Goal: Task Accomplishment & Management: Manage account settings

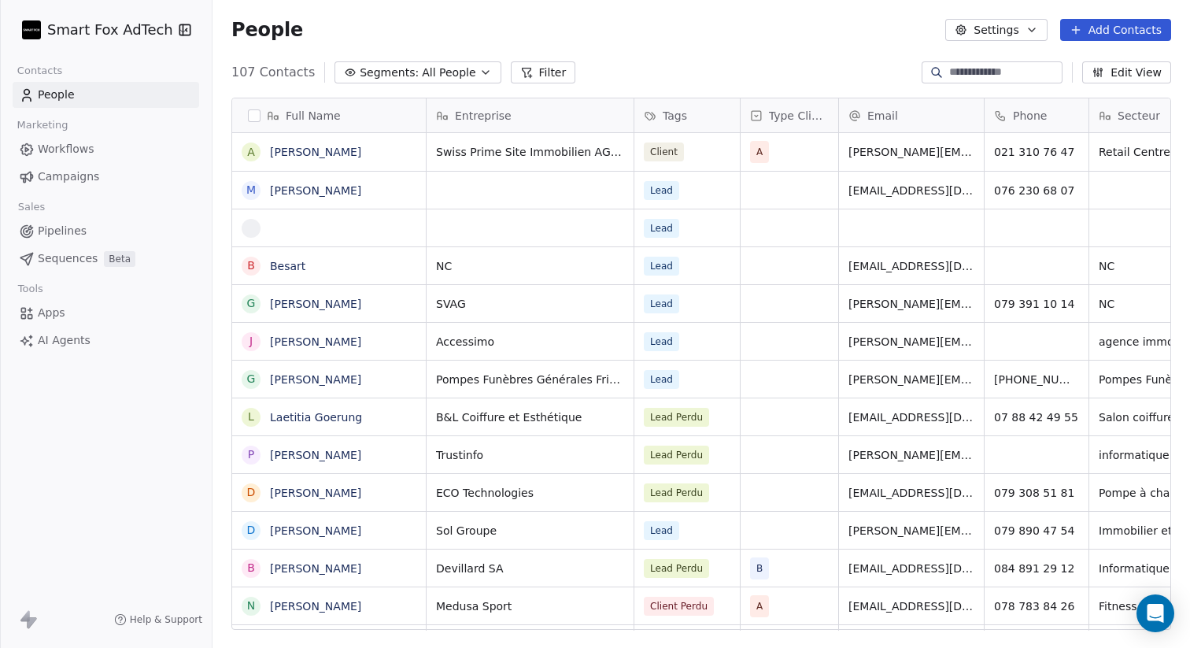
scroll to position [570, 978]
click at [70, 96] on span "People" at bounding box center [56, 95] width 37 height 17
click at [143, 33] on html "Smart Fox AdTech Contacts People Marketing Workflows Campaigns Sales Pipelines …" at bounding box center [595, 324] width 1190 height 648
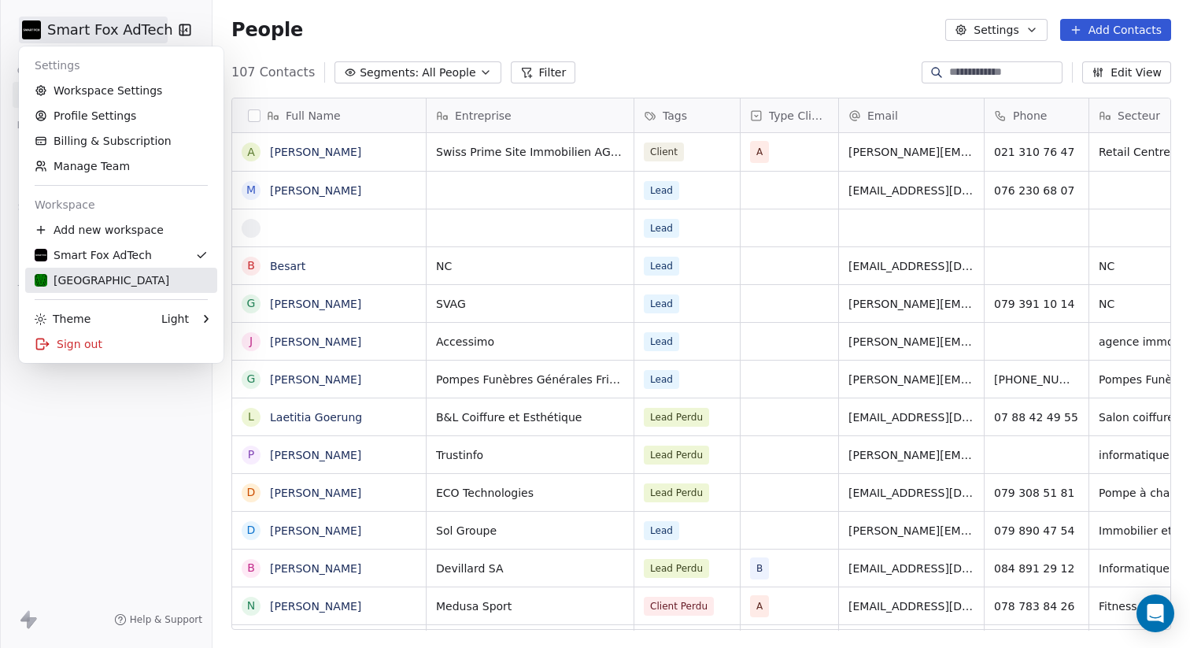
click at [51, 275] on div "[GEOGRAPHIC_DATA]" at bounding box center [102, 280] width 135 height 16
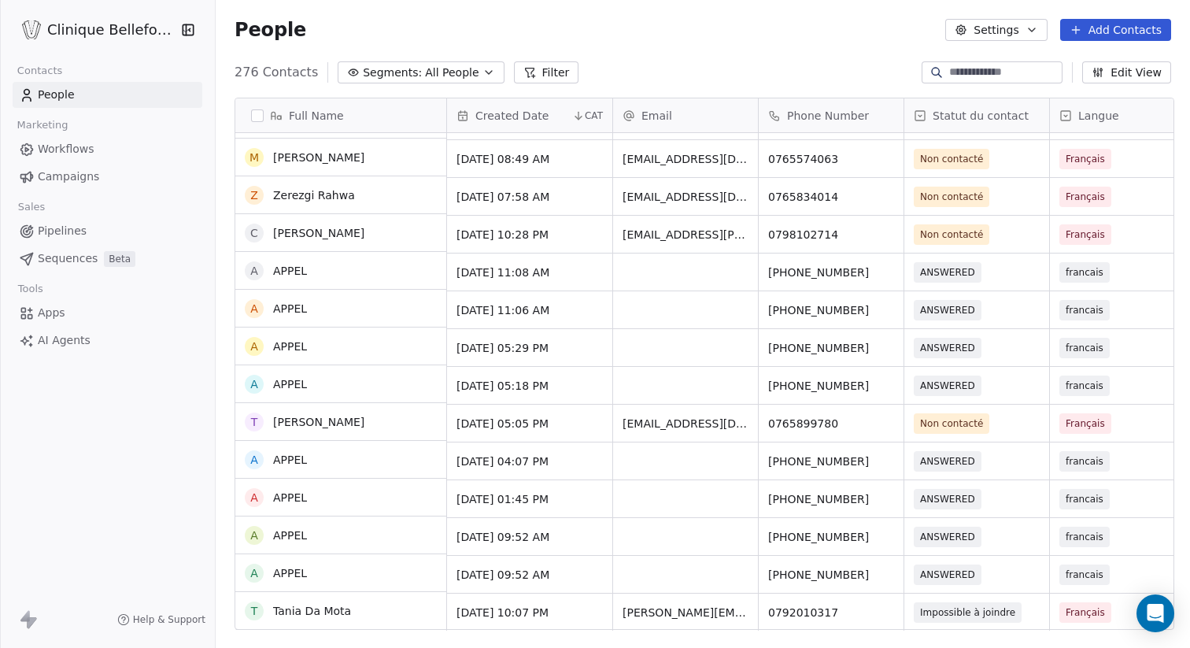
scroll to position [524, 0]
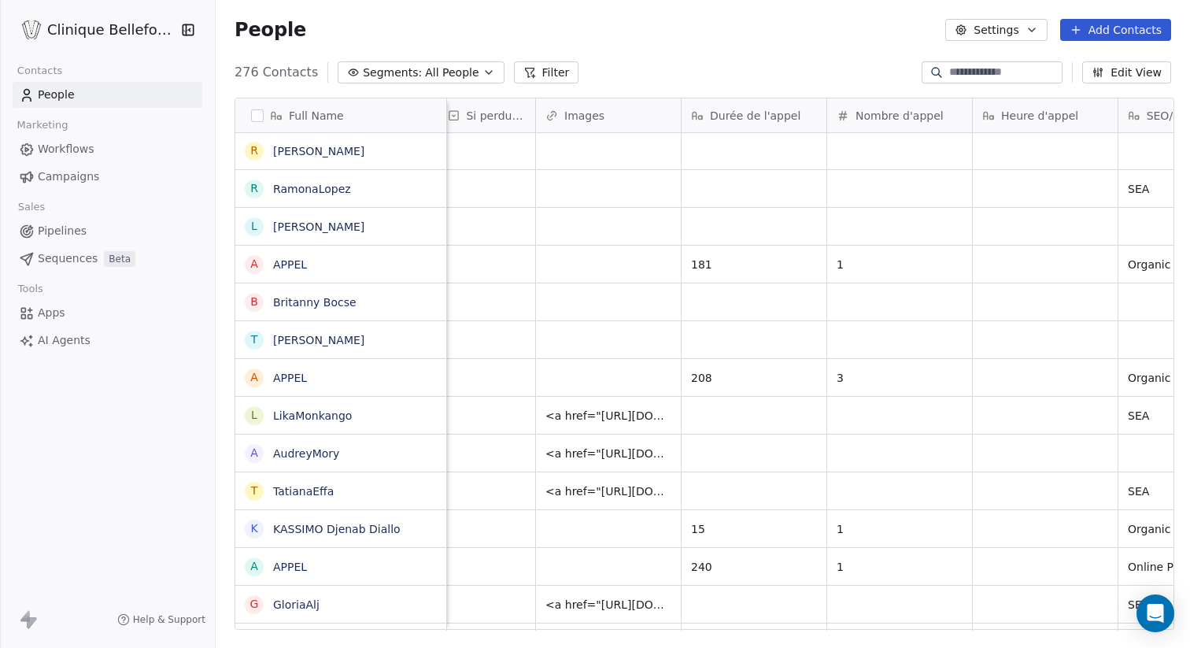
click at [1082, 28] on icon at bounding box center [1076, 30] width 13 height 13
click at [1092, 57] on span "Create new contact" at bounding box center [1120, 64] width 108 height 17
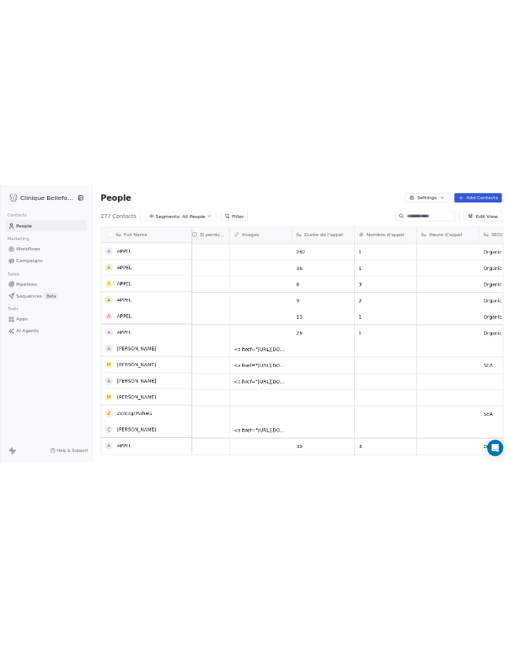
scroll to position [0, 0]
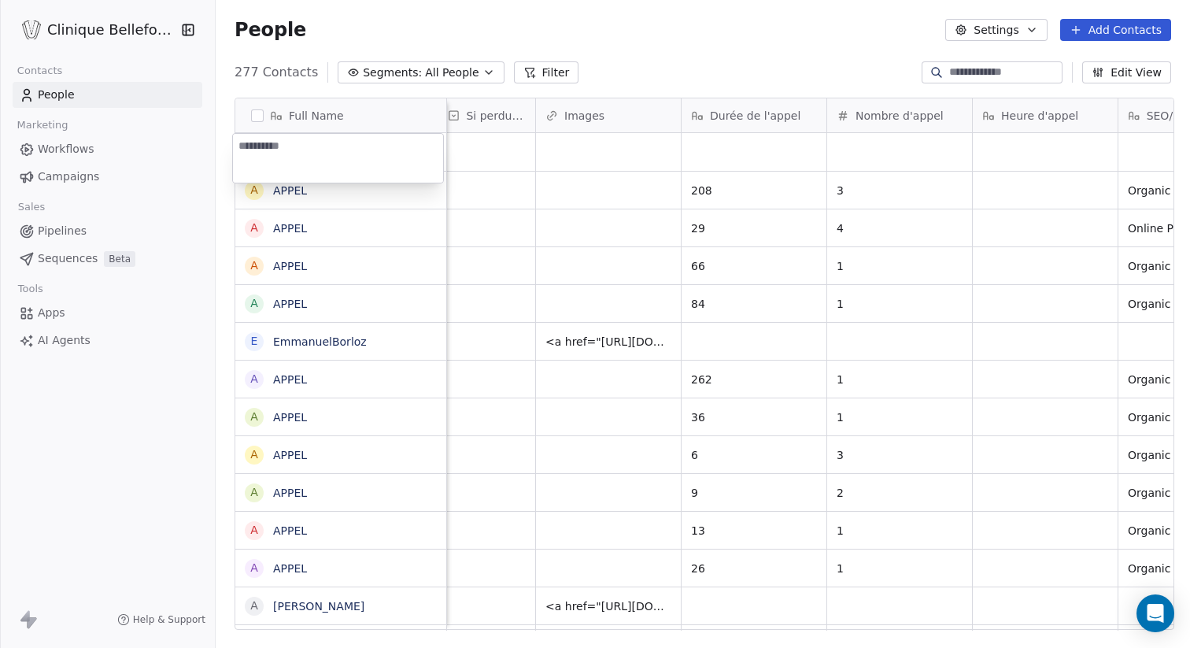
drag, startPoint x: 456, startPoint y: 205, endPoint x: 445, endPoint y: 205, distance: 10.3
click at [448, 205] on html "Clinique Bellefontaine Contacts People Marketing Workflows Campaigns Sales Pipe…" at bounding box center [595, 324] width 1190 height 648
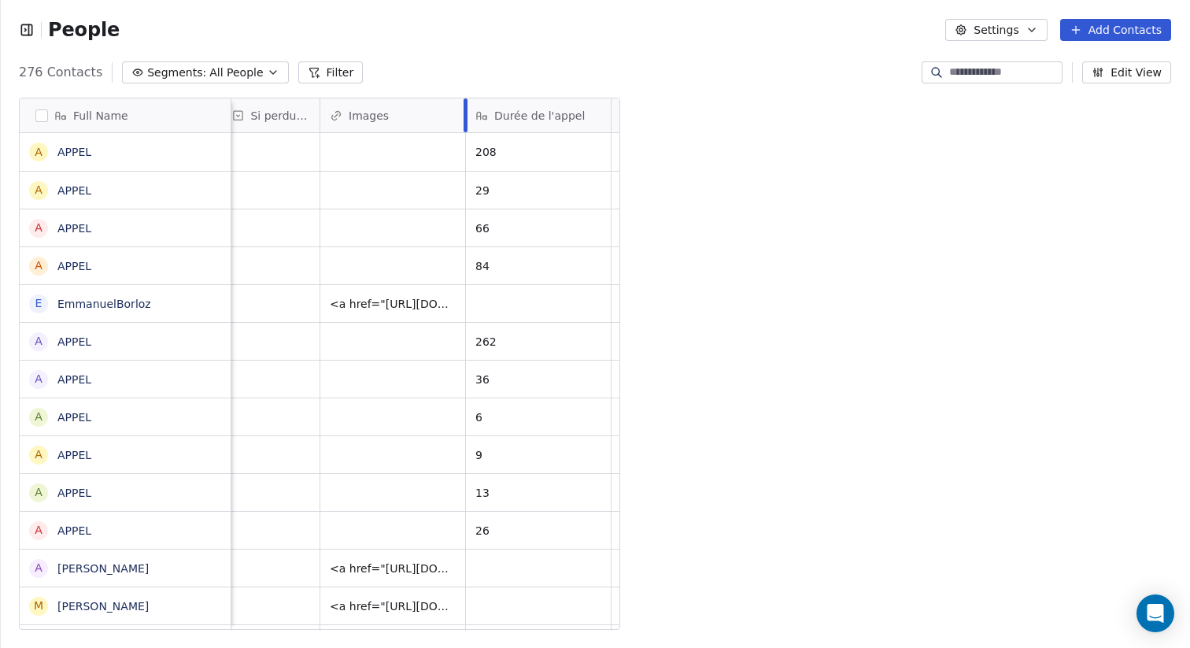
scroll to position [1, 1]
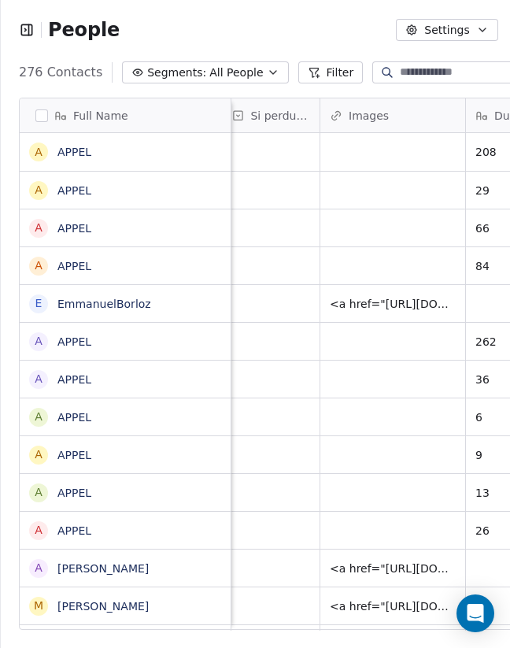
click at [279, 34] on div "People Settings Add Contacts" at bounding box center [320, 30] width 603 height 22
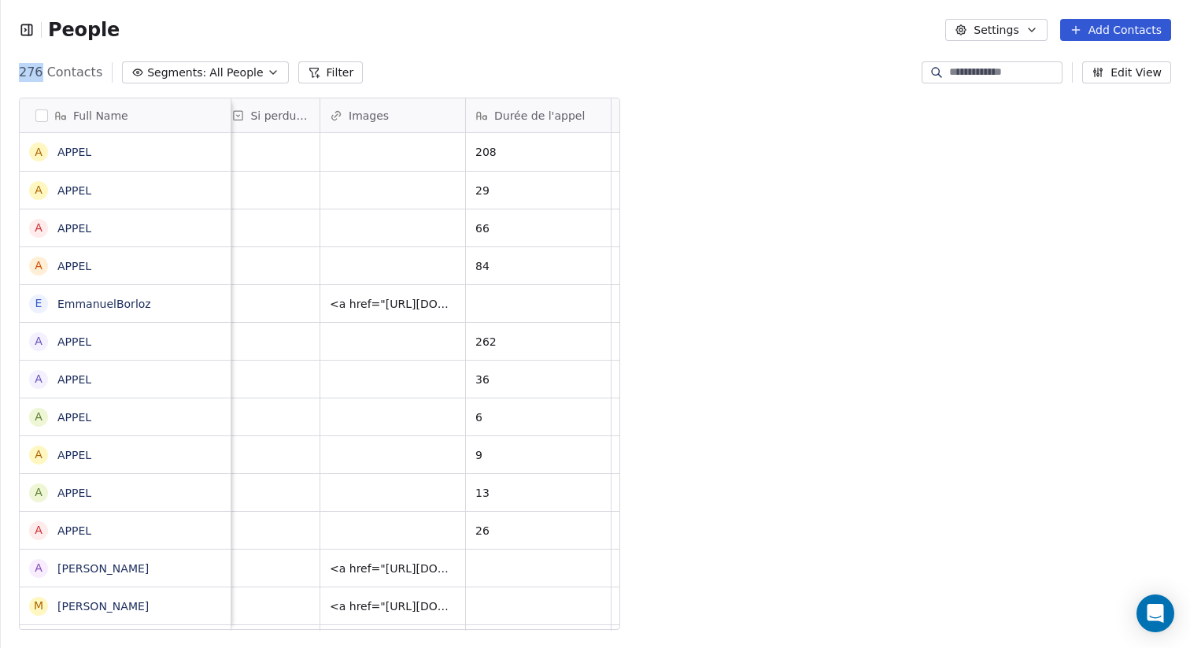
scroll to position [570, 978]
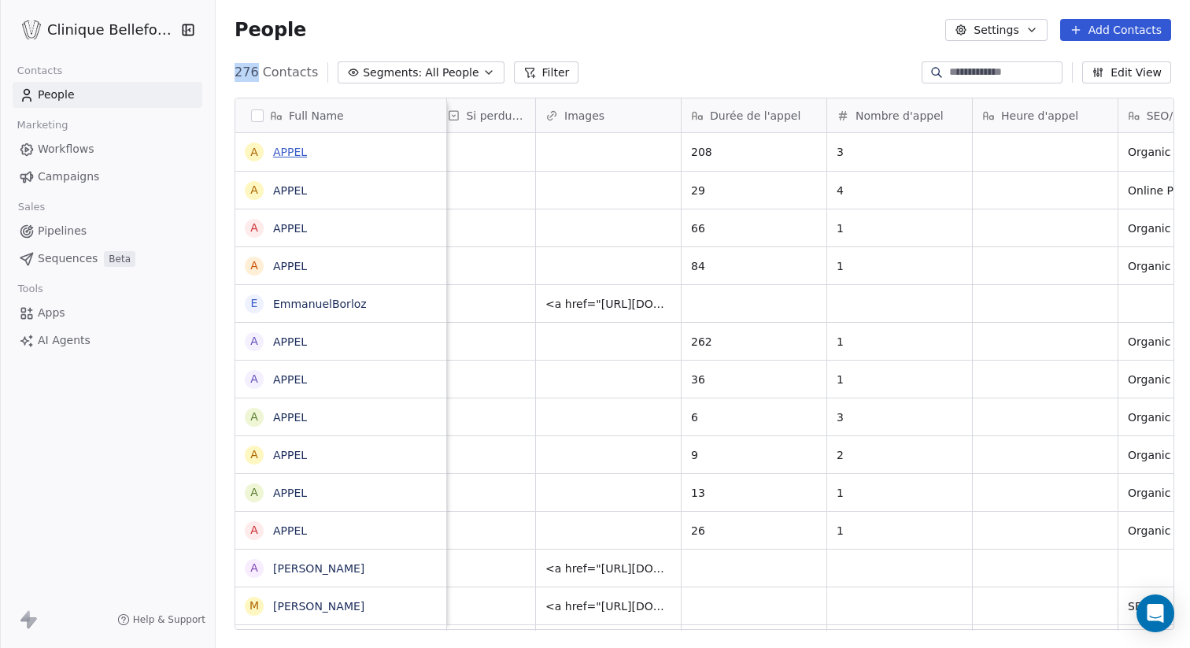
click at [294, 155] on link "APPEL" at bounding box center [290, 152] width 34 height 13
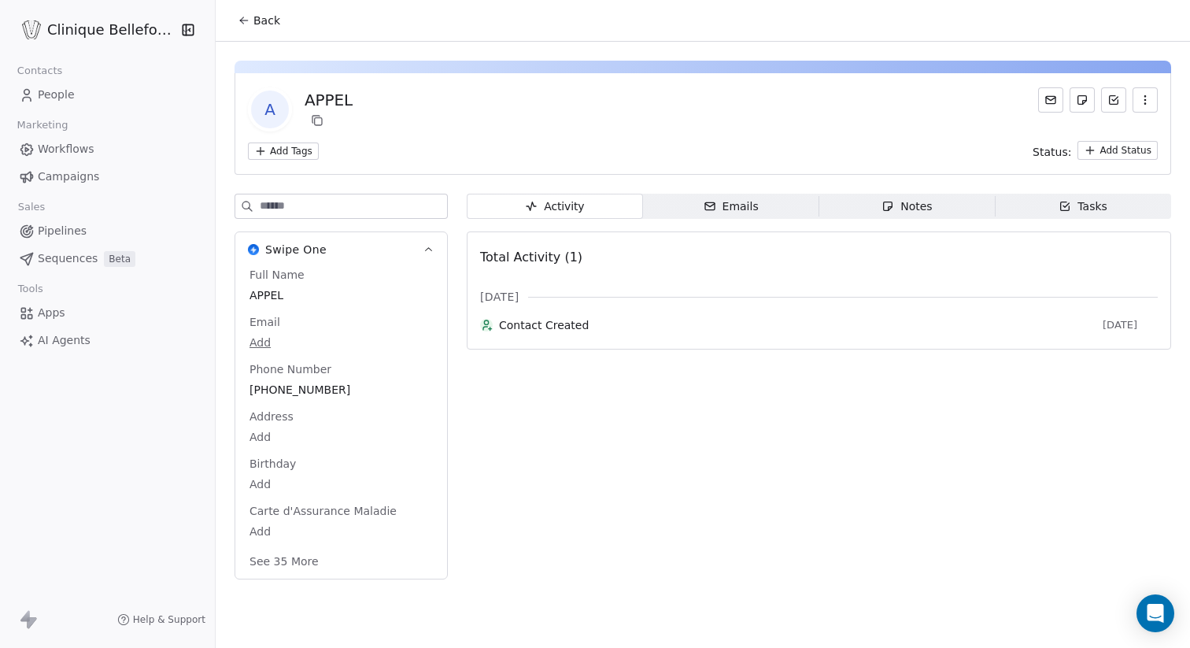
click at [71, 93] on span "People" at bounding box center [56, 95] width 37 height 17
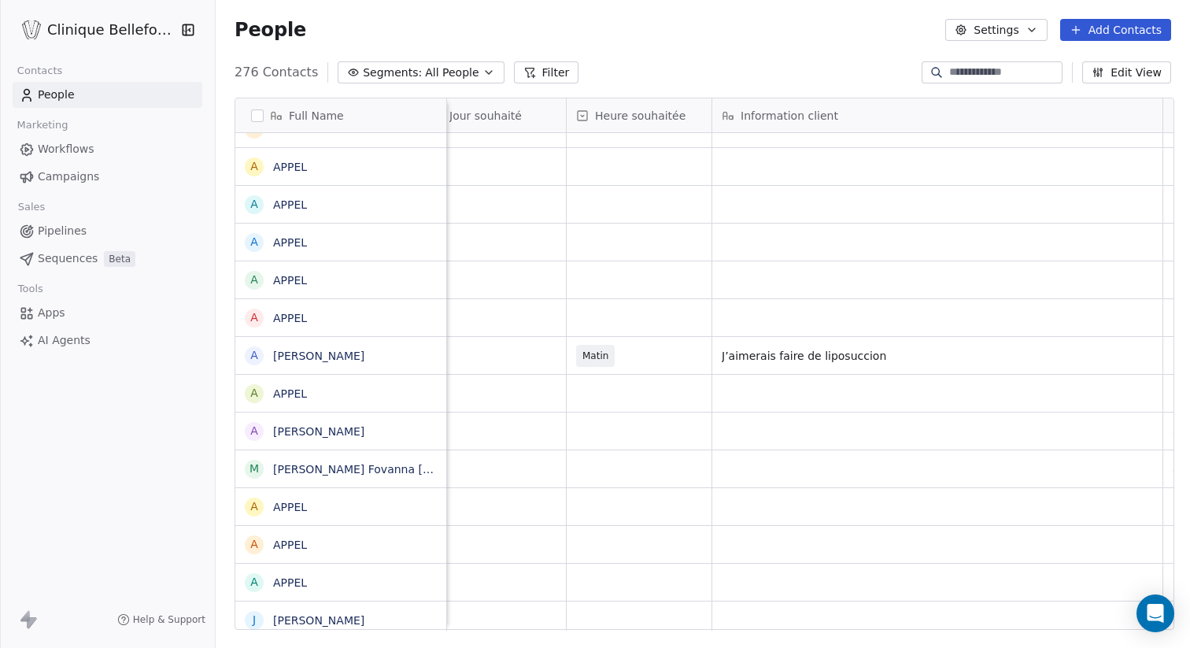
scroll to position [0, 1728]
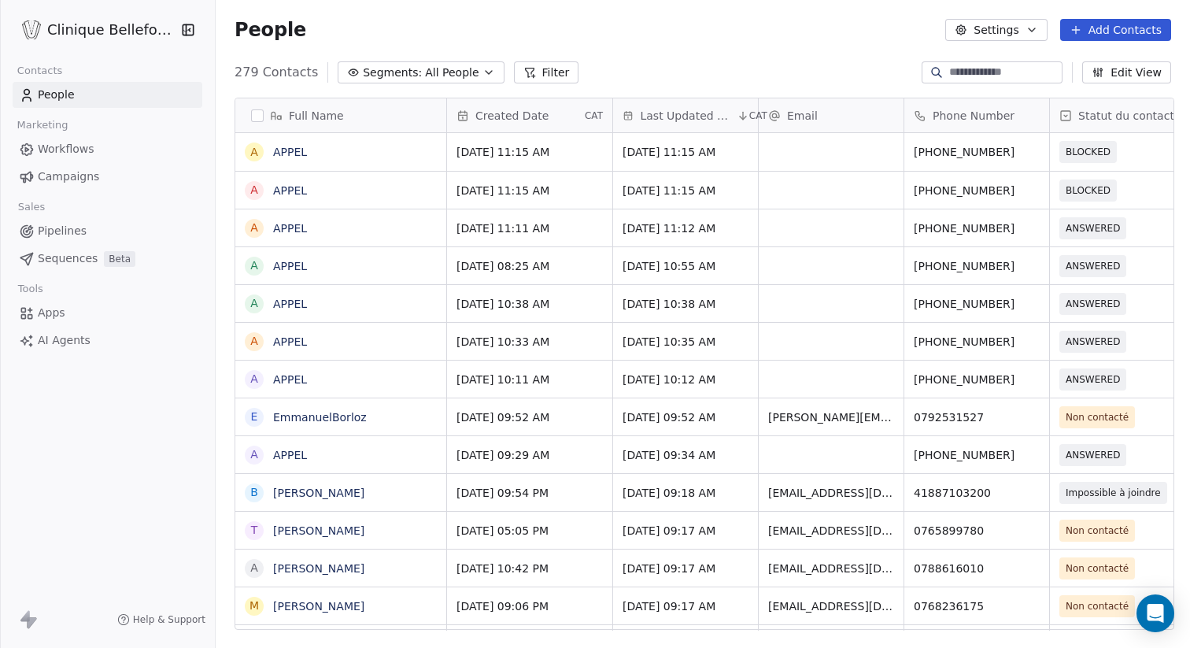
click at [1031, 20] on button "Settings" at bounding box center [996, 30] width 102 height 22
click at [1037, 58] on span "Contact Properties" at bounding box center [1037, 64] width 102 height 17
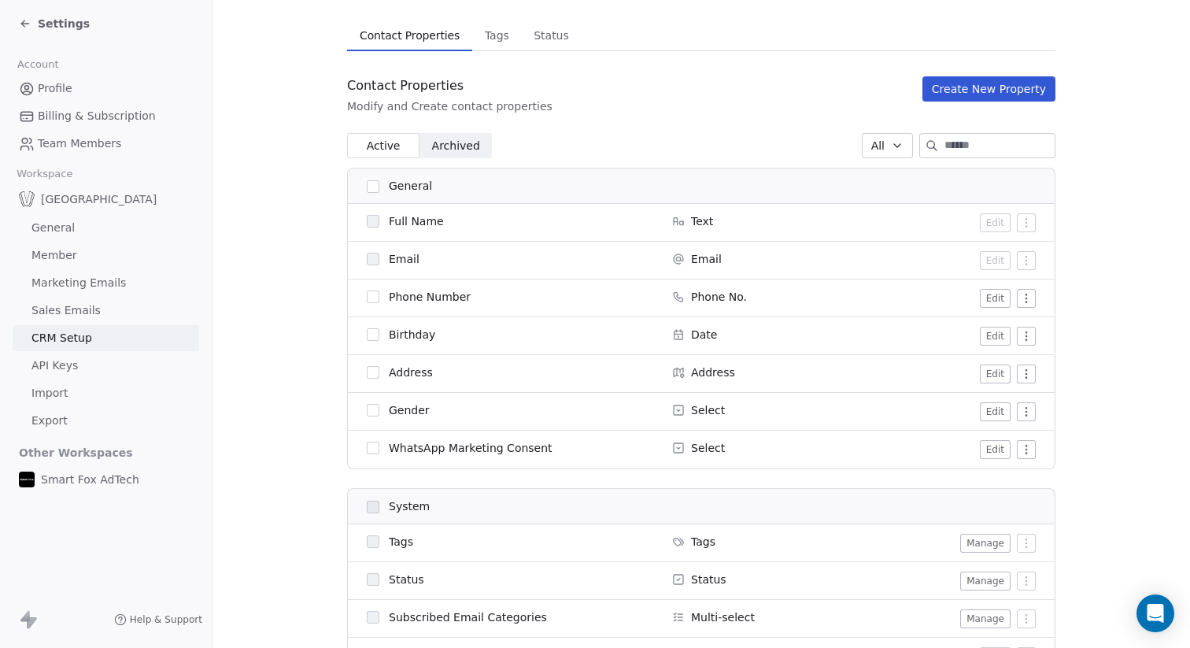
scroll to position [109, 0]
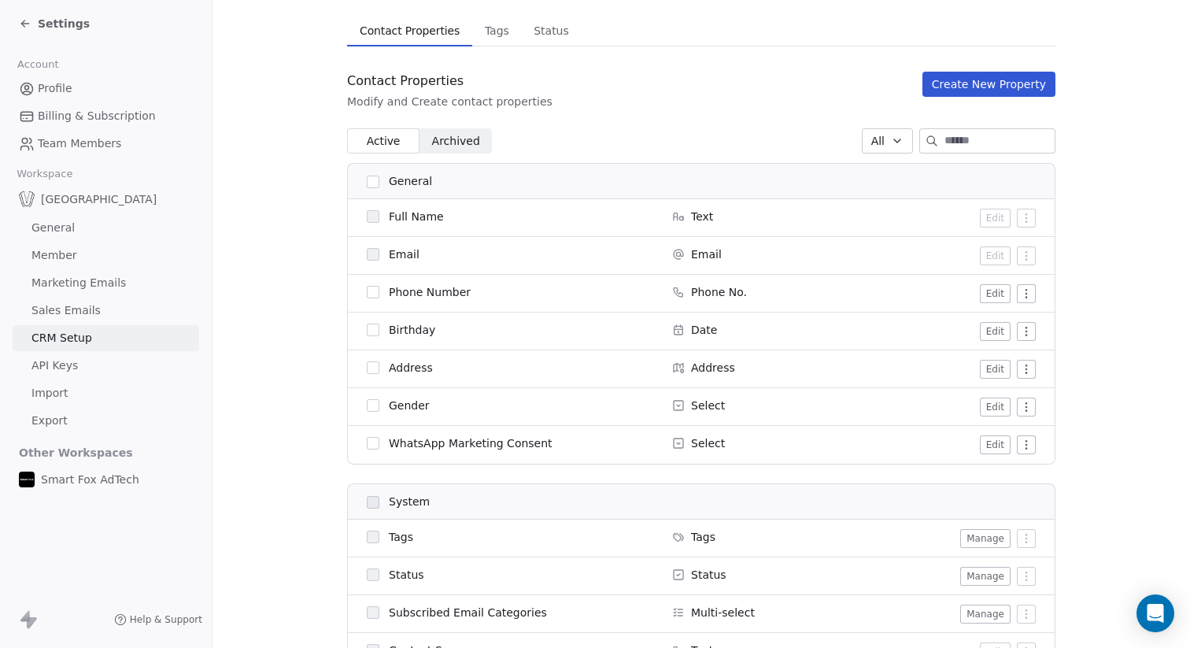
click at [1003, 294] on button "Edit" at bounding box center [995, 293] width 31 height 19
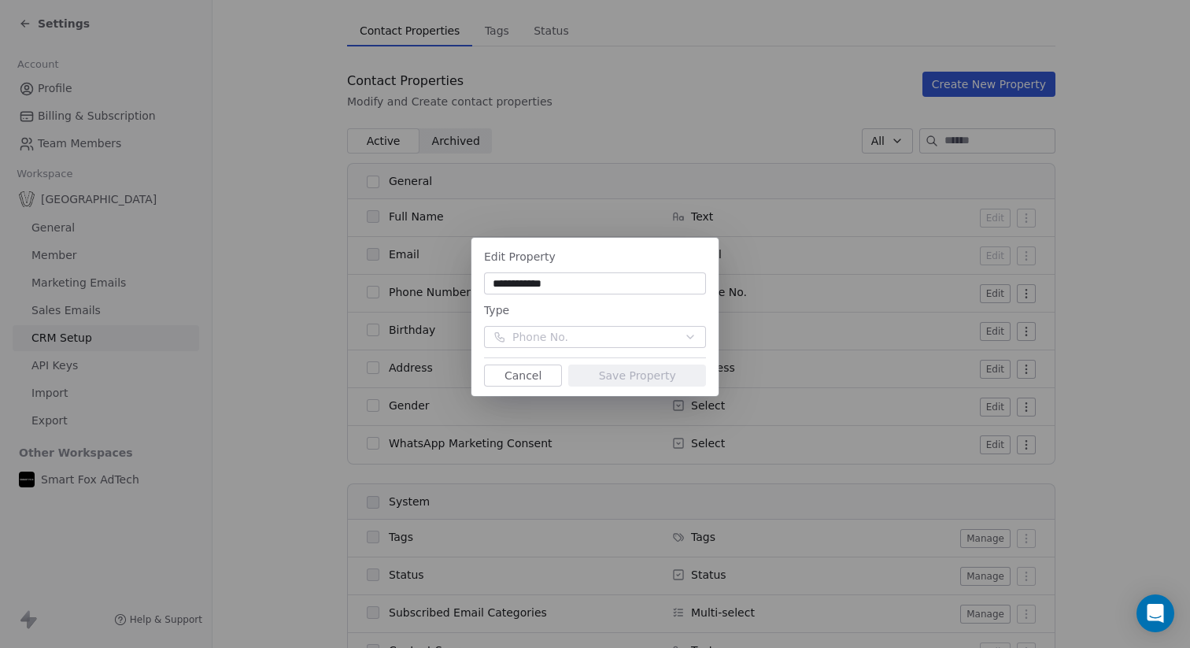
click at [534, 375] on button "Cancel" at bounding box center [523, 375] width 78 height 22
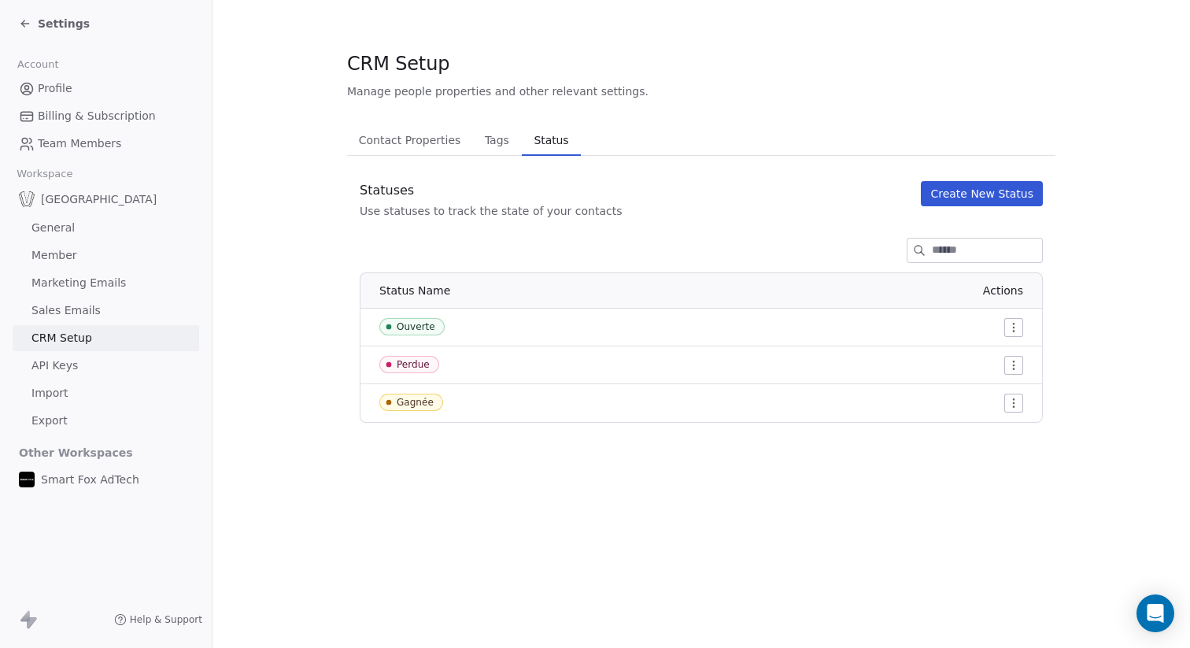
click at [549, 28] on section "CRM Setup Manage people properties and other relevant settings. Contact Propert…" at bounding box center [702, 236] width 978 height 473
click at [474, 139] on button "Tags Tags" at bounding box center [496, 139] width 49 height 31
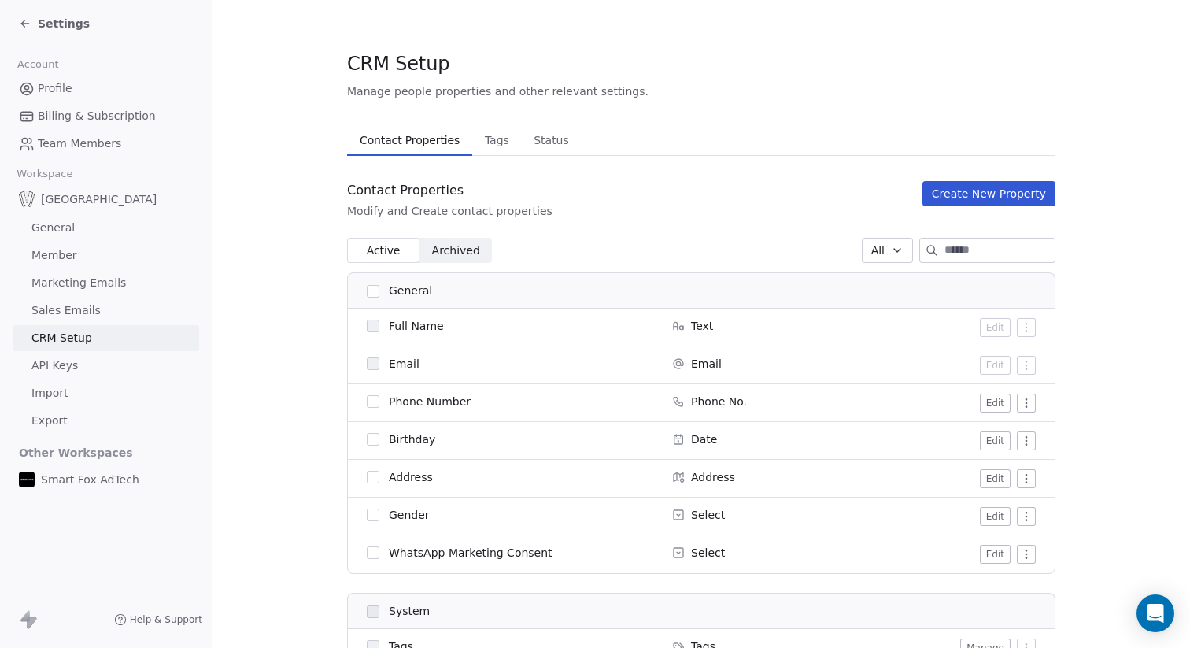
click at [423, 140] on span "Contact Properties" at bounding box center [409, 140] width 113 height 22
click at [1028, 408] on html "Settings Account Profile Billing & Subscription Team Members Workspace Bellefon…" at bounding box center [595, 324] width 1190 height 648
click at [1031, 401] on html "Settings Account Profile Billing & Subscription Team Members Workspace Bellefon…" at bounding box center [595, 324] width 1190 height 648
click at [995, 397] on button "Edit" at bounding box center [995, 403] width 31 height 19
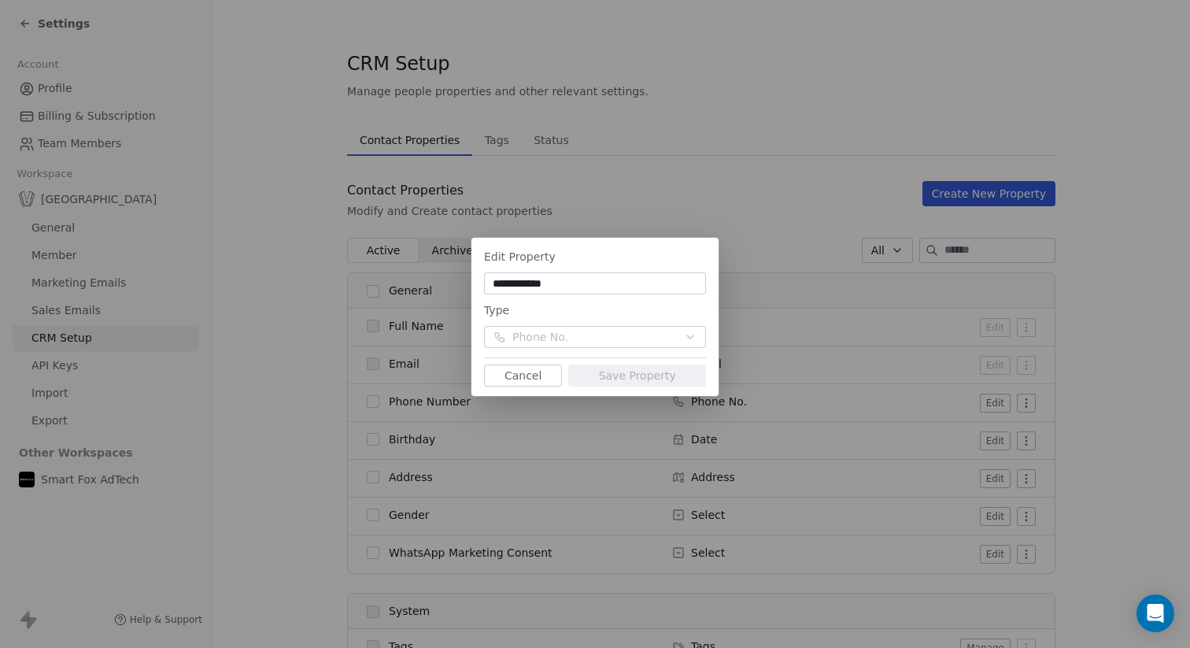
click at [537, 374] on button "Cancel" at bounding box center [523, 375] width 78 height 22
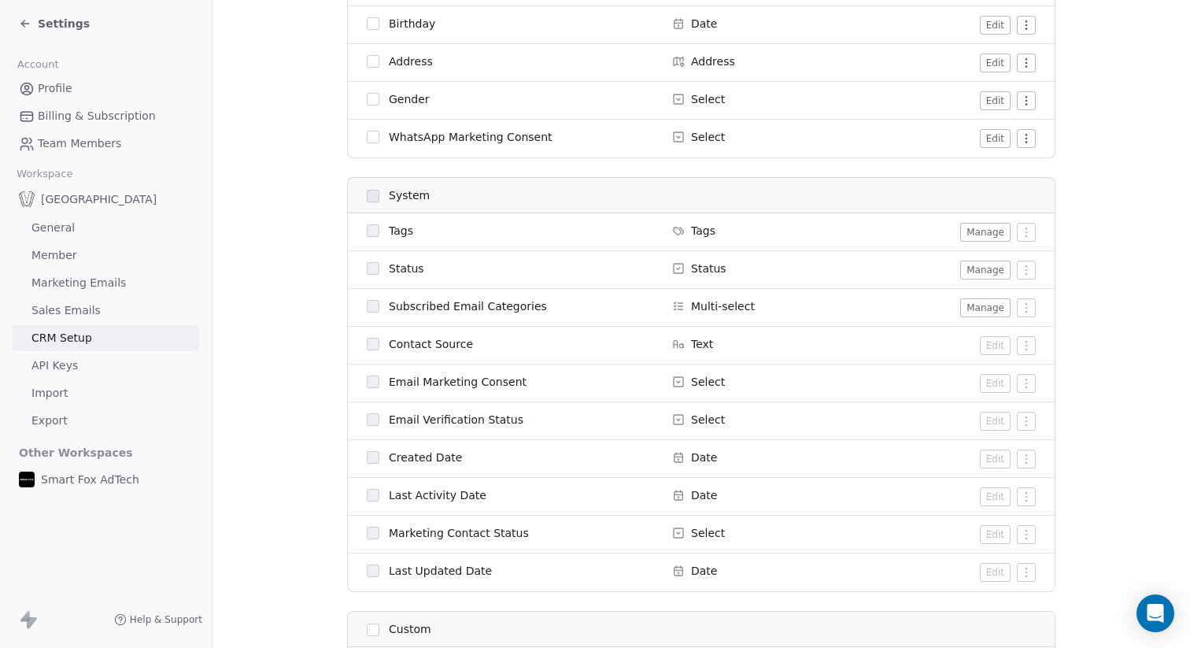
scroll to position [395, 0]
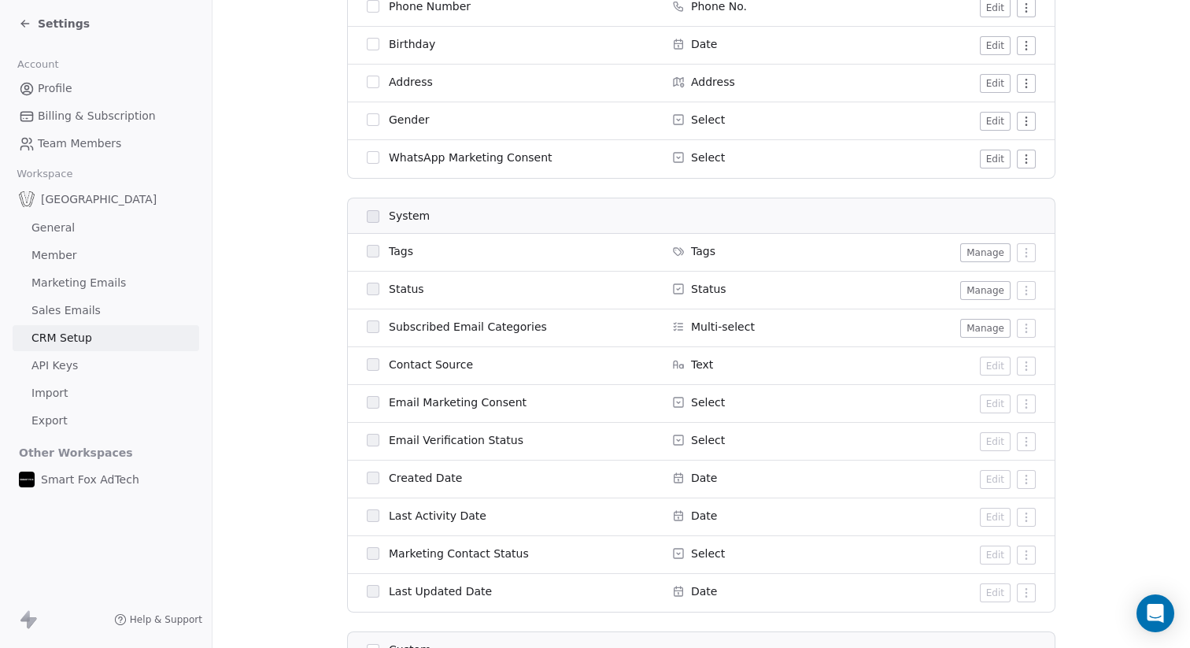
click at [426, 327] on span "Subscribed Email Categories" at bounding box center [468, 327] width 158 height 16
click at [978, 250] on button "Manage" at bounding box center [985, 252] width 50 height 19
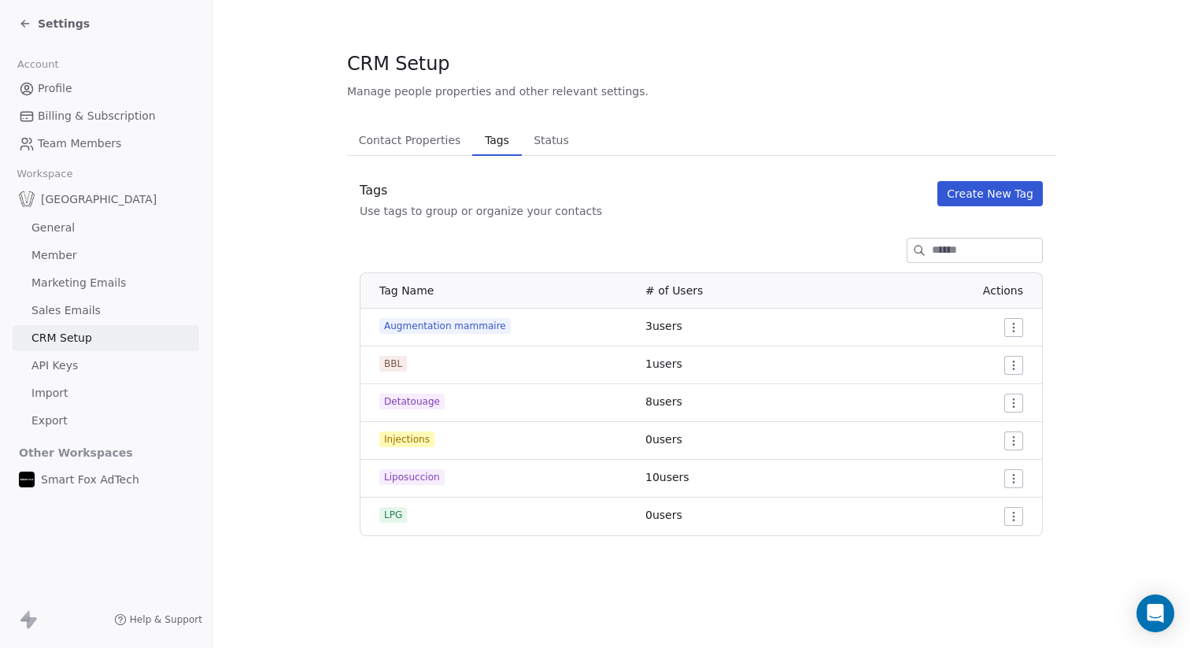
click at [417, 142] on span "Contact Properties" at bounding box center [410, 140] width 115 height 22
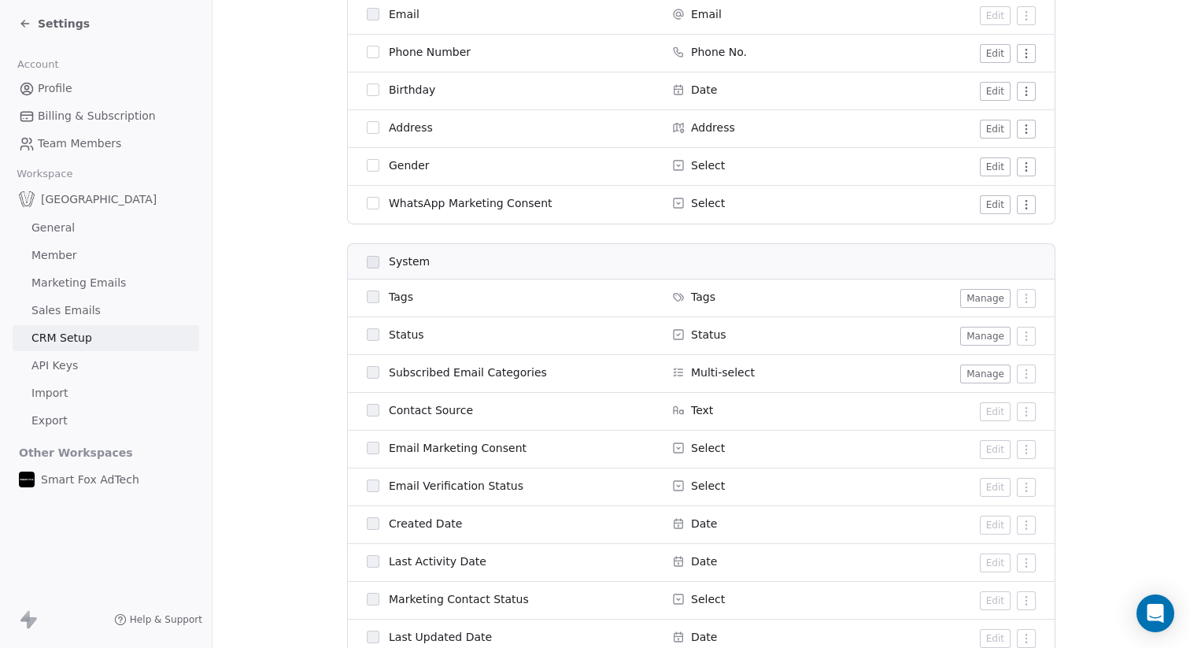
scroll to position [348, 0]
click at [981, 375] on button "Manage" at bounding box center [985, 375] width 50 height 19
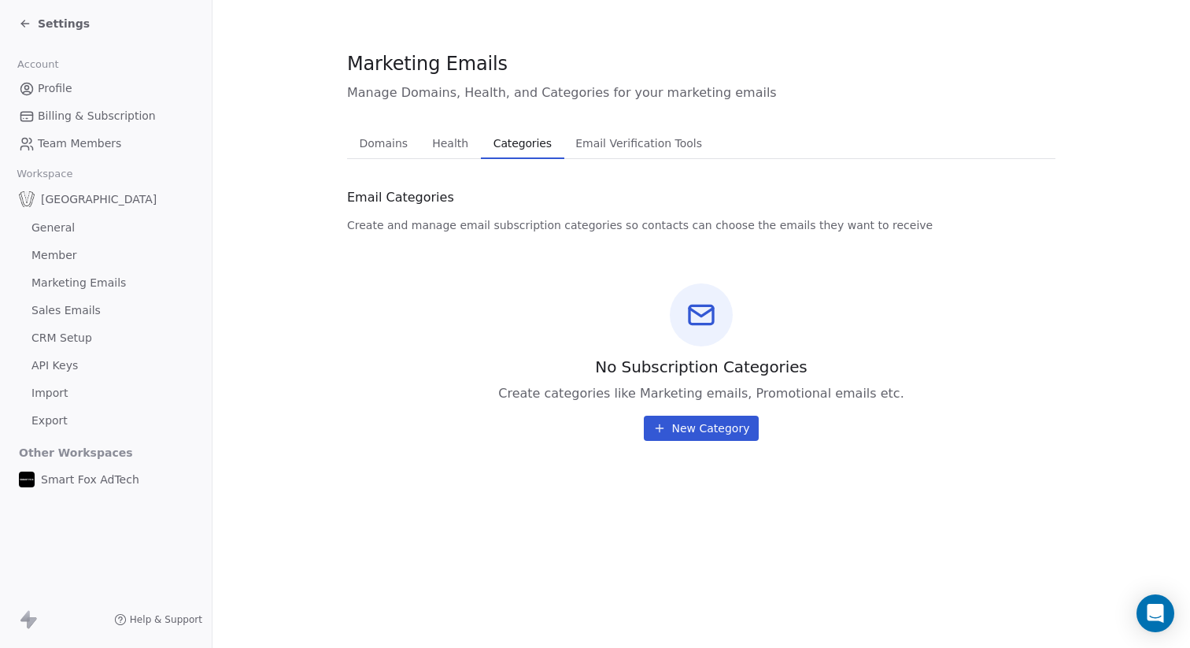
click at [380, 139] on span "Domains" at bounding box center [383, 143] width 61 height 22
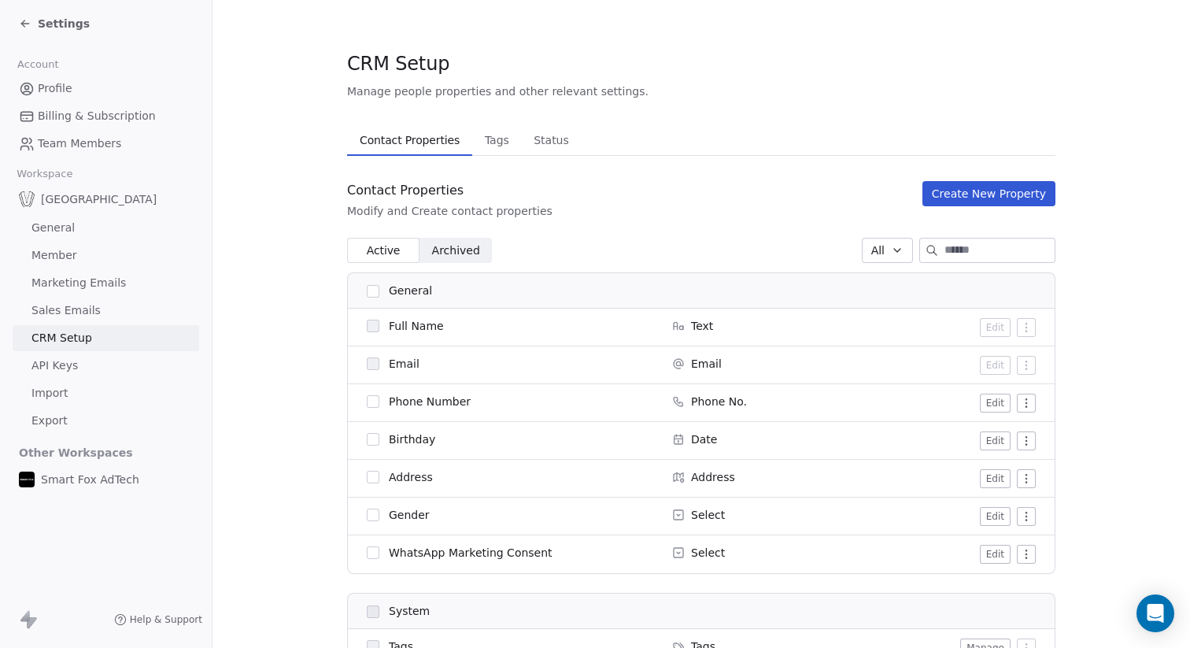
click at [62, 15] on div "Settings" at bounding box center [109, 24] width 180 height 22
click at [61, 24] on span "Settings" at bounding box center [64, 24] width 52 height 16
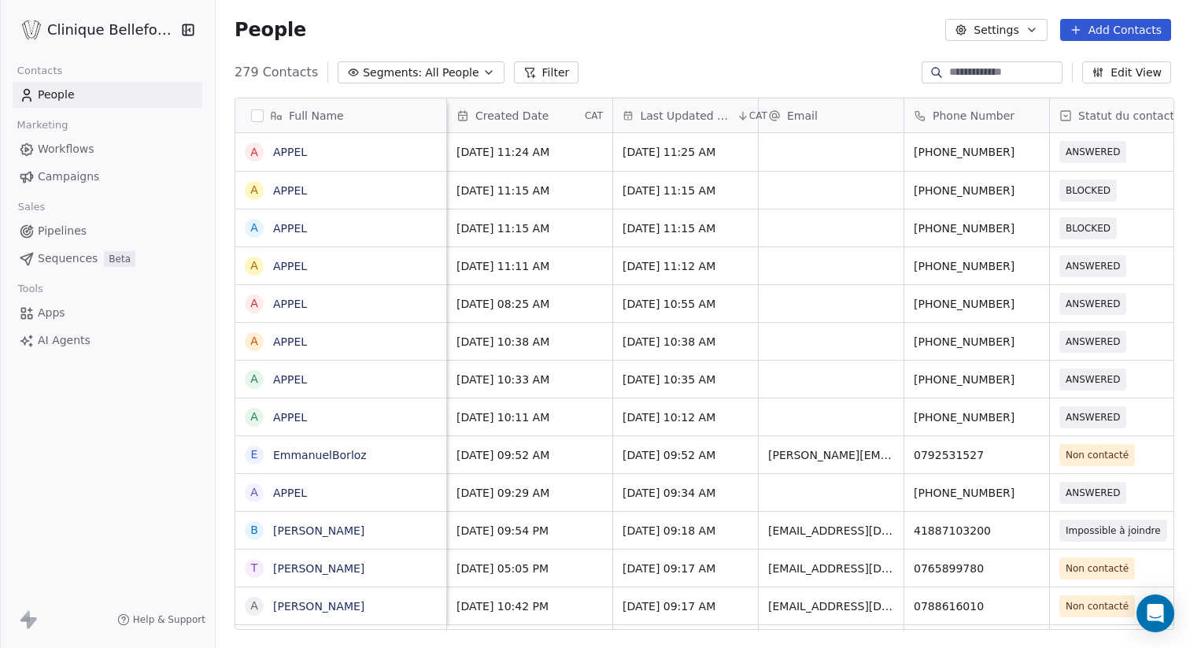
scroll to position [0, 63]
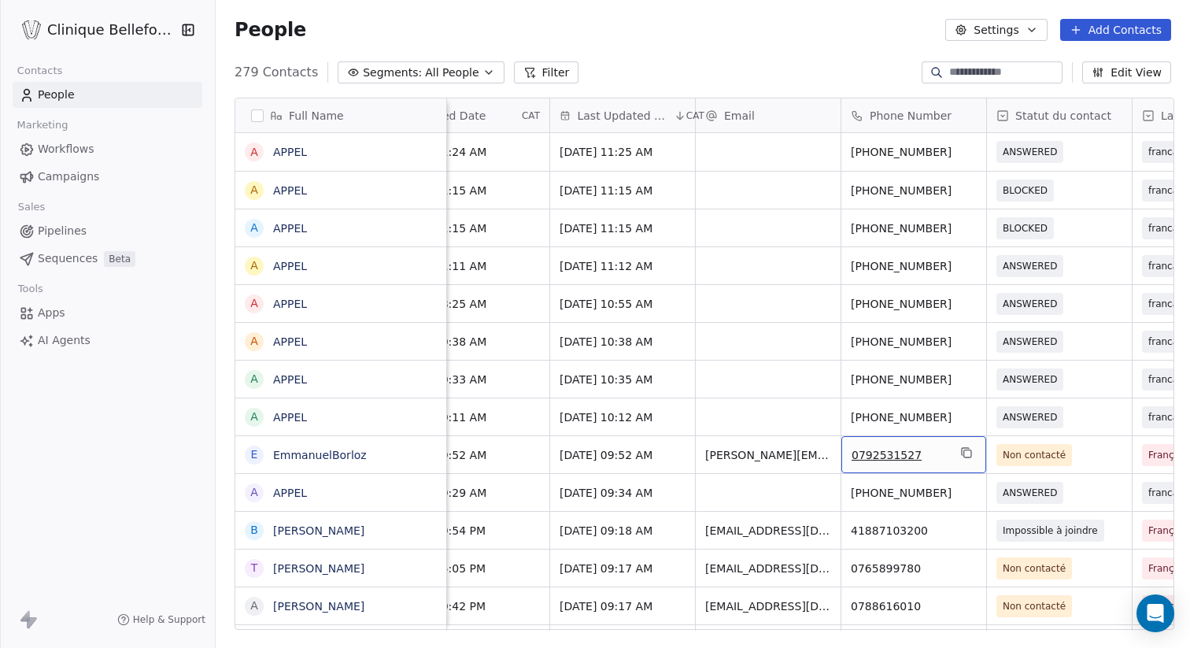
click at [867, 456] on span "0792531527" at bounding box center [900, 455] width 96 height 16
click at [762, 392] on html "Clinique Bellefontaine Contacts People Marketing Workflows Campaigns Sales Pipe…" at bounding box center [595, 324] width 1190 height 648
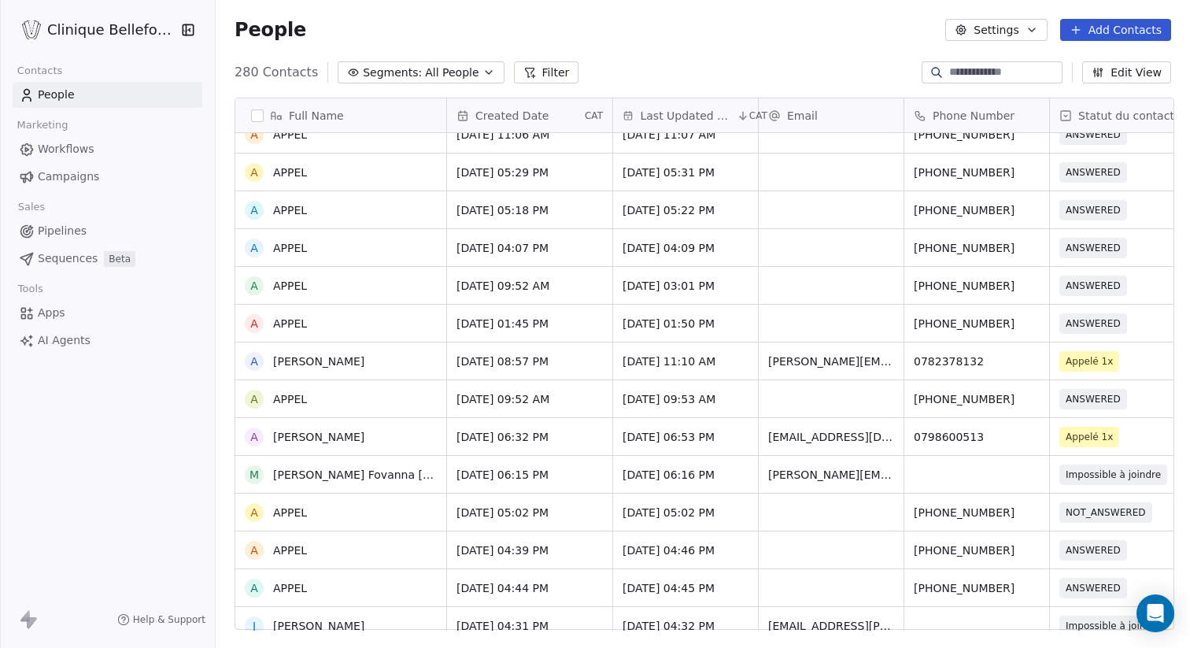
scroll to position [889, 0]
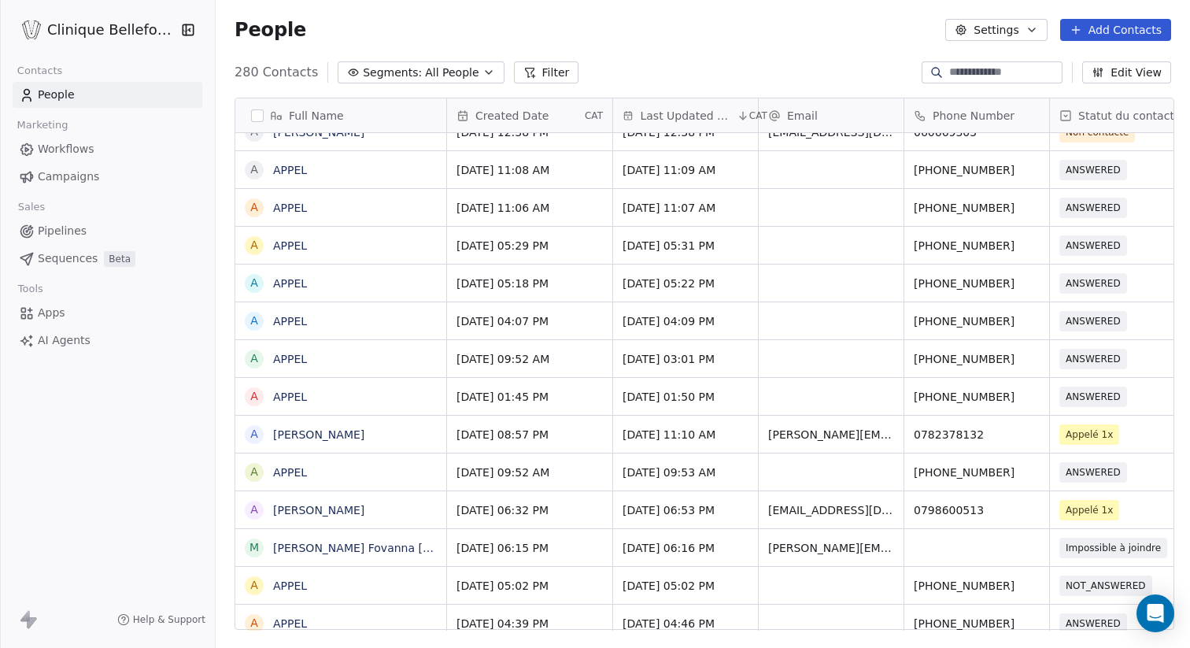
click at [68, 151] on span "Workflows" at bounding box center [66, 149] width 57 height 17
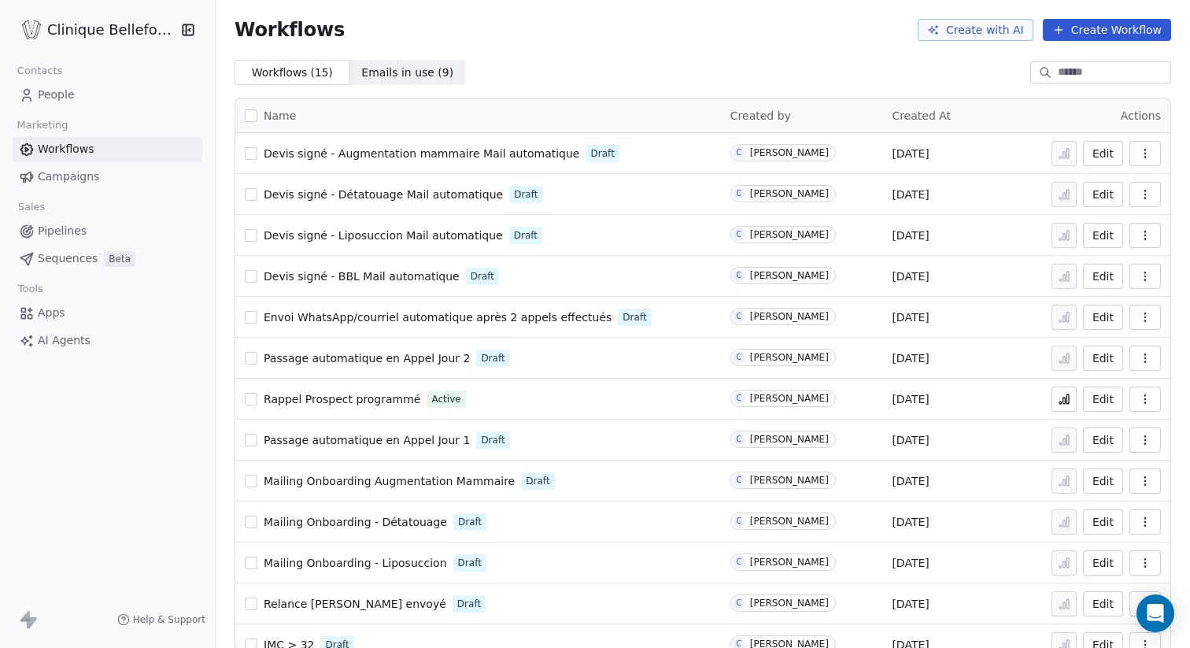
click at [1139, 29] on button "Create Workflow" at bounding box center [1107, 30] width 128 height 22
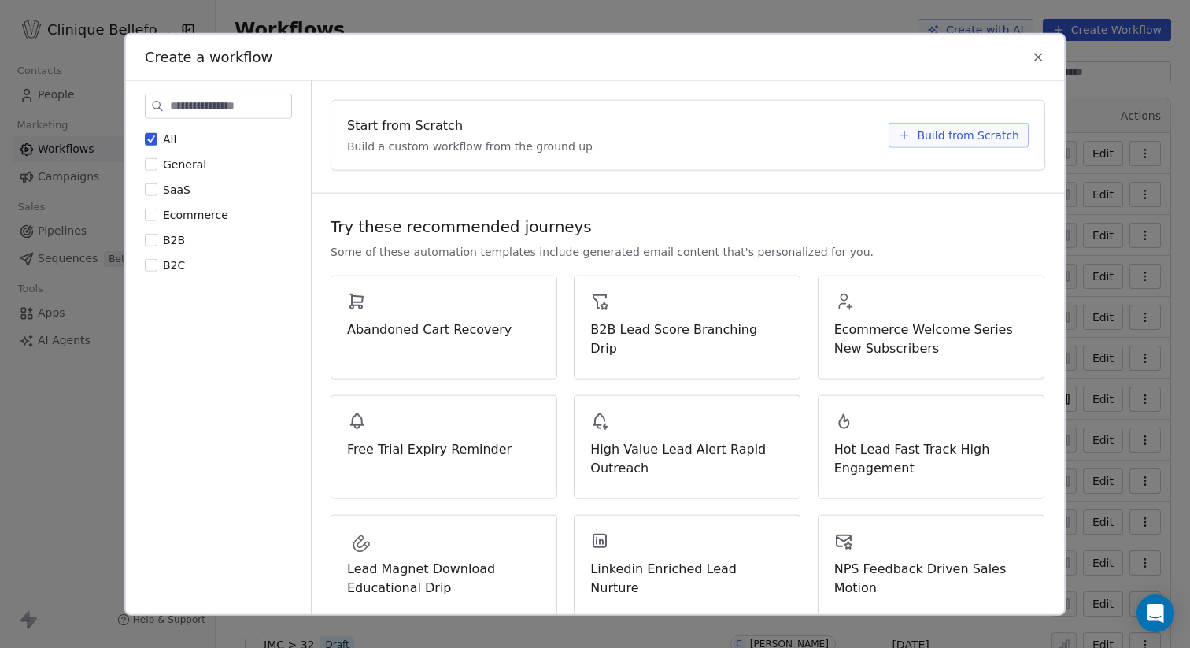
click at [969, 137] on span "Build from Scratch" at bounding box center [968, 135] width 102 height 16
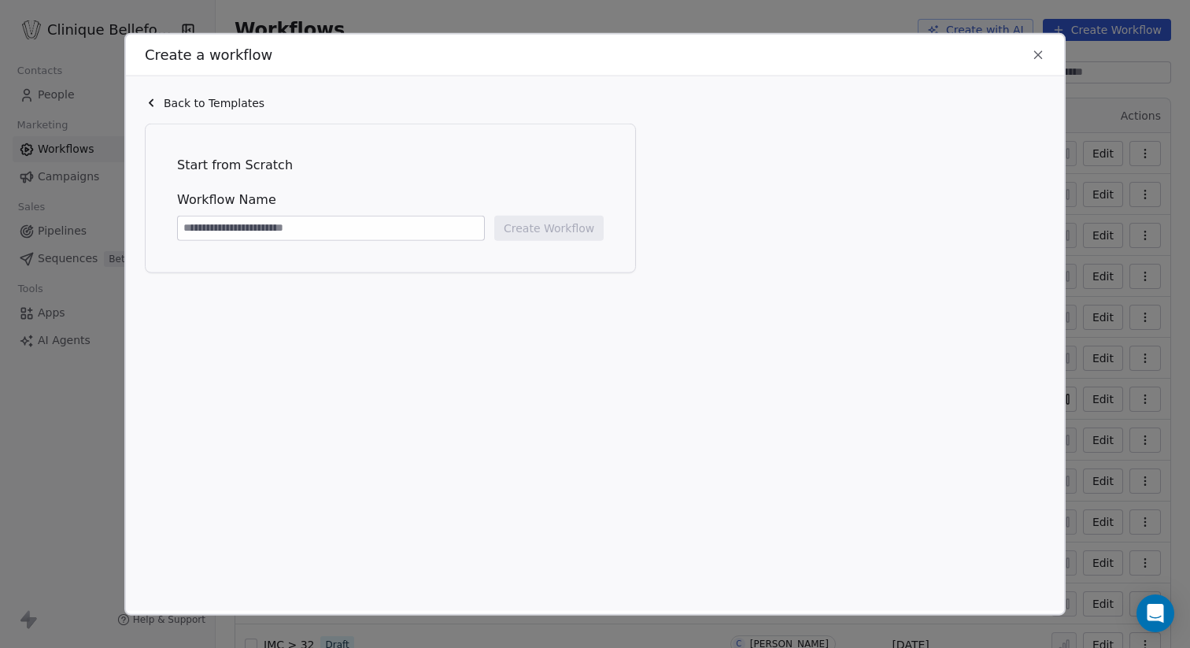
type input "*"
type input "**********"
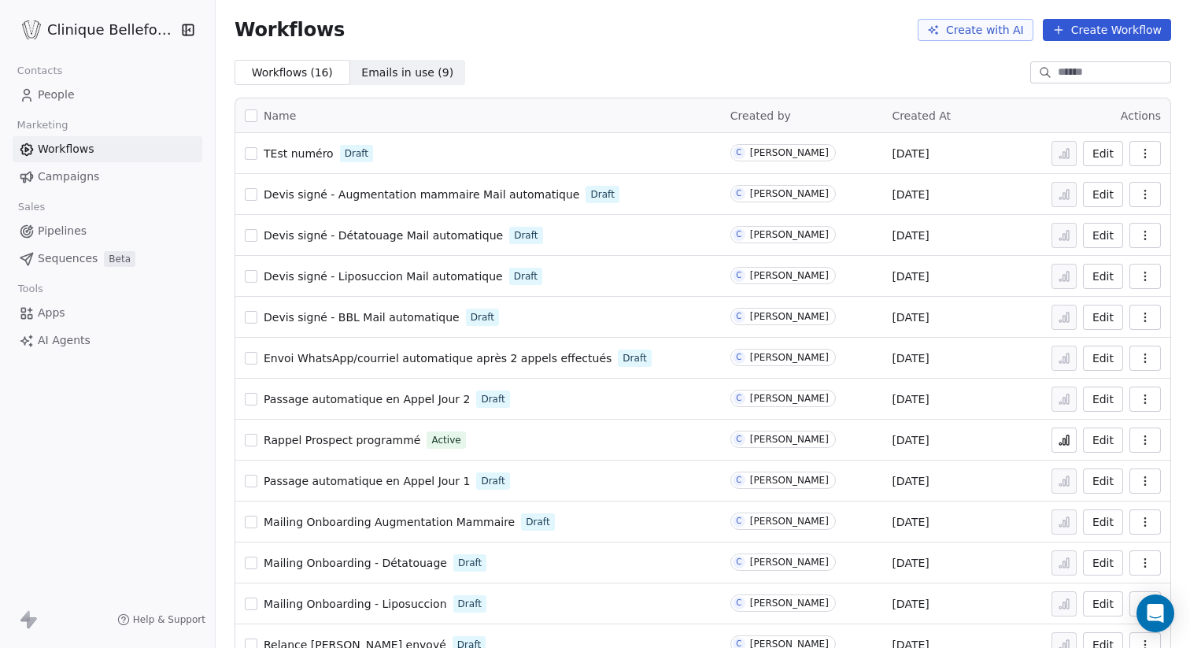
click at [52, 97] on span "People" at bounding box center [56, 95] width 37 height 17
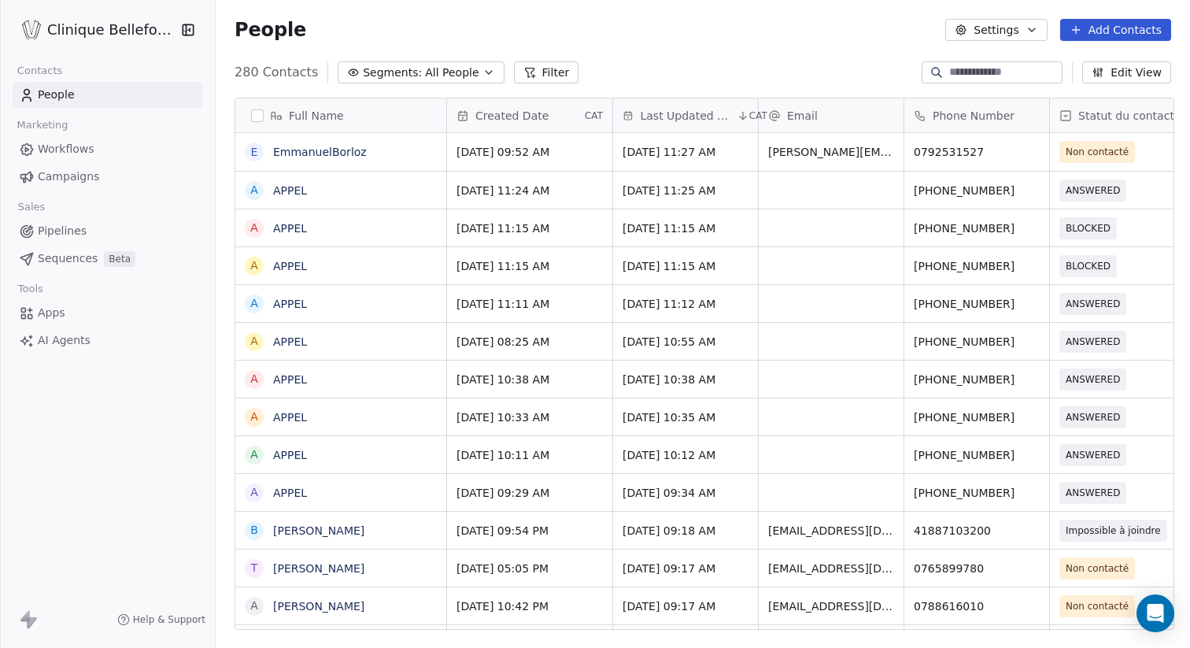
click at [981, 78] on input at bounding box center [1004, 73] width 110 height 16
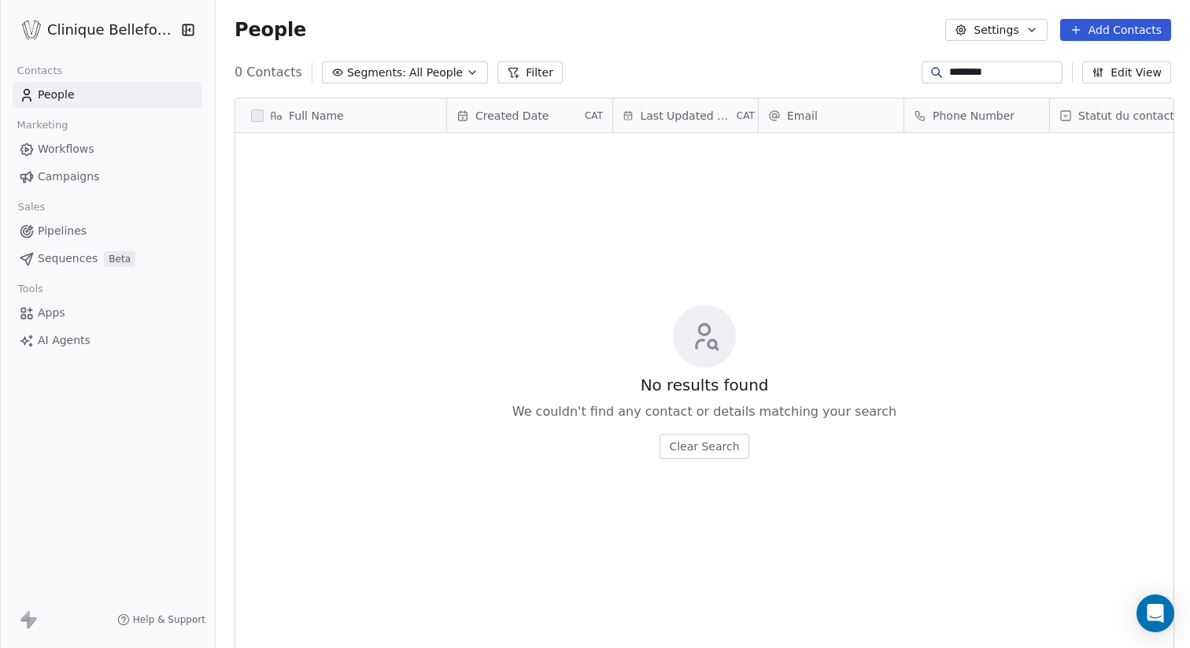
scroll to position [570, 978]
type input "*"
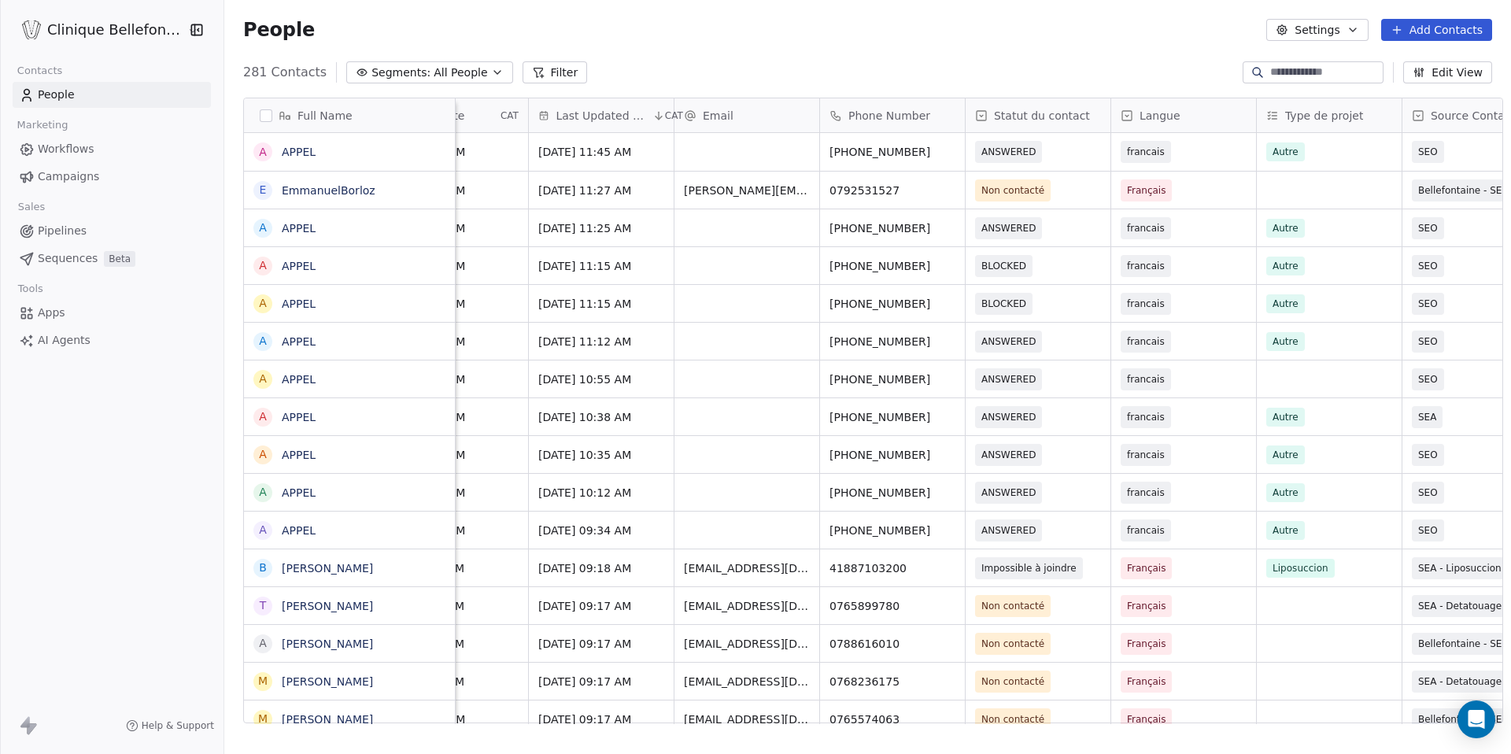
scroll to position [0, 95]
click at [286, 262] on link "APPEL" at bounding box center [299, 266] width 34 height 13
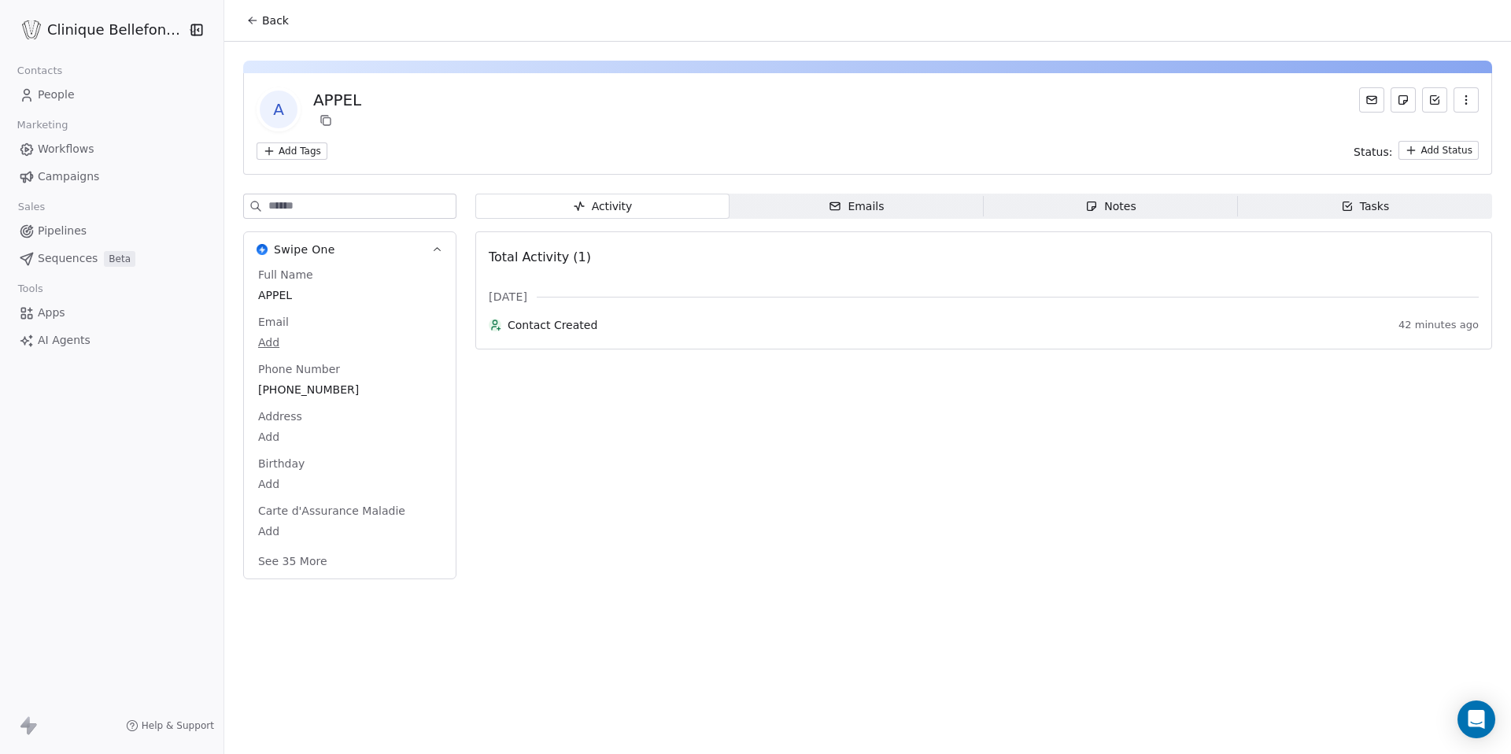
click at [262, 28] on span "Back" at bounding box center [275, 21] width 27 height 16
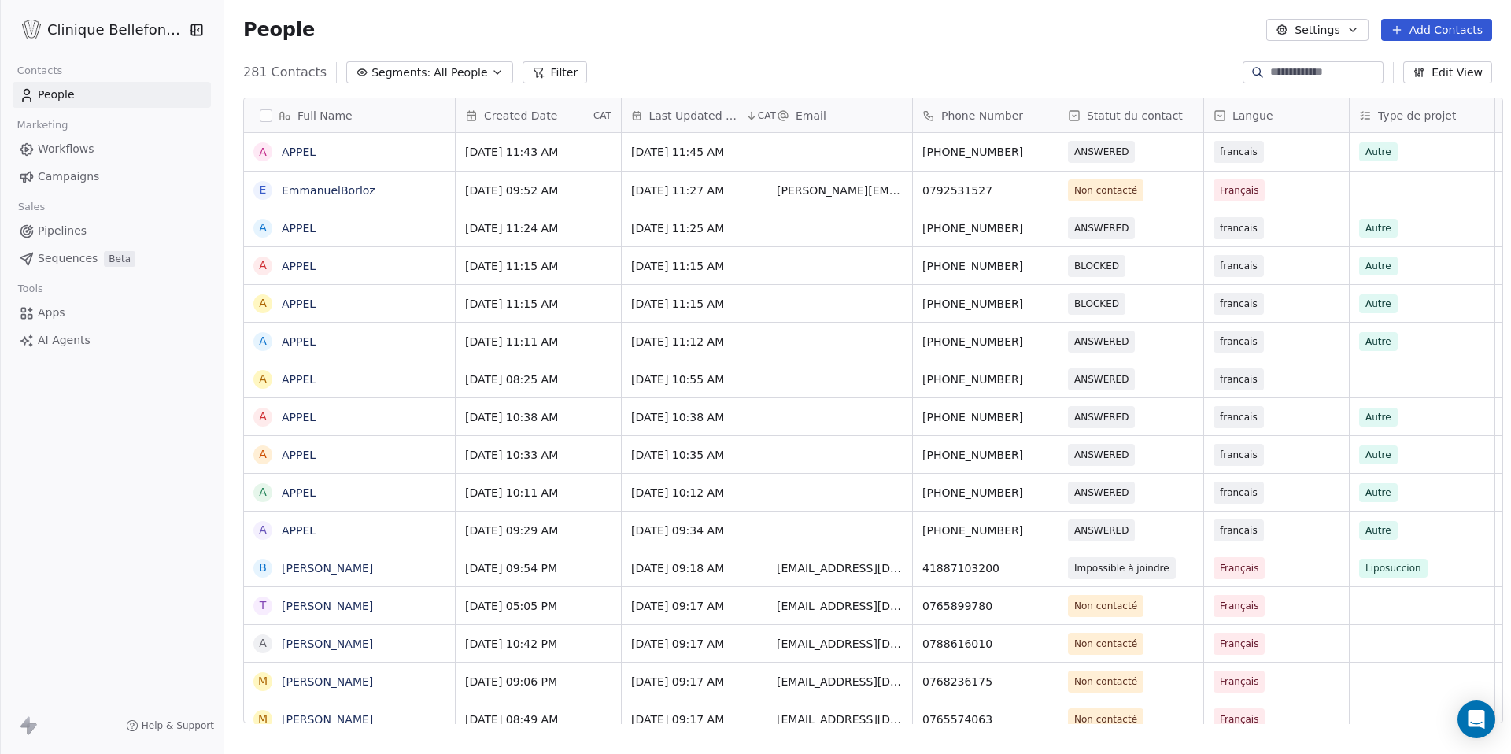
scroll to position [1, 1]
click at [1127, 266] on span "BLOCKED" at bounding box center [1117, 266] width 96 height 22
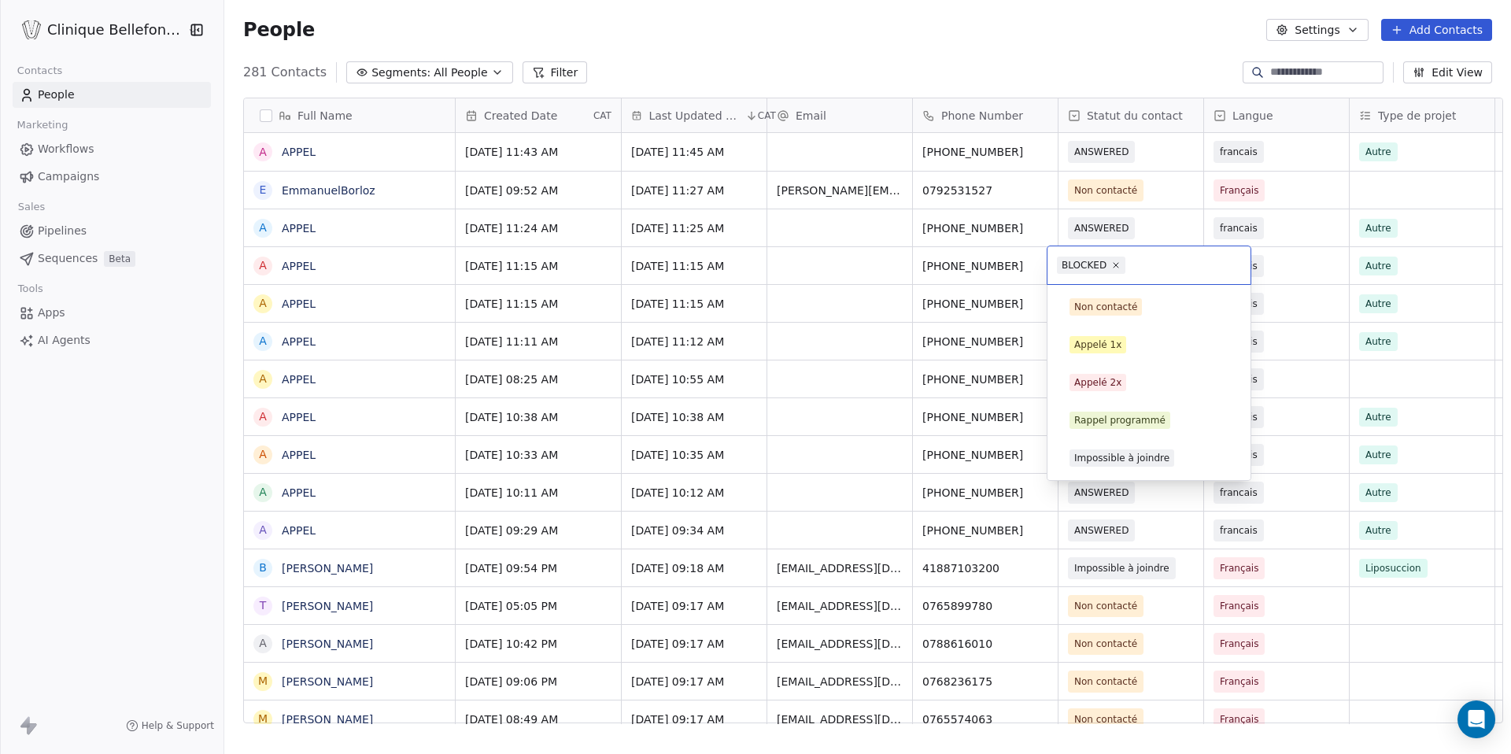
click at [899, 28] on html "Clinique Bellefontaine Contacts People Marketing Workflows Campaigns Sales Pipe…" at bounding box center [755, 377] width 1511 height 754
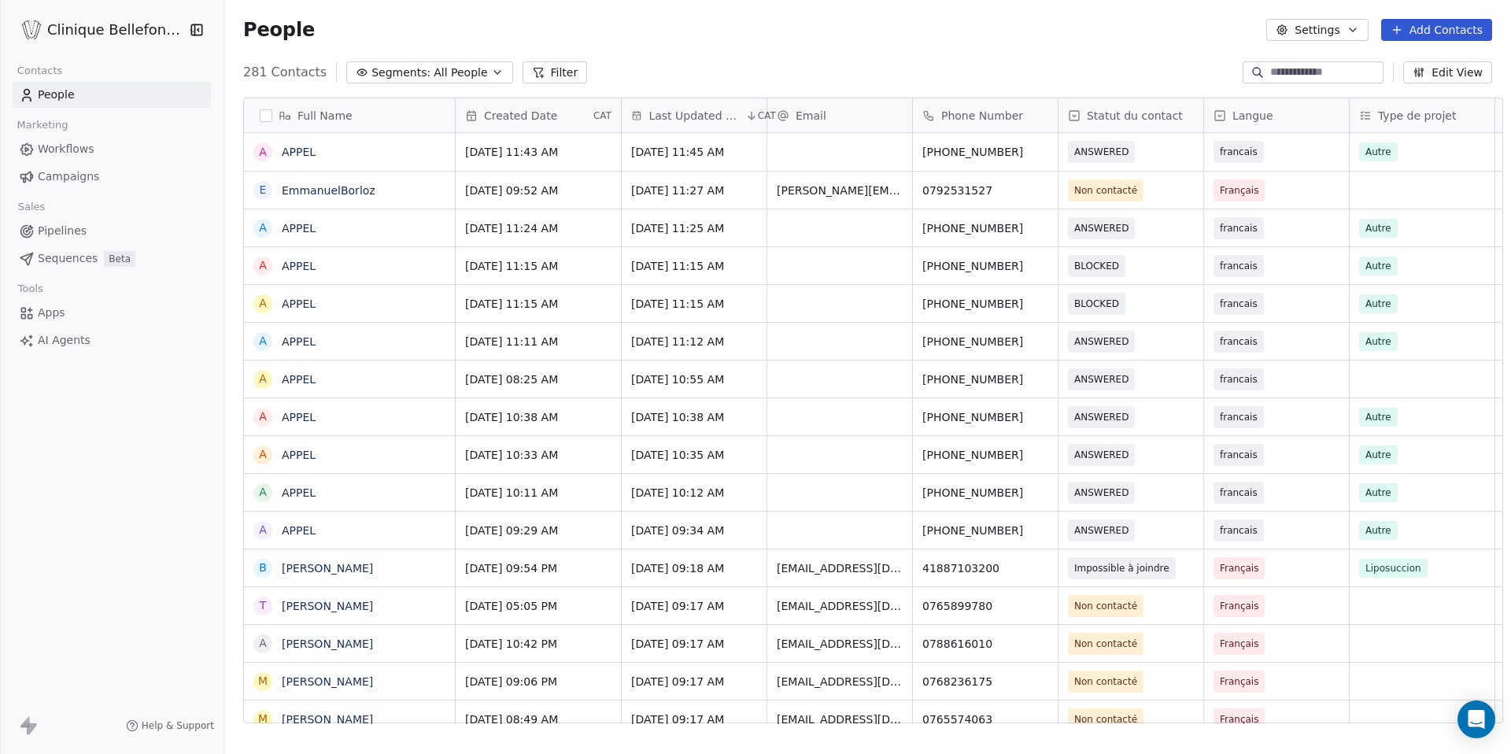
click at [899, 28] on div "People Settings Add Contacts" at bounding box center [867, 30] width 1249 height 22
click at [349, 191] on link "EmmanuelBorloz" at bounding box center [329, 190] width 94 height 13
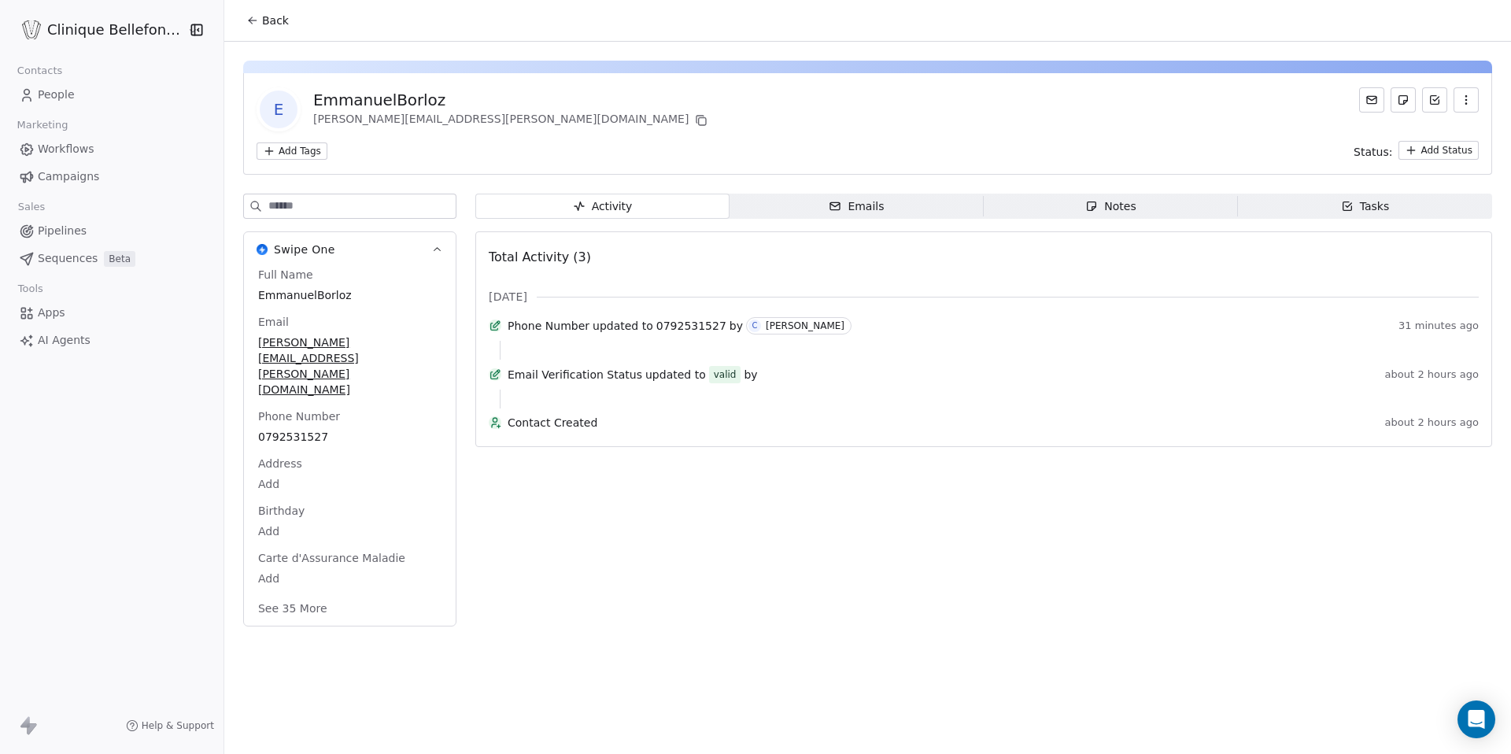
click at [248, 21] on button "Back" at bounding box center [267, 20] width 61 height 28
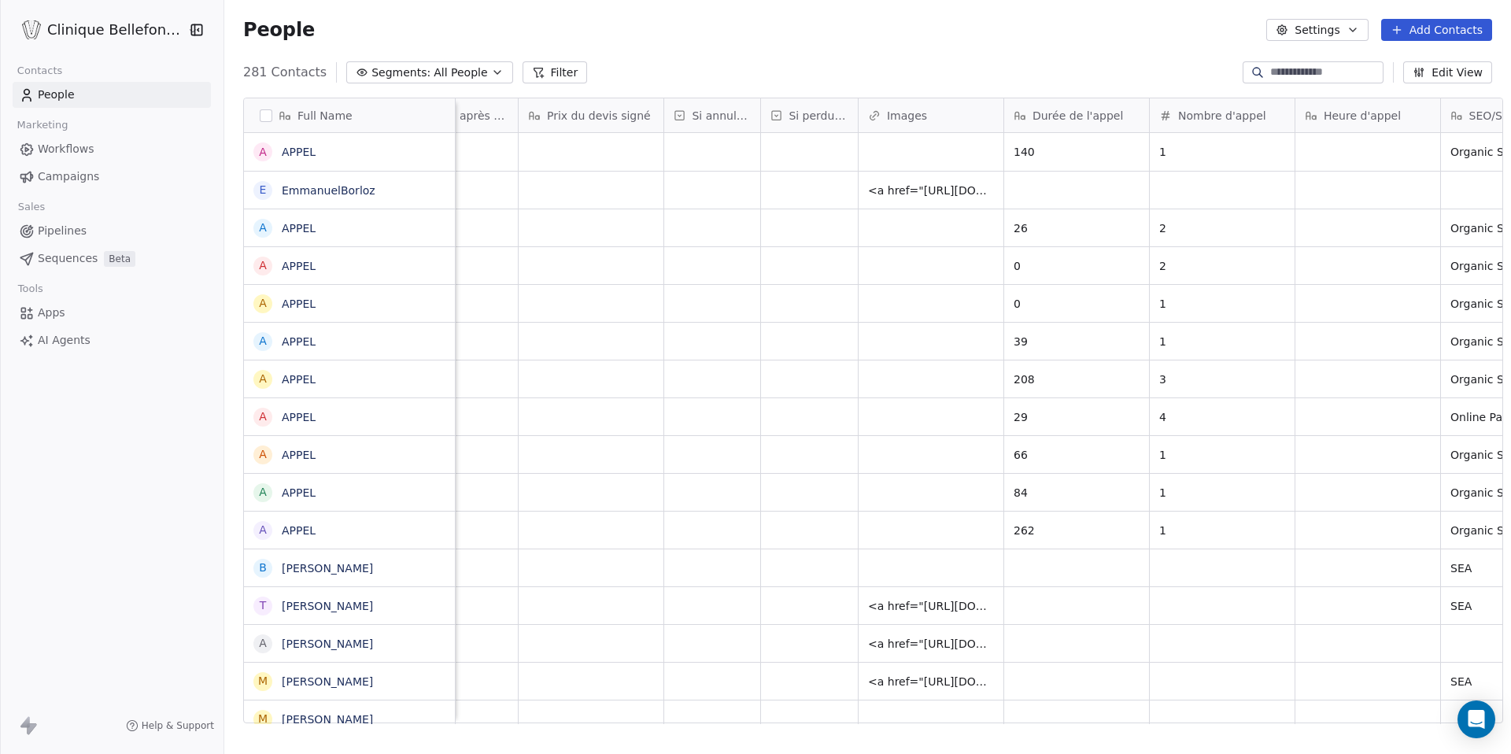
scroll to position [0, 3134]
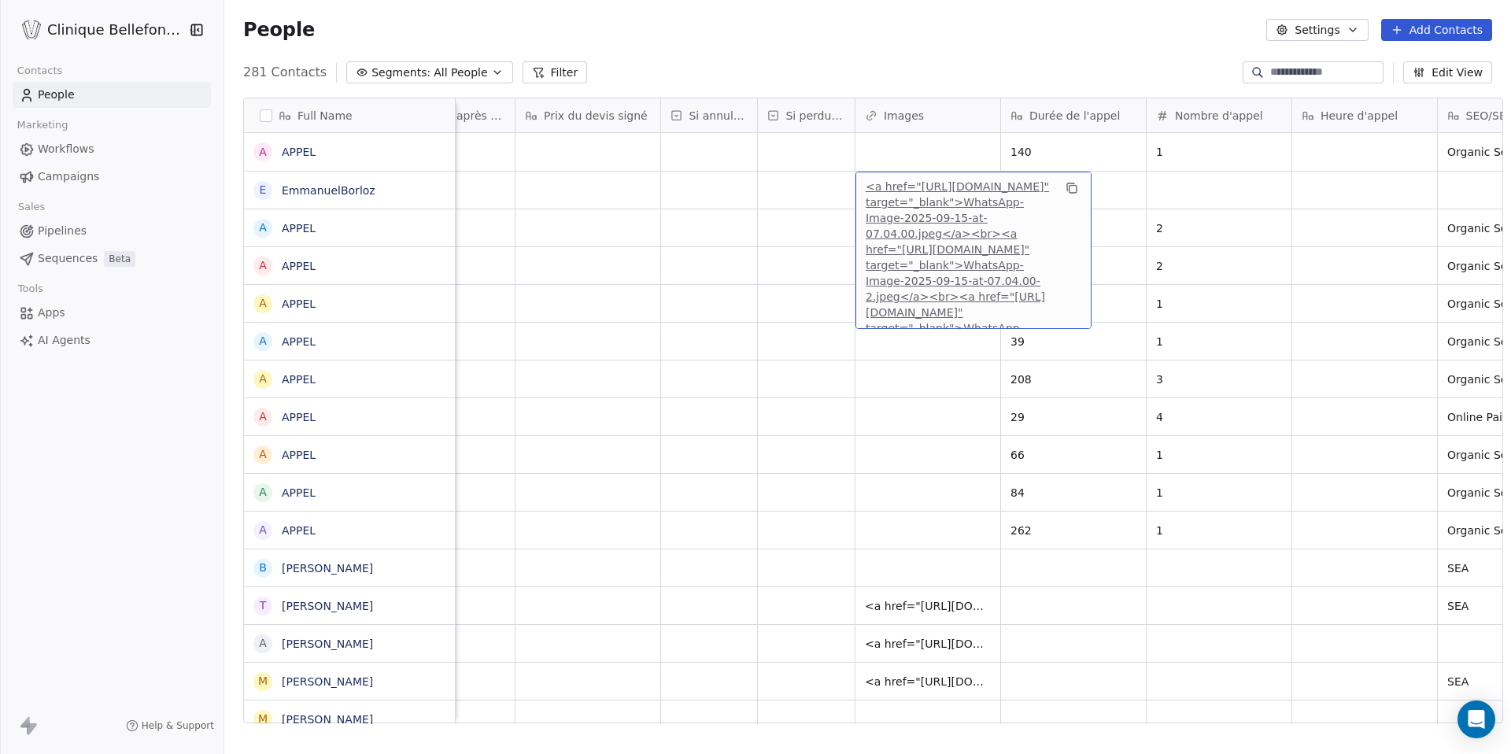
click at [917, 207] on link "<a href="[URL][DOMAIN_NAME][PERSON_NAME]" target="_blank">WhatsApp-Image-2025-0…" at bounding box center [957, 273] width 183 height 186
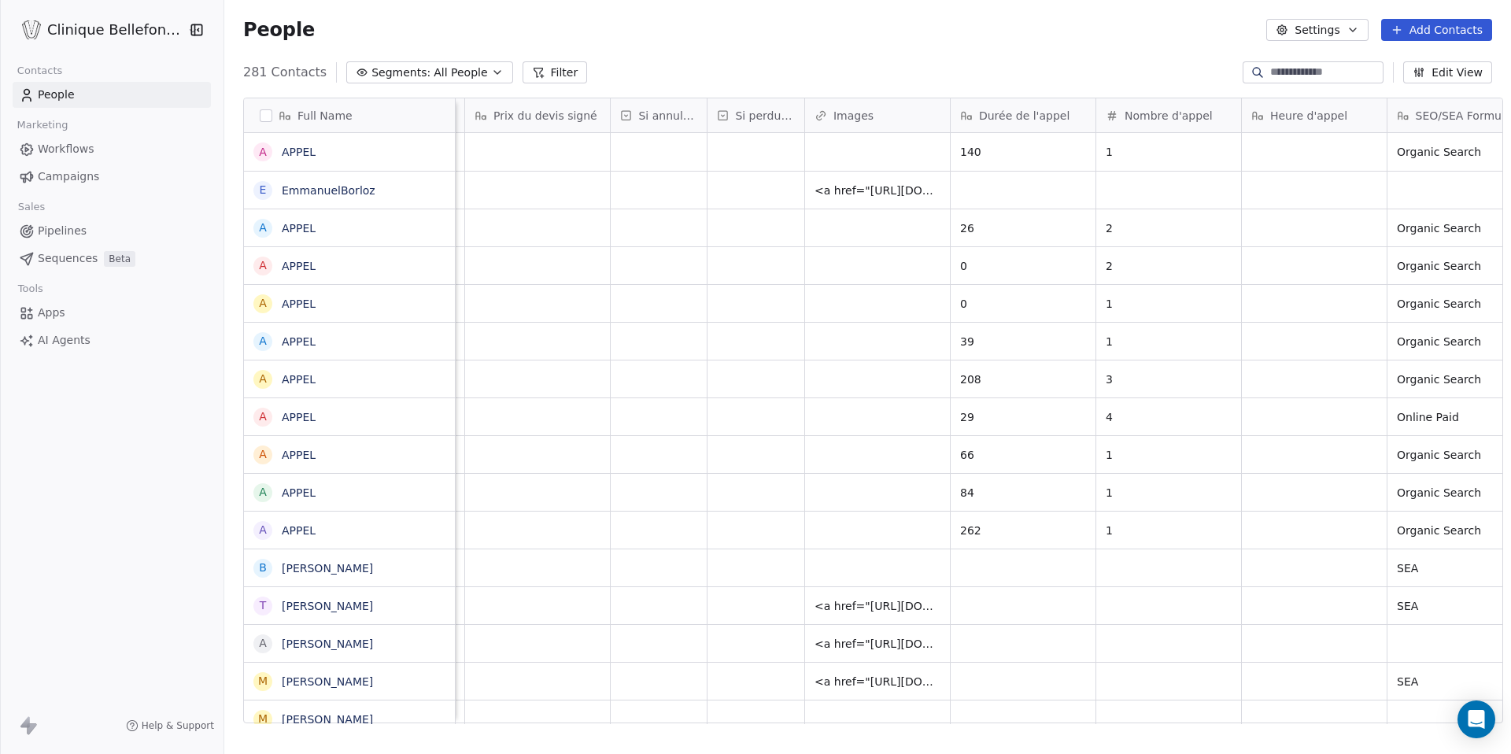
scroll to position [0, 3192]
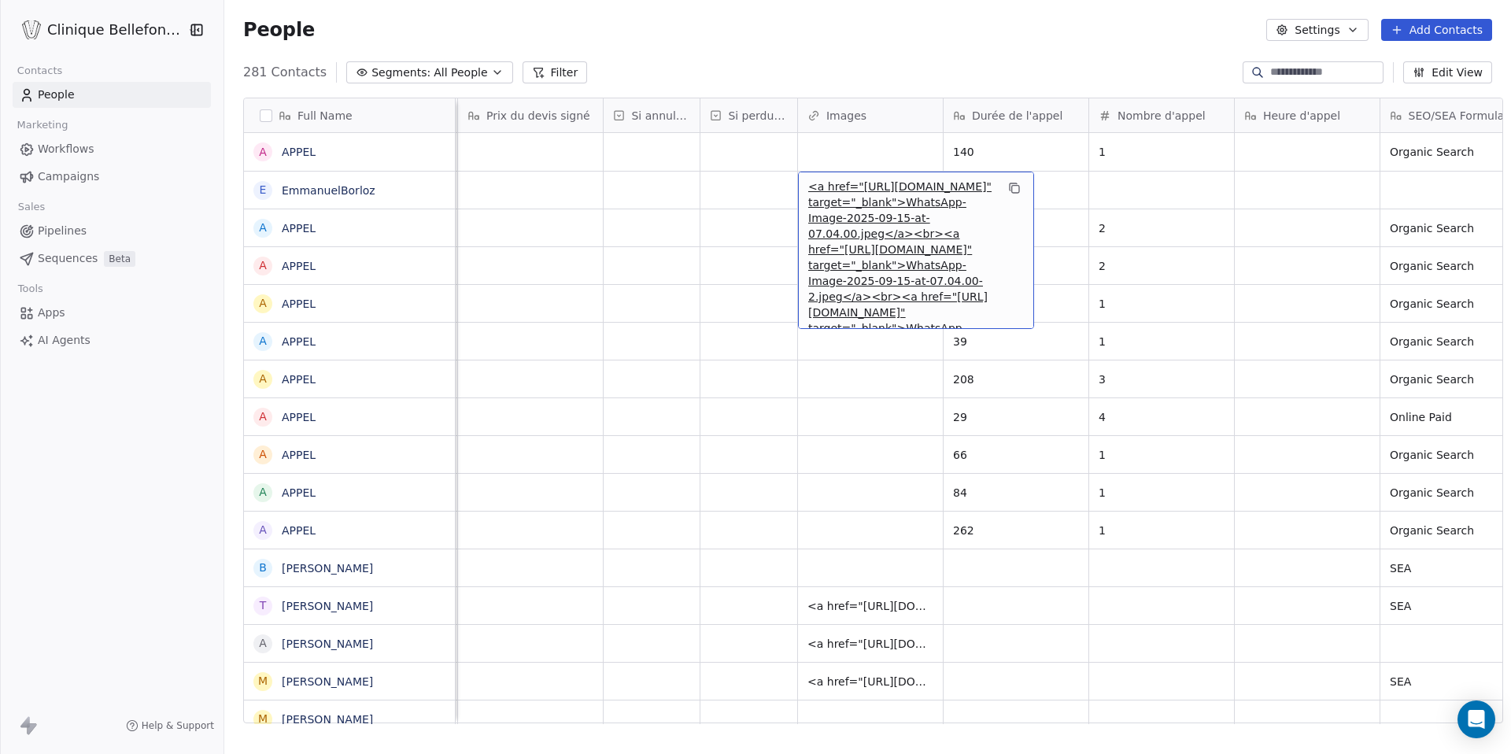
drag, startPoint x: 845, startPoint y: 186, endPoint x: 912, endPoint y: 319, distance: 148.9
click at [912, 319] on span "<a href="[URL][DOMAIN_NAME][PERSON_NAME]" target="_blank">WhatsApp-Image-2025-0…" at bounding box center [901, 273] width 187 height 189
click at [959, 238] on span "<a href="[URL][DOMAIN_NAME][PERSON_NAME]" target="_blank">WhatsApp-Image-2025-0…" at bounding box center [901, 227] width 187 height 189
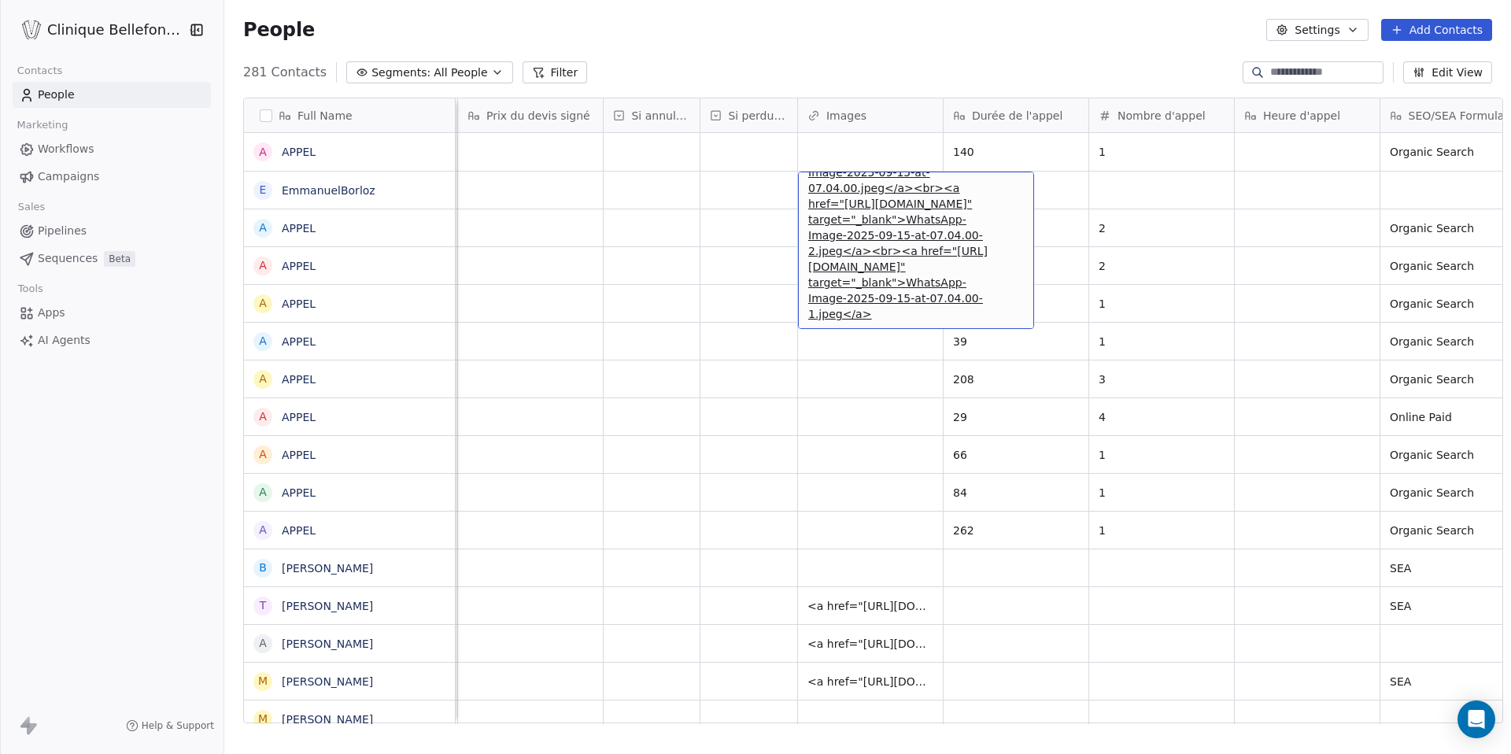
click at [959, 238] on span "<a href="[URL][DOMAIN_NAME][PERSON_NAME]" target="_blank">WhatsApp-Image-2025-0…" at bounding box center [901, 227] width 187 height 189
click at [959, 238] on html "Clinique Bellefontaine Contacts People Marketing Workflows Campaigns Sales Pipe…" at bounding box center [755, 377] width 1511 height 754
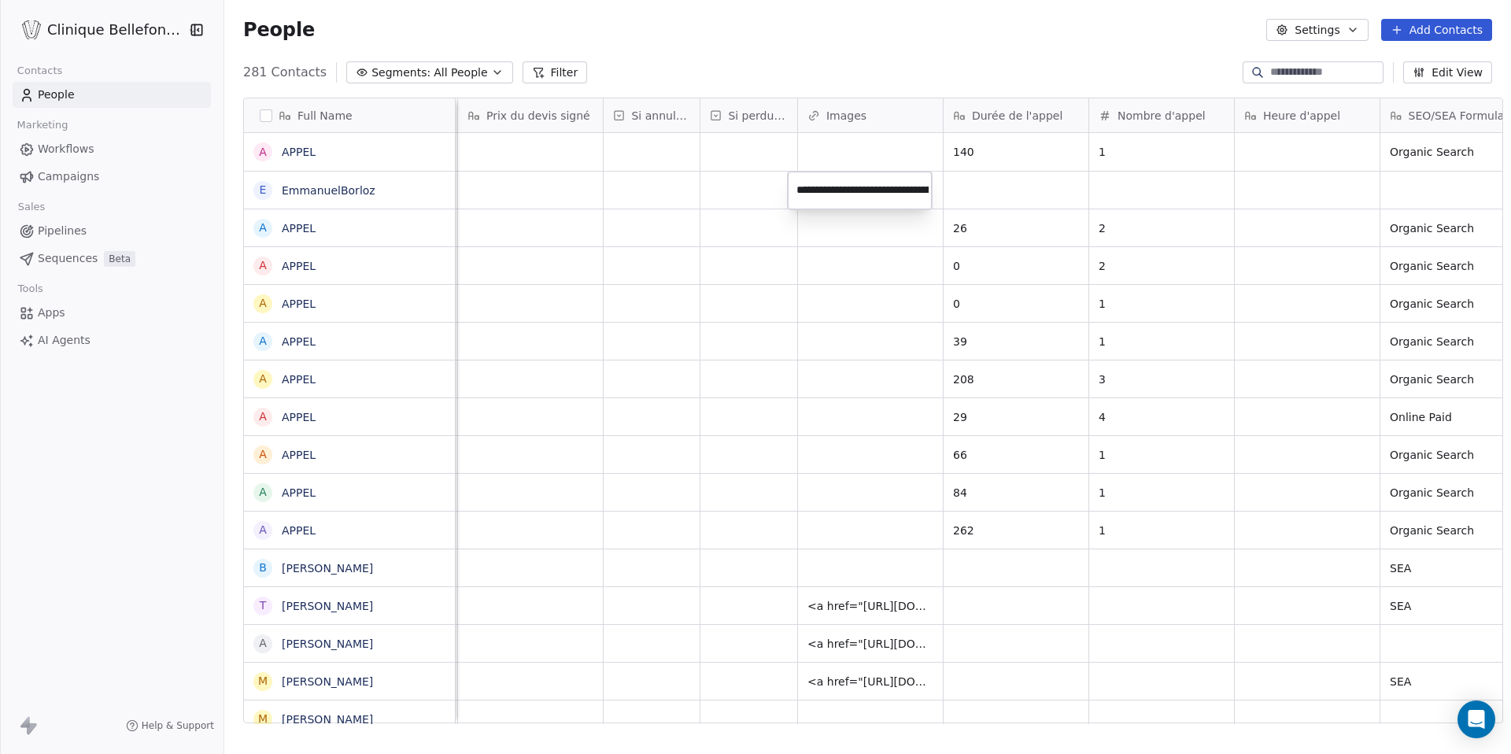
click at [903, 195] on input "**********" at bounding box center [860, 190] width 138 height 31
click at [730, 209] on html "Clinique Bellefontaine Contacts People Marketing Workflows Campaigns Sales Pipe…" at bounding box center [755, 377] width 1511 height 754
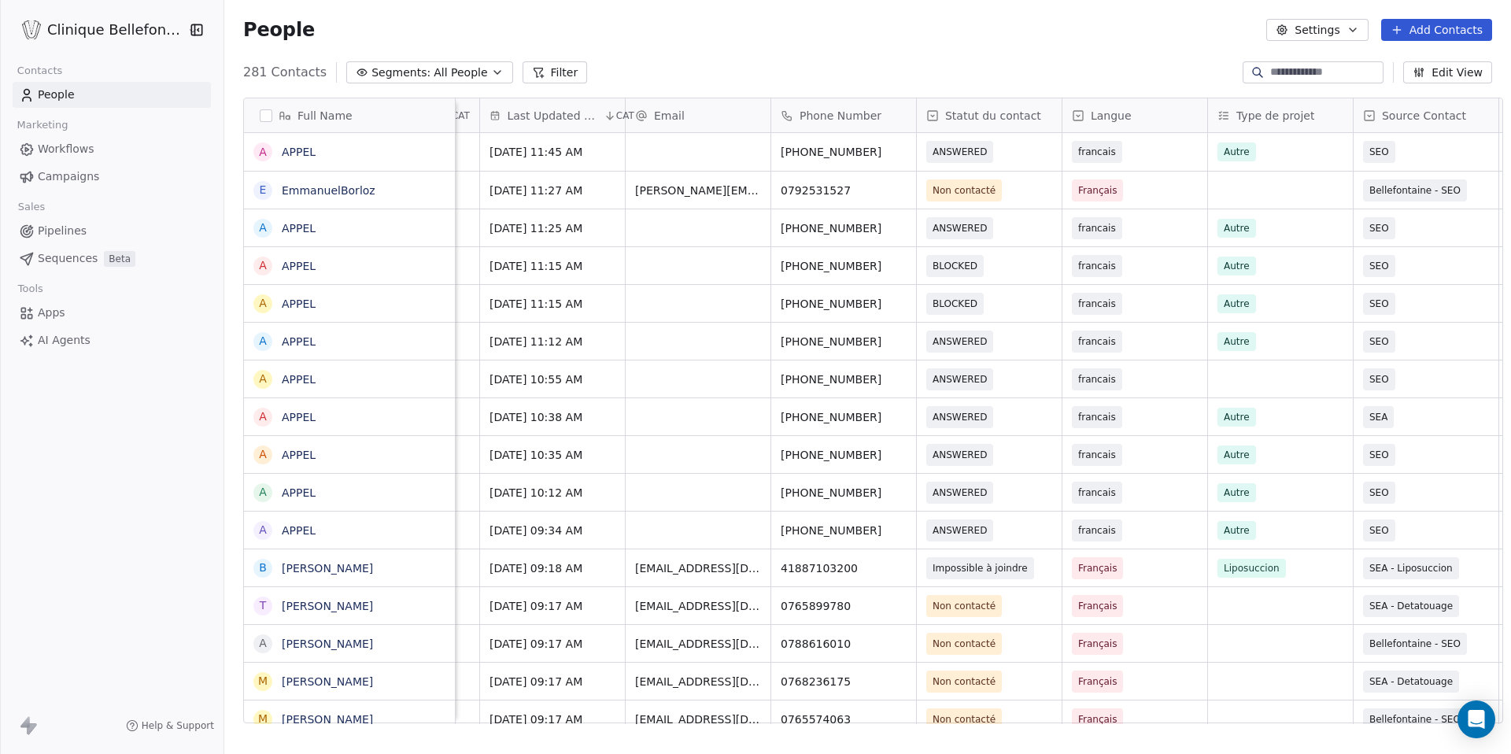
scroll to position [0, 0]
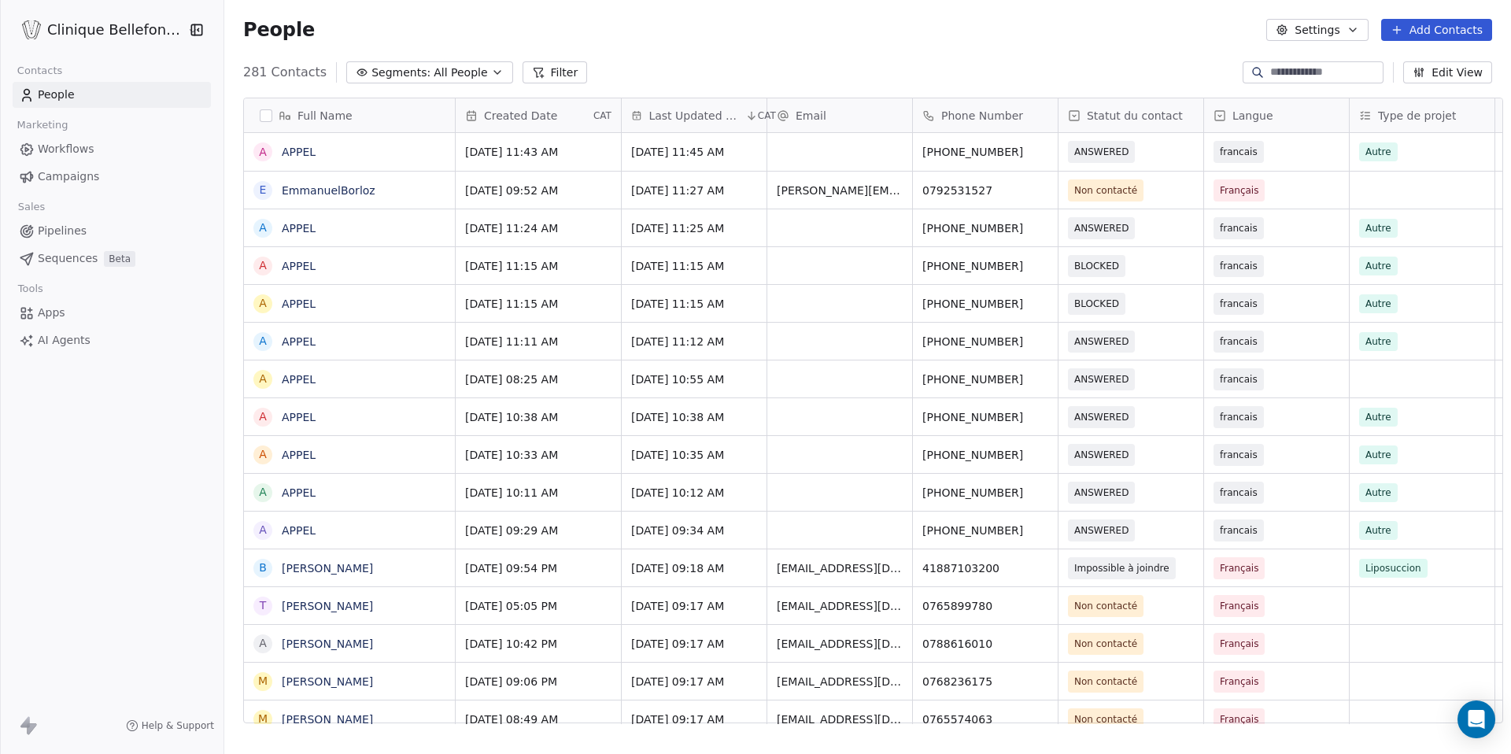
click at [84, 145] on span "Workflows" at bounding box center [66, 149] width 57 height 17
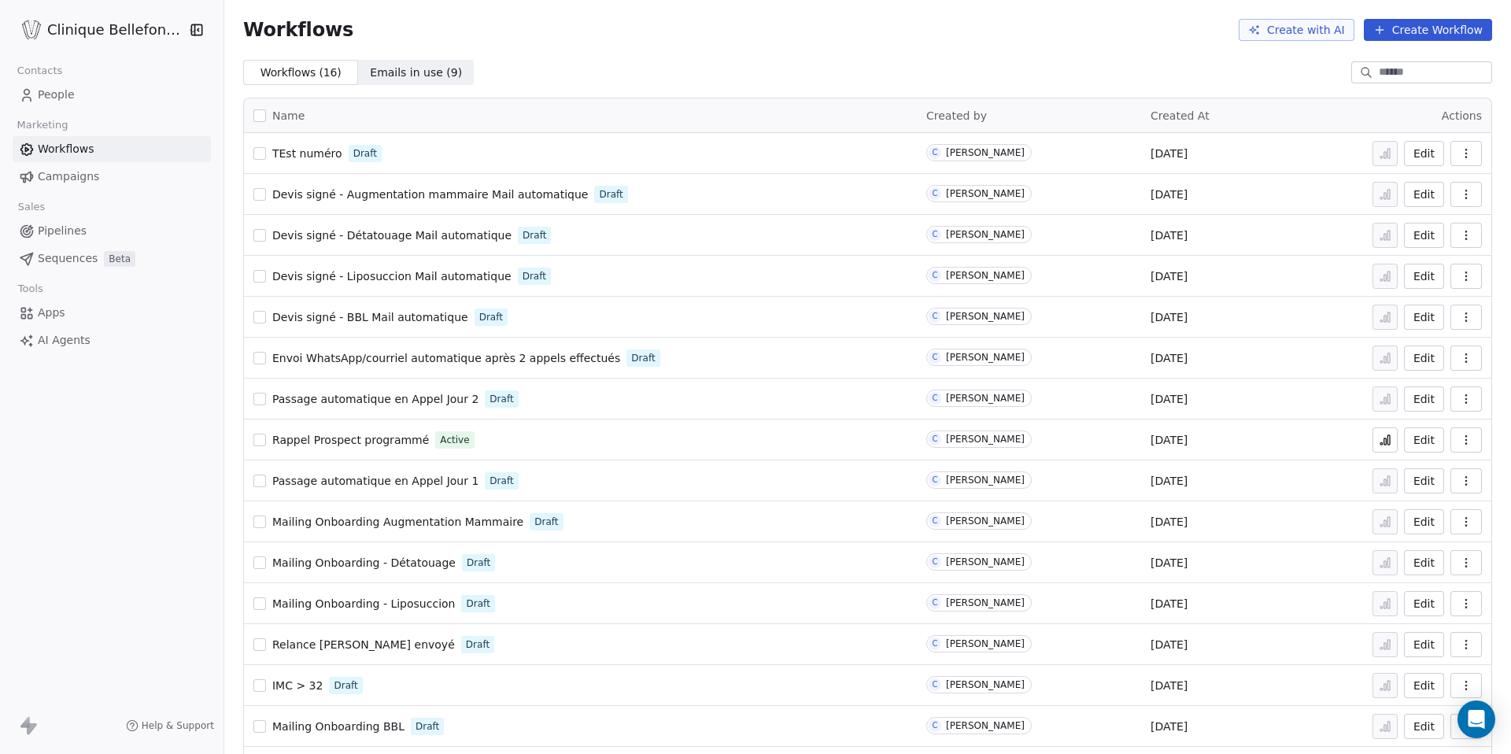
click at [289, 148] on span "TEst numéro" at bounding box center [307, 153] width 70 height 13
click at [97, 91] on link "People" at bounding box center [112, 95] width 198 height 26
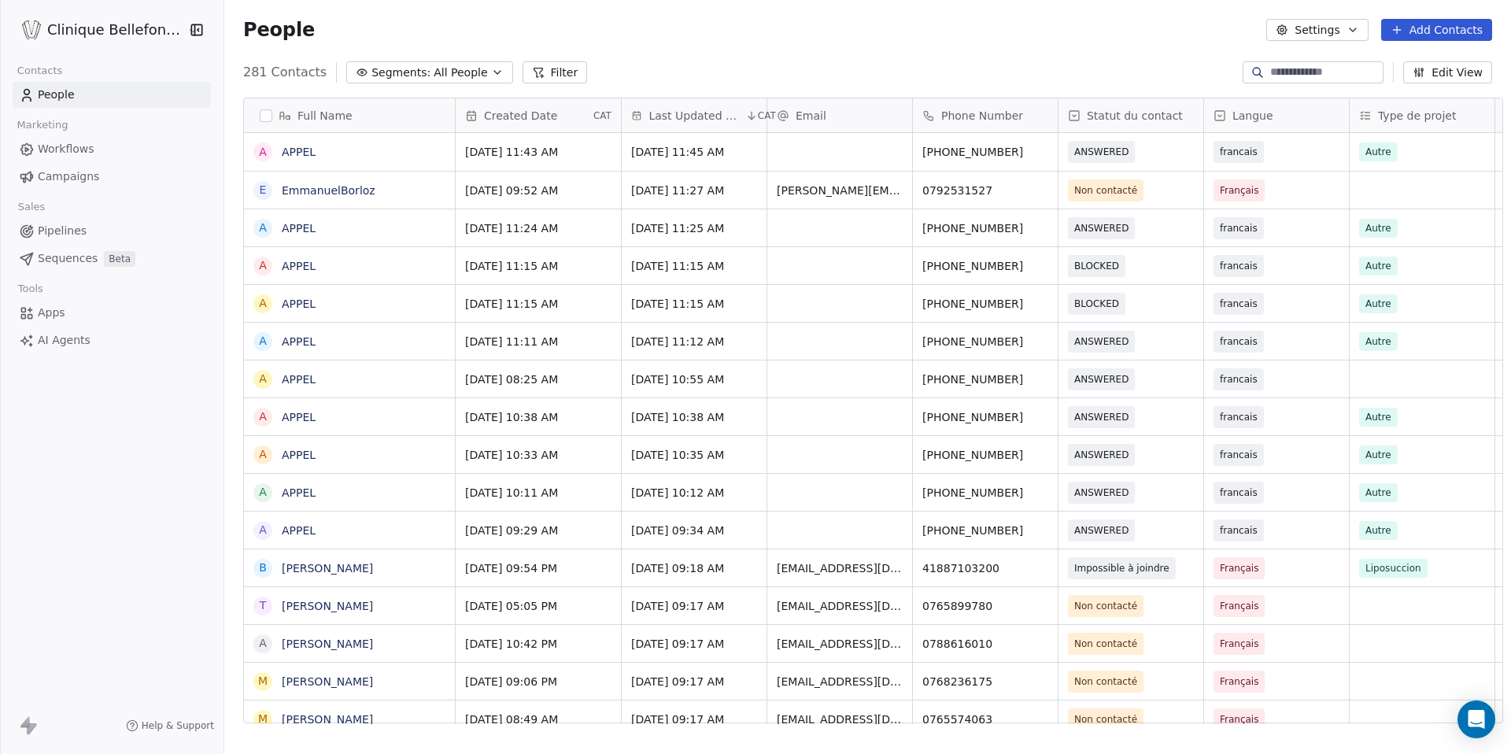
scroll to position [664, 1298]
click at [1434, 28] on button "Add Contacts" at bounding box center [1436, 30] width 111 height 22
click at [1176, 54] on html "Clinique Bellefontaine Contacts People Marketing Workflows Campaigns Sales Pipe…" at bounding box center [755, 377] width 1511 height 754
click at [1448, 76] on button "Edit View" at bounding box center [1447, 72] width 89 height 22
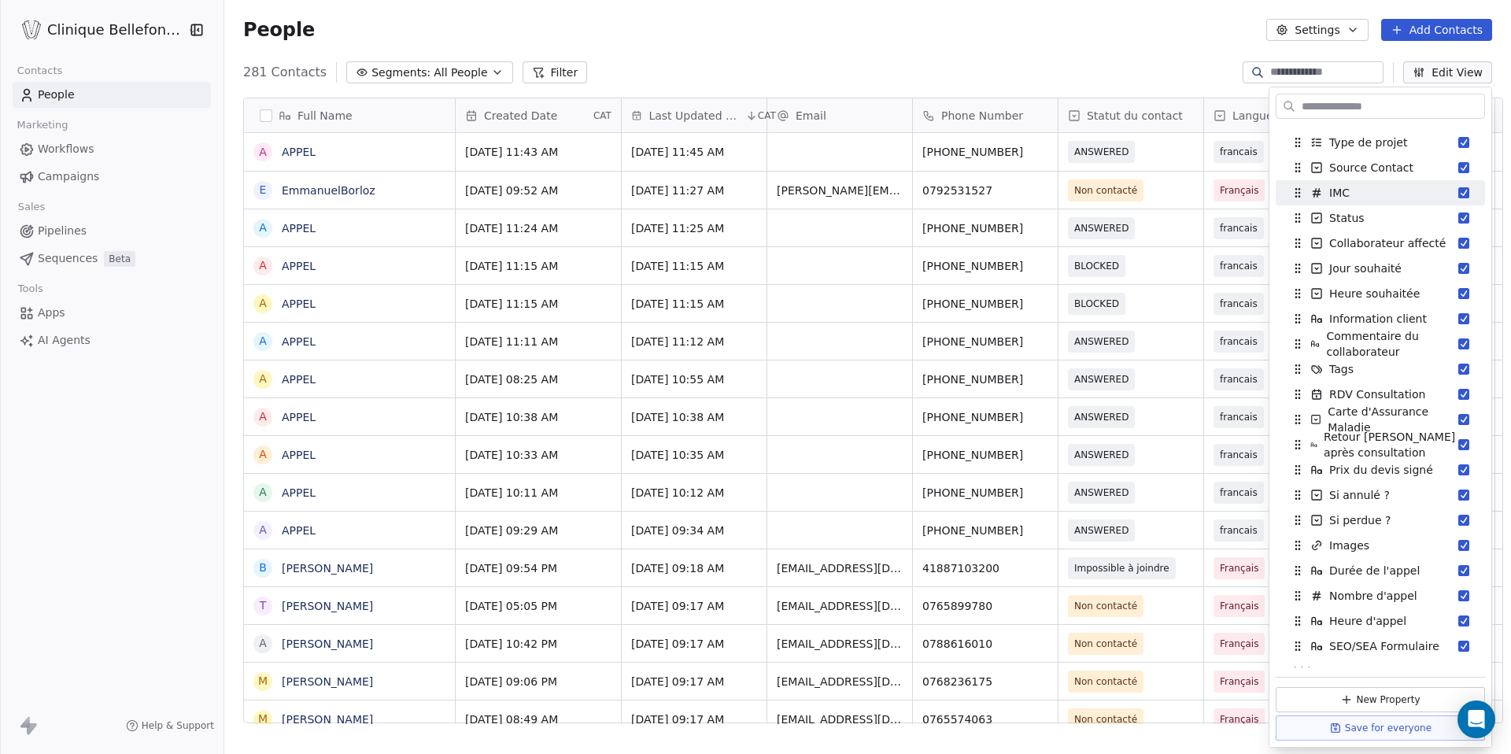
scroll to position [0, 0]
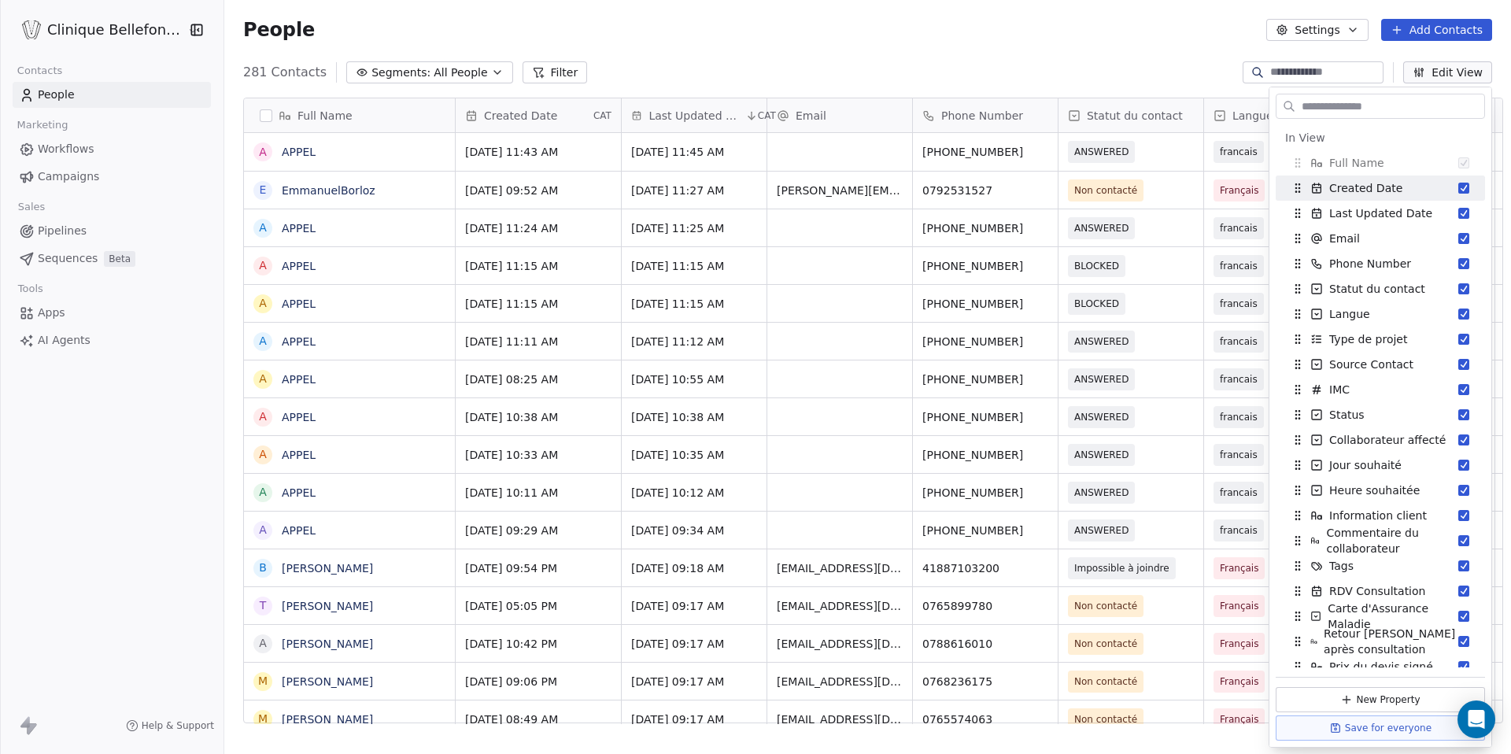
click at [1143, 82] on div "281 Contacts Segments: All People Filter Edit View" at bounding box center [867, 72] width 1287 height 25
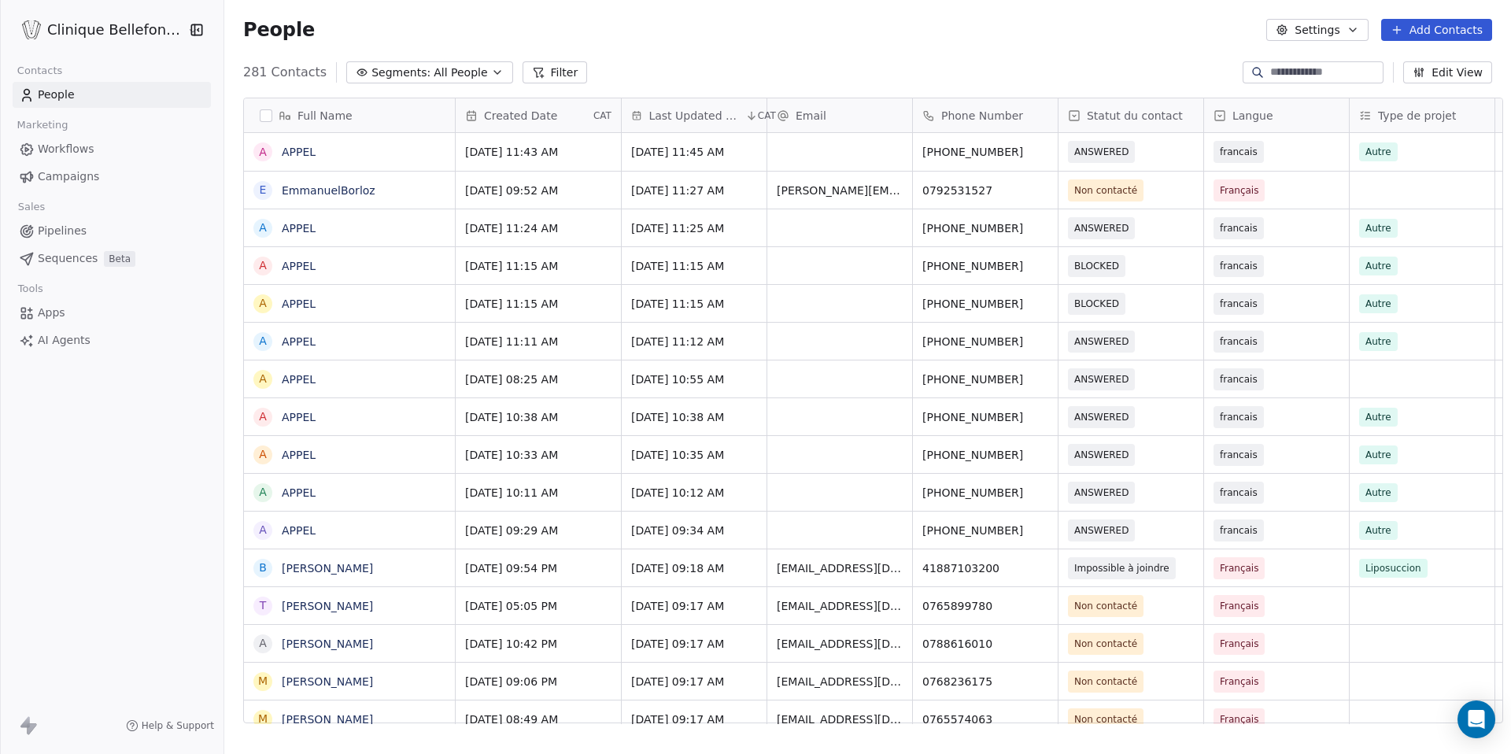
click at [1436, 72] on button "Edit View" at bounding box center [1447, 72] width 89 height 22
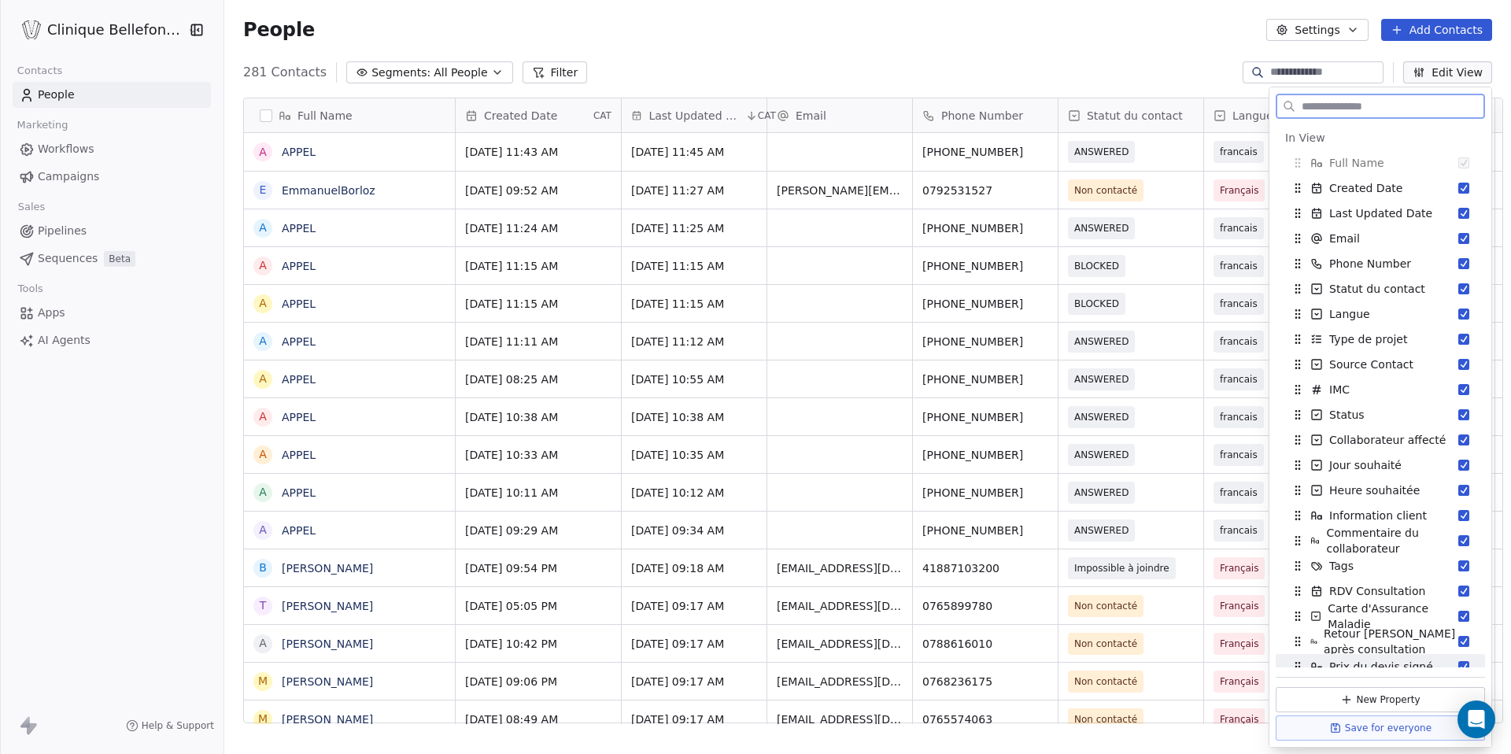
click at [1397, 696] on button "New Property" at bounding box center [1380, 699] width 209 height 25
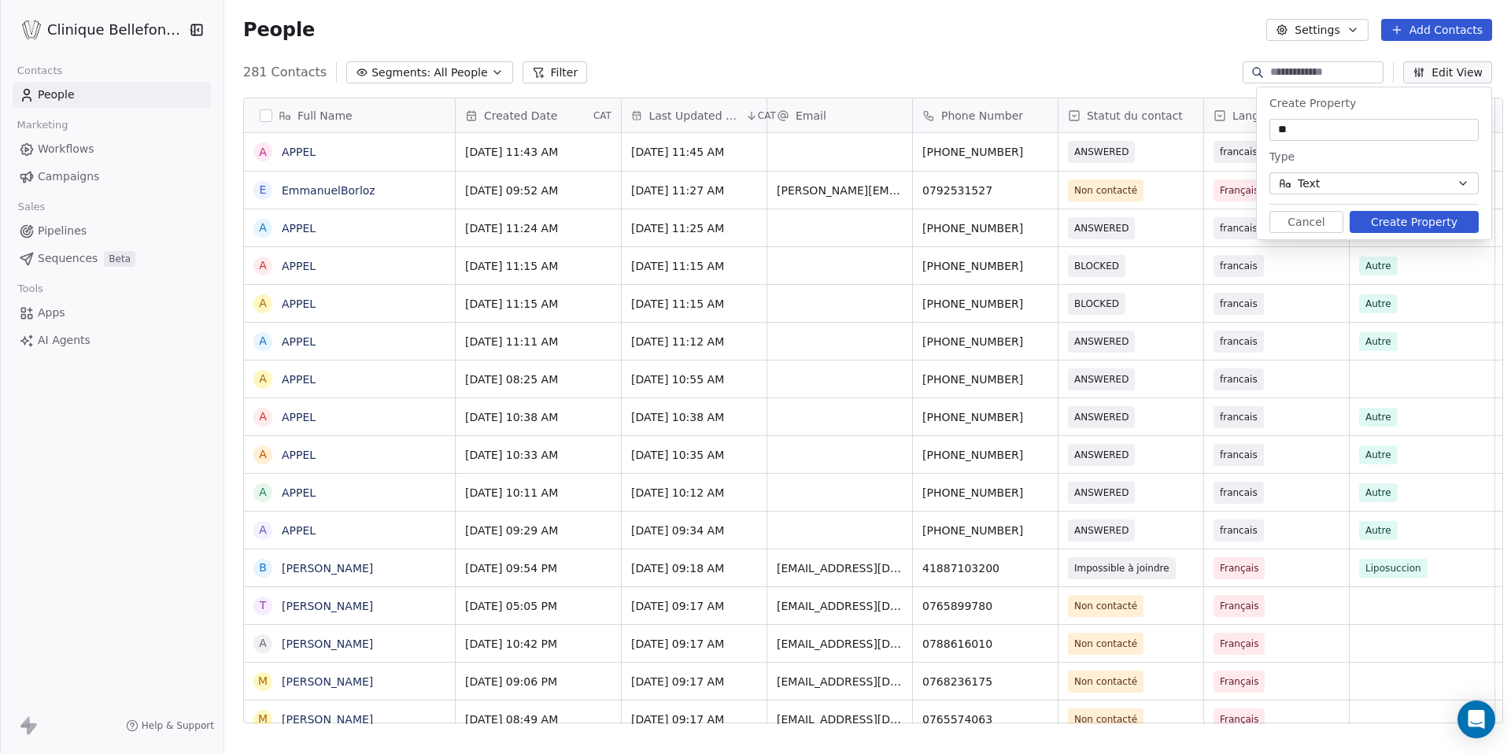
type input "**"
click at [1377, 181] on button "Text" at bounding box center [1374, 183] width 209 height 22
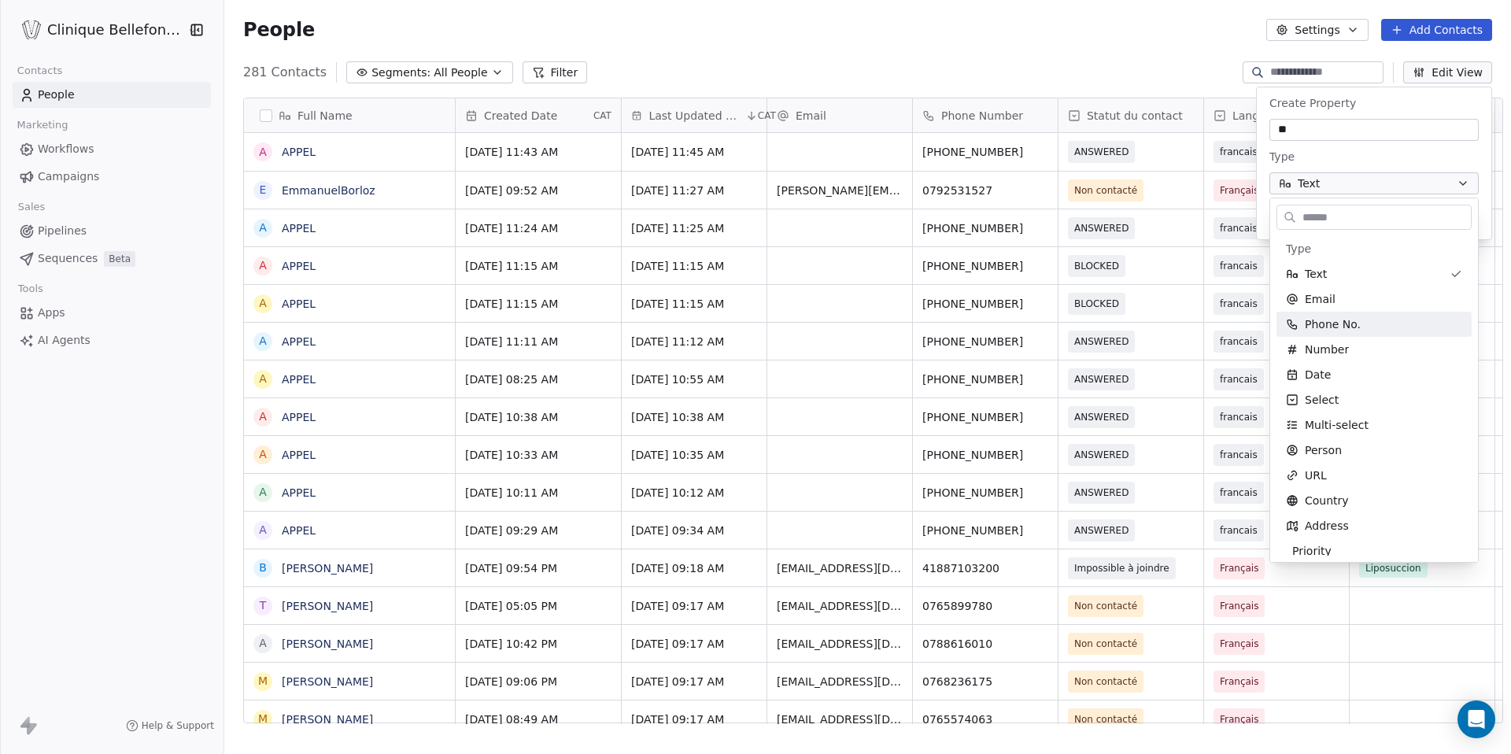
scroll to position [8, 0]
click at [1358, 434] on div "Person" at bounding box center [1374, 442] width 176 height 16
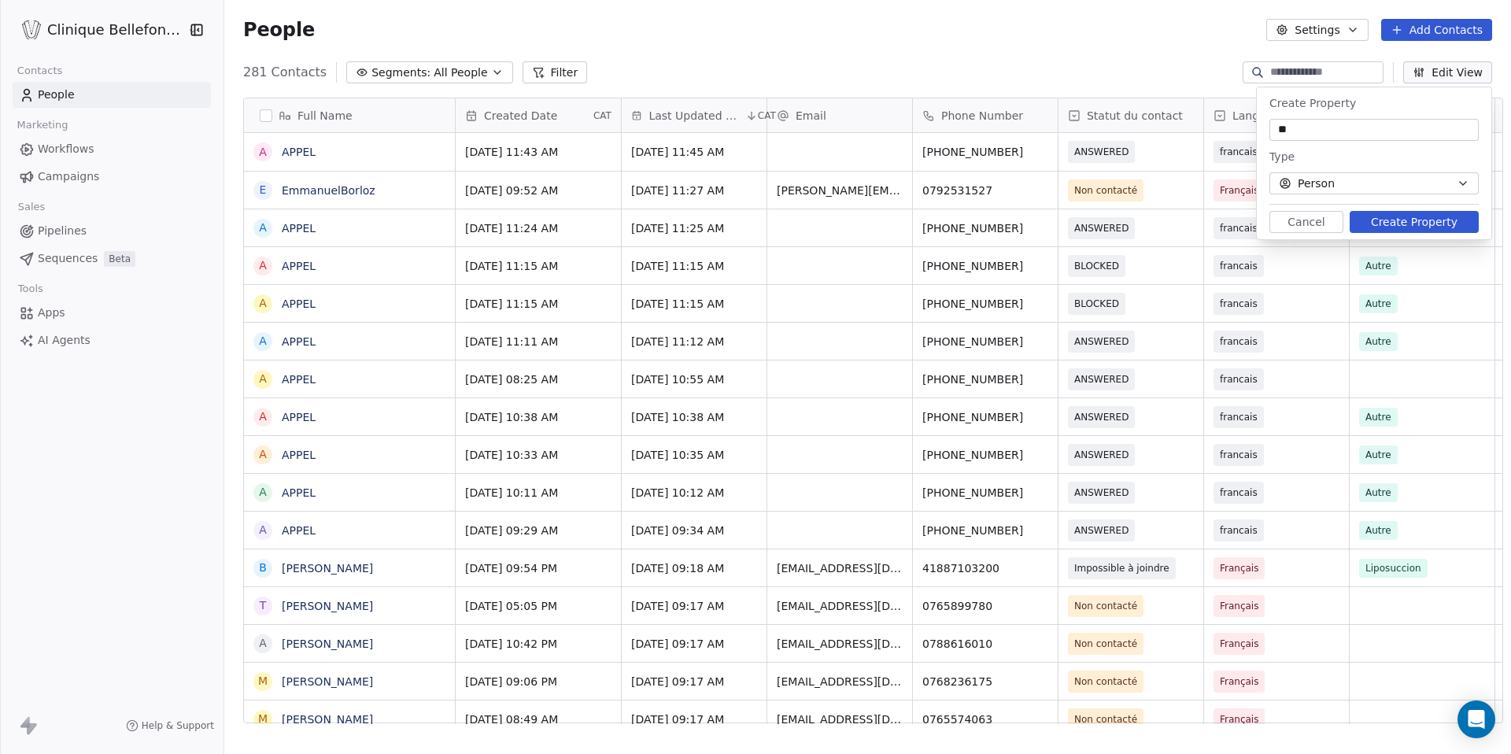
click at [1402, 215] on button "Create Property" at bounding box center [1414, 222] width 129 height 22
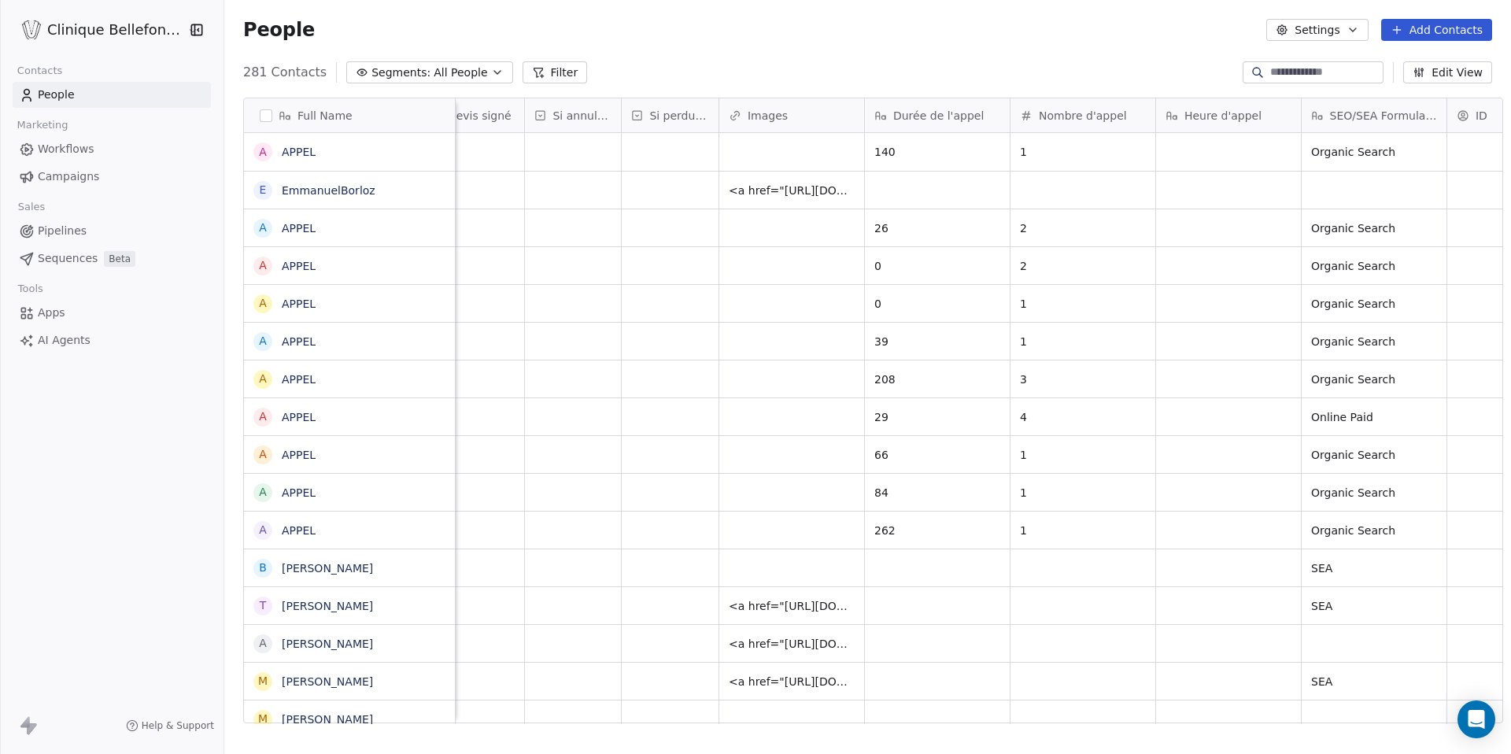
scroll to position [0, 3399]
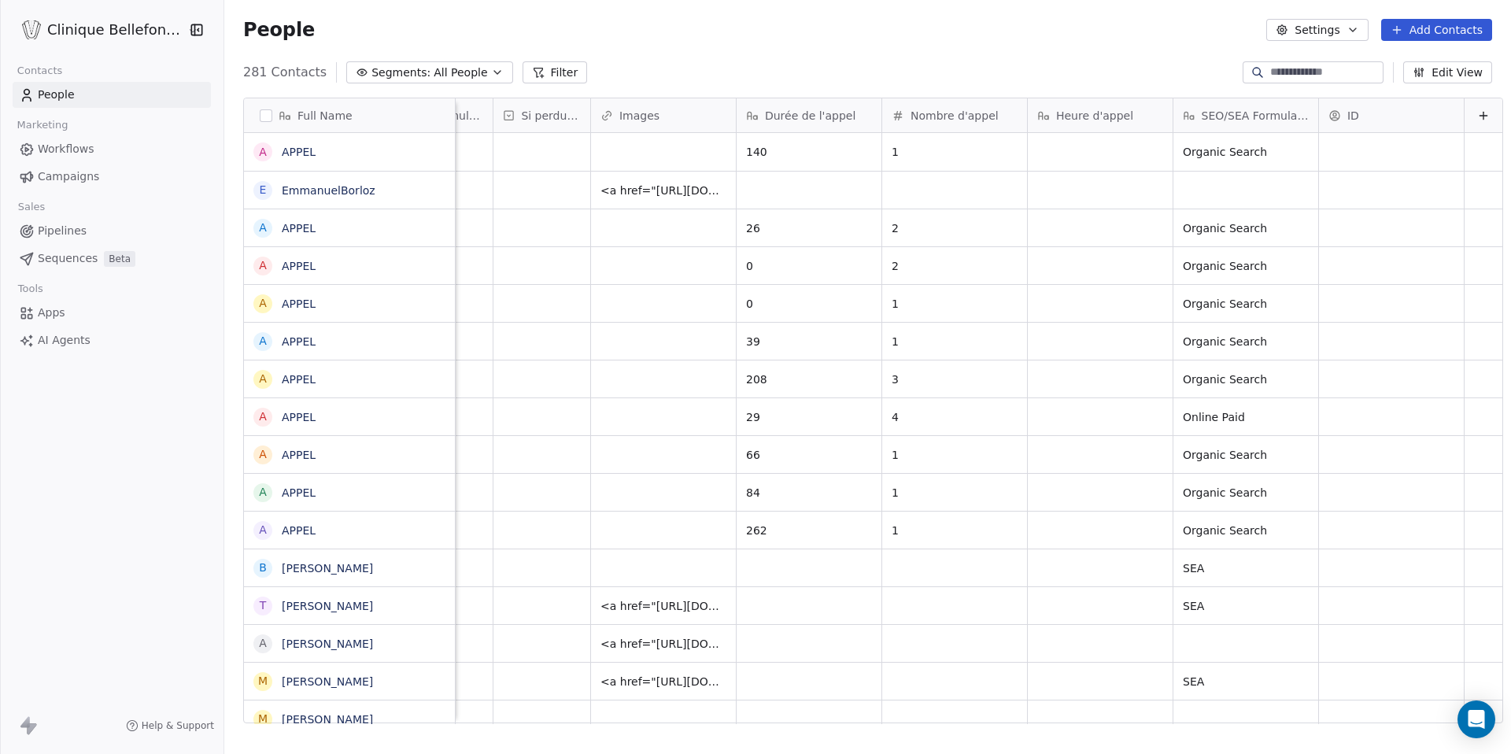
click at [1376, 119] on div "ID" at bounding box center [1390, 116] width 123 height 16
click at [1207, 80] on html "Clinique Bellefontaine Contacts People Marketing Workflows Campaigns Sales Pipe…" at bounding box center [755, 377] width 1511 height 754
click at [1345, 160] on div "grid" at bounding box center [1391, 152] width 145 height 38
click at [1356, 115] on html "Clinique Bellefontaine Contacts People Marketing Workflows Campaigns Sales Pipe…" at bounding box center [755, 377] width 1511 height 754
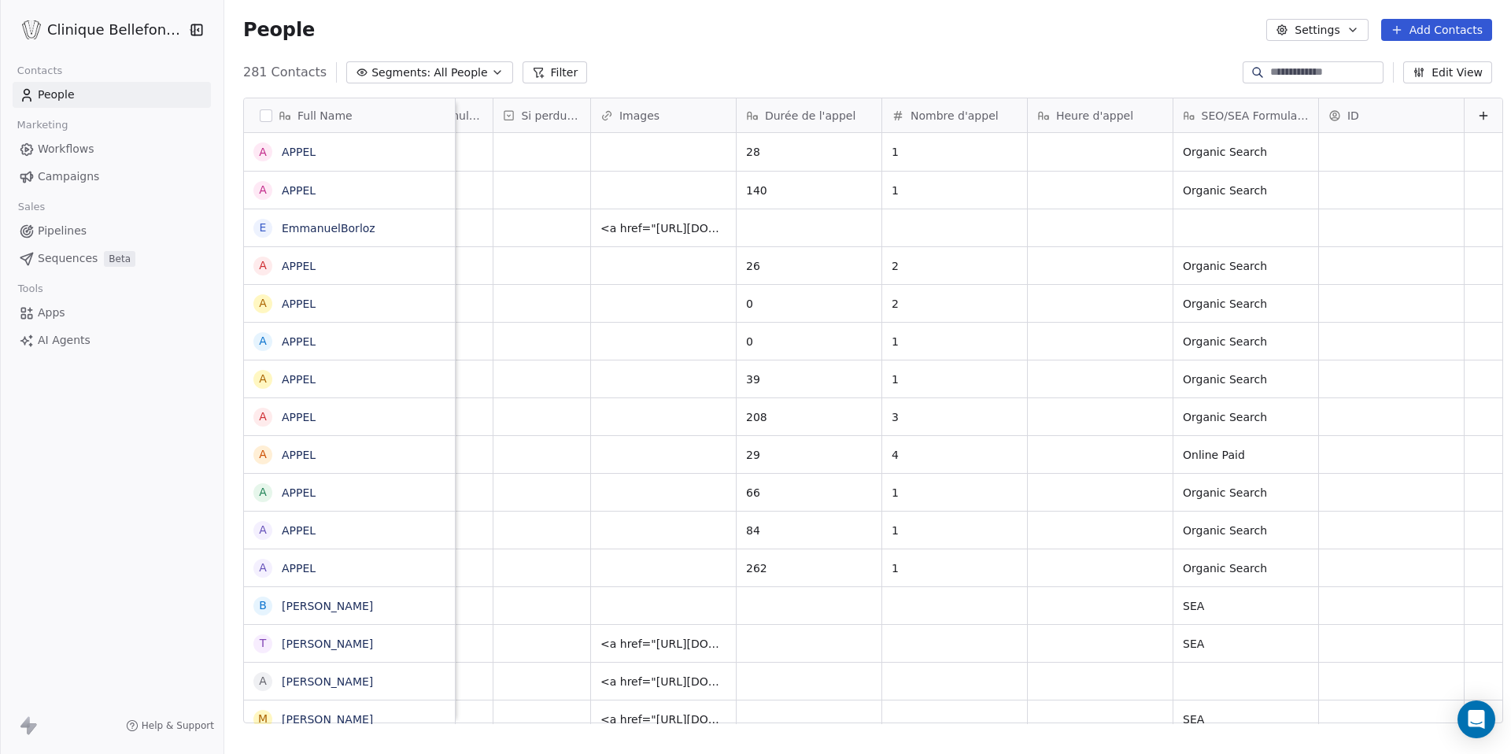
click at [1356, 115] on div "ID" at bounding box center [1390, 116] width 123 height 16
click at [1168, 205] on html "Clinique Bellefontaine Contacts People Marketing Workflows Campaigns Sales Pipe…" at bounding box center [755, 377] width 1511 height 754
click at [1412, 114] on div "ID" at bounding box center [1390, 116] width 123 height 16
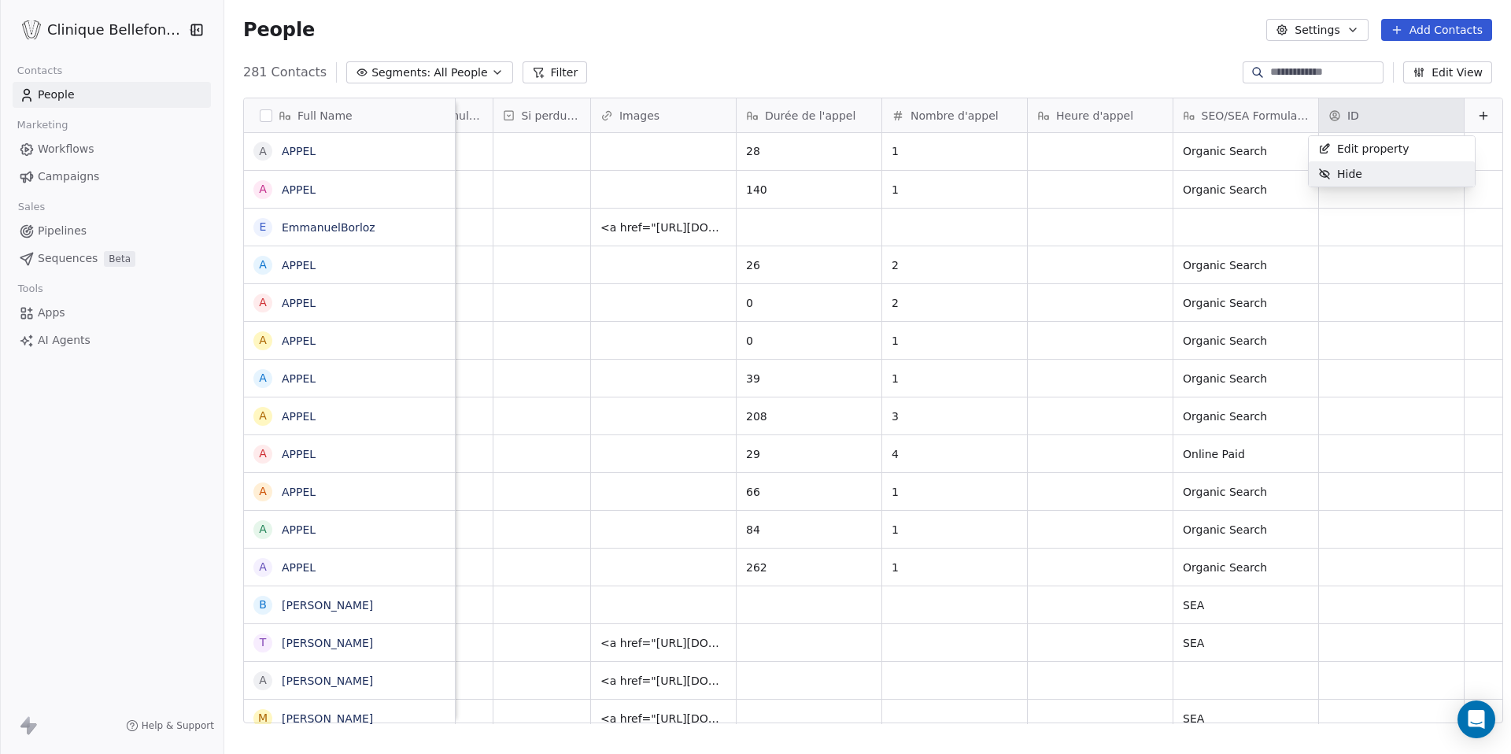
click at [1382, 164] on div "Hide" at bounding box center [1392, 173] width 166 height 25
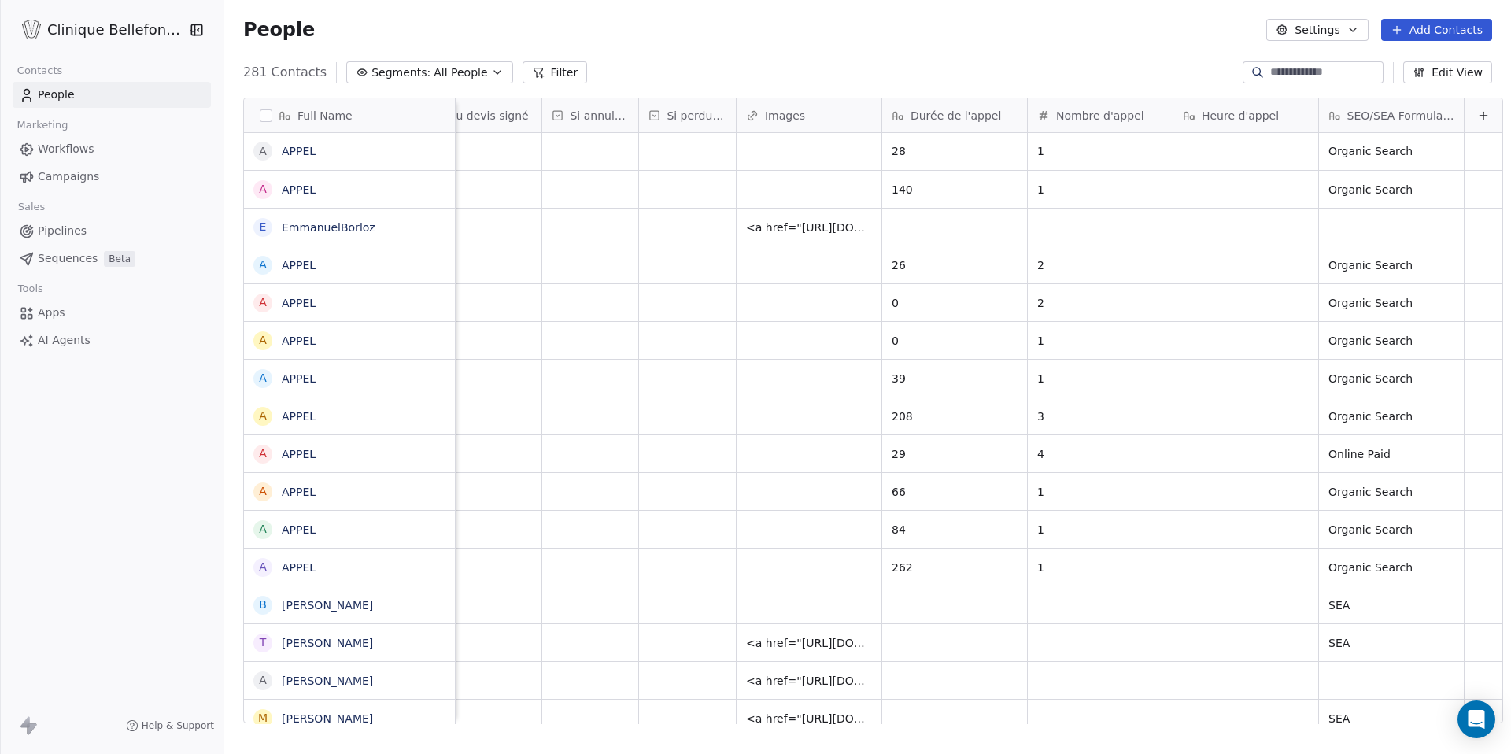
click at [1484, 113] on icon at bounding box center [1484, 115] width 0 height 7
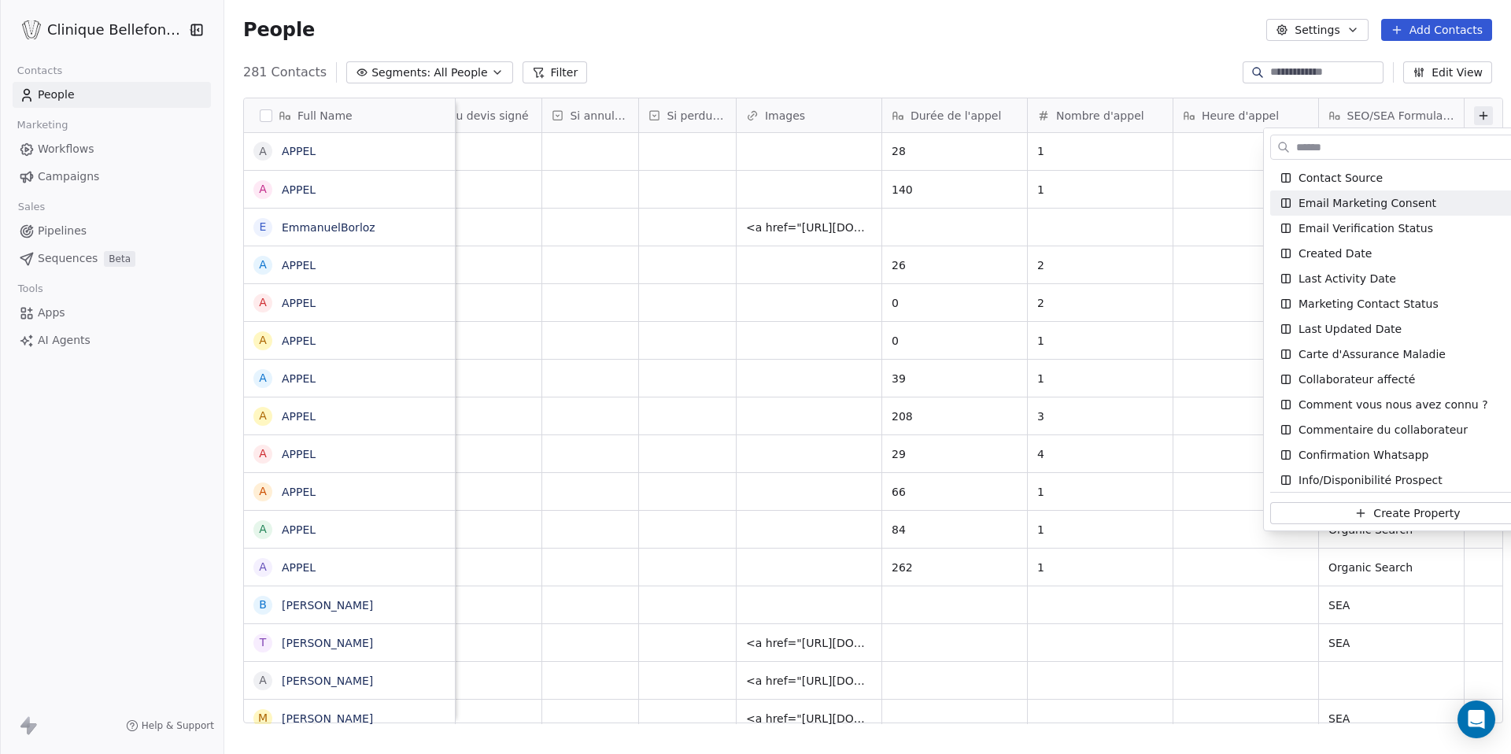
scroll to position [713, 0]
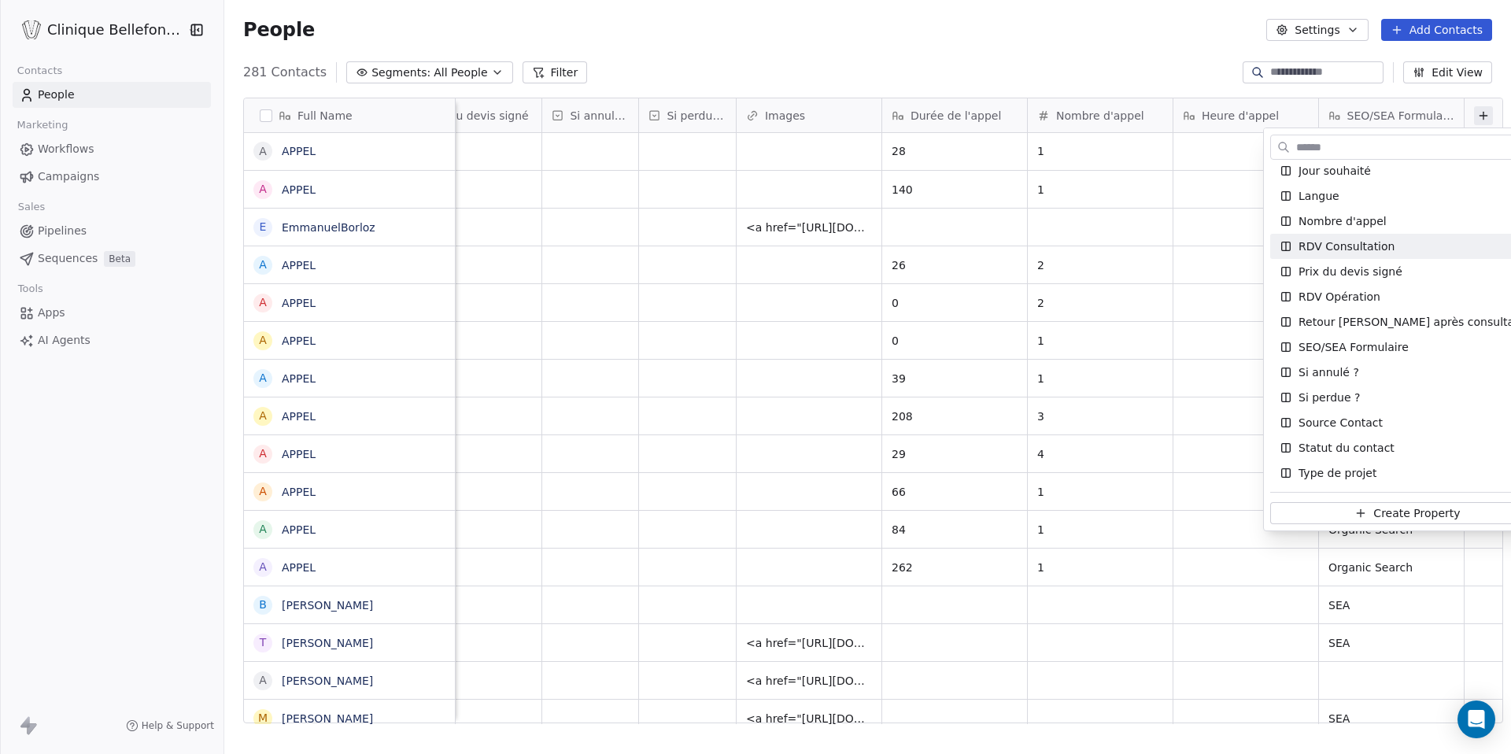
click at [1036, 77] on html "Clinique Bellefontaine Contacts People Marketing Workflows Campaigns Sales Pipe…" at bounding box center [755, 377] width 1511 height 754
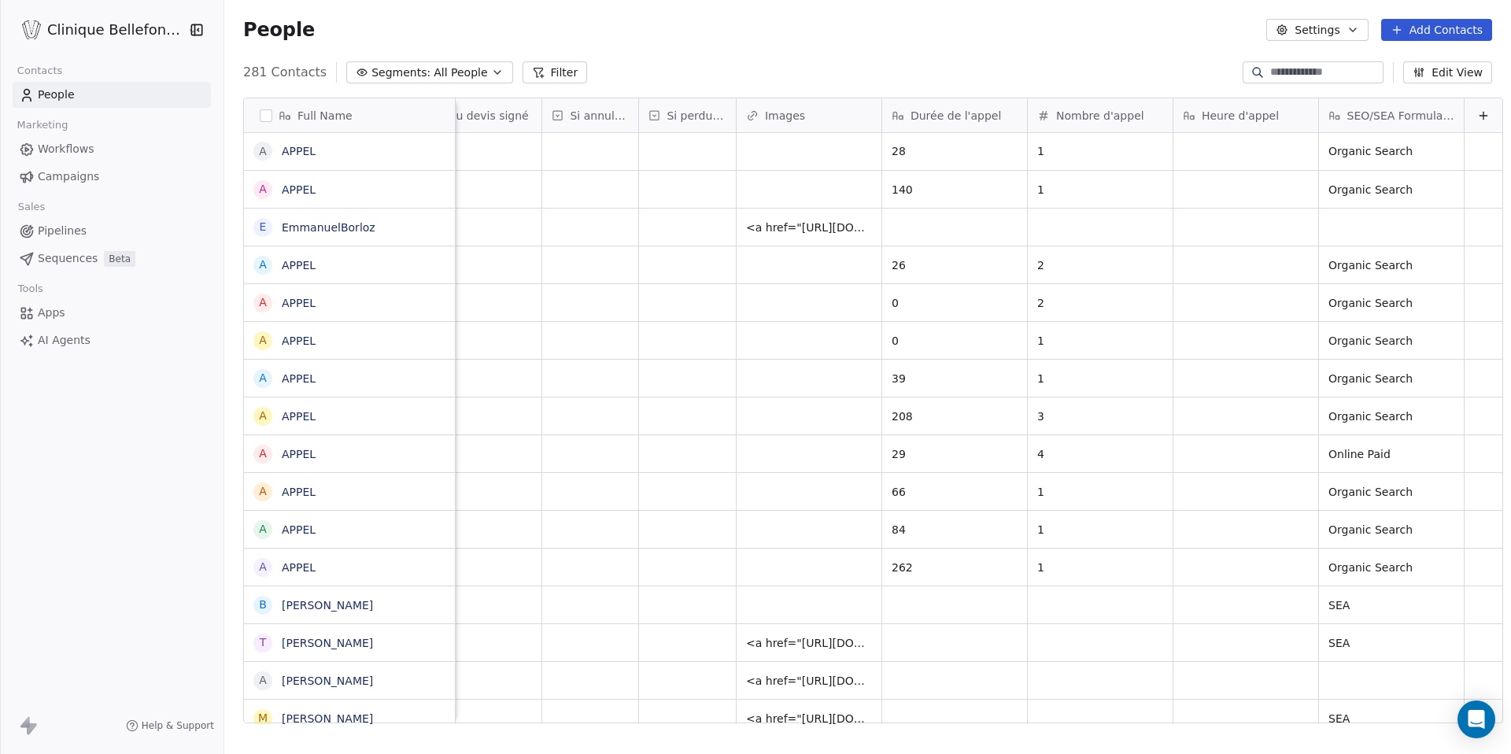
click at [1344, 24] on button "Settings" at bounding box center [1317, 30] width 102 height 22
click at [1342, 68] on span "Contact Properties" at bounding box center [1358, 64] width 102 height 17
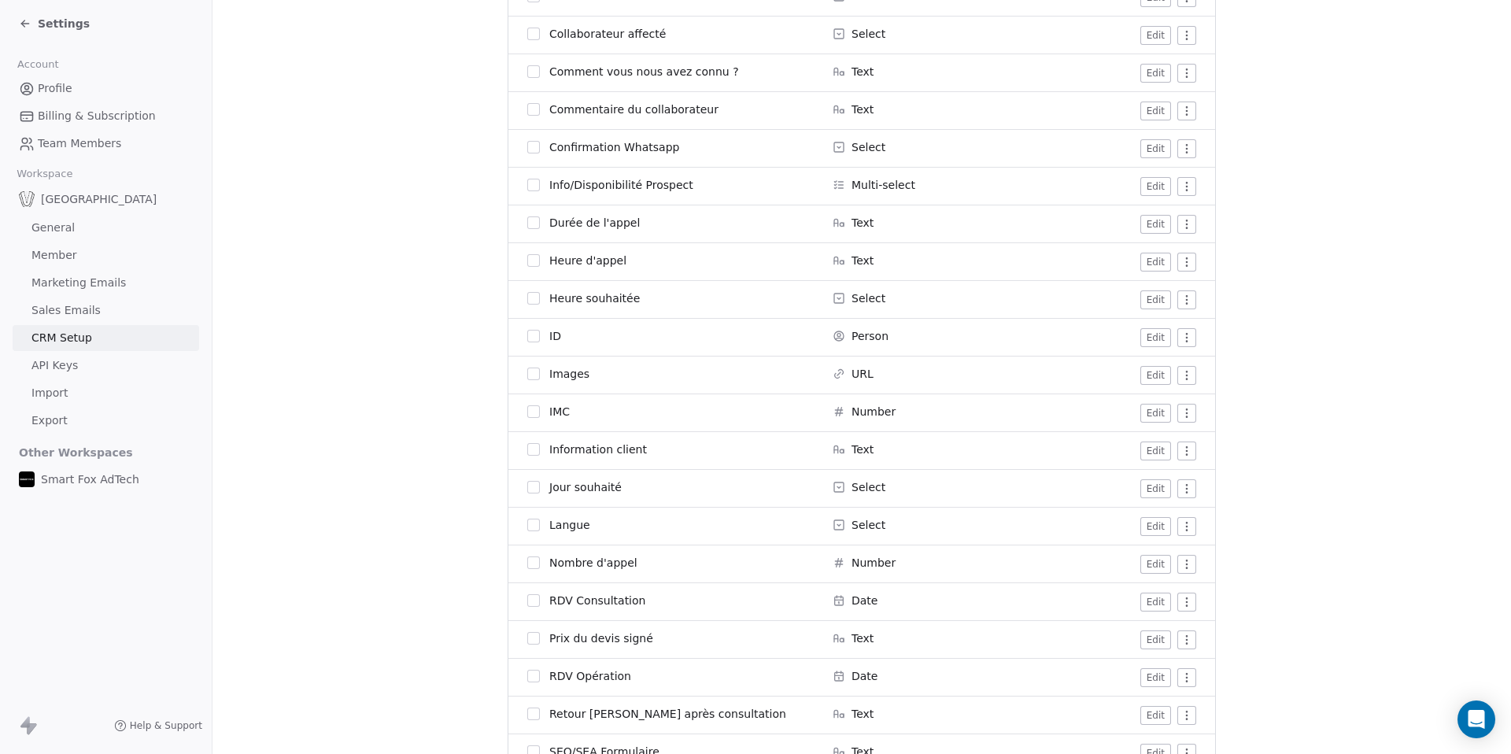
scroll to position [1076, 0]
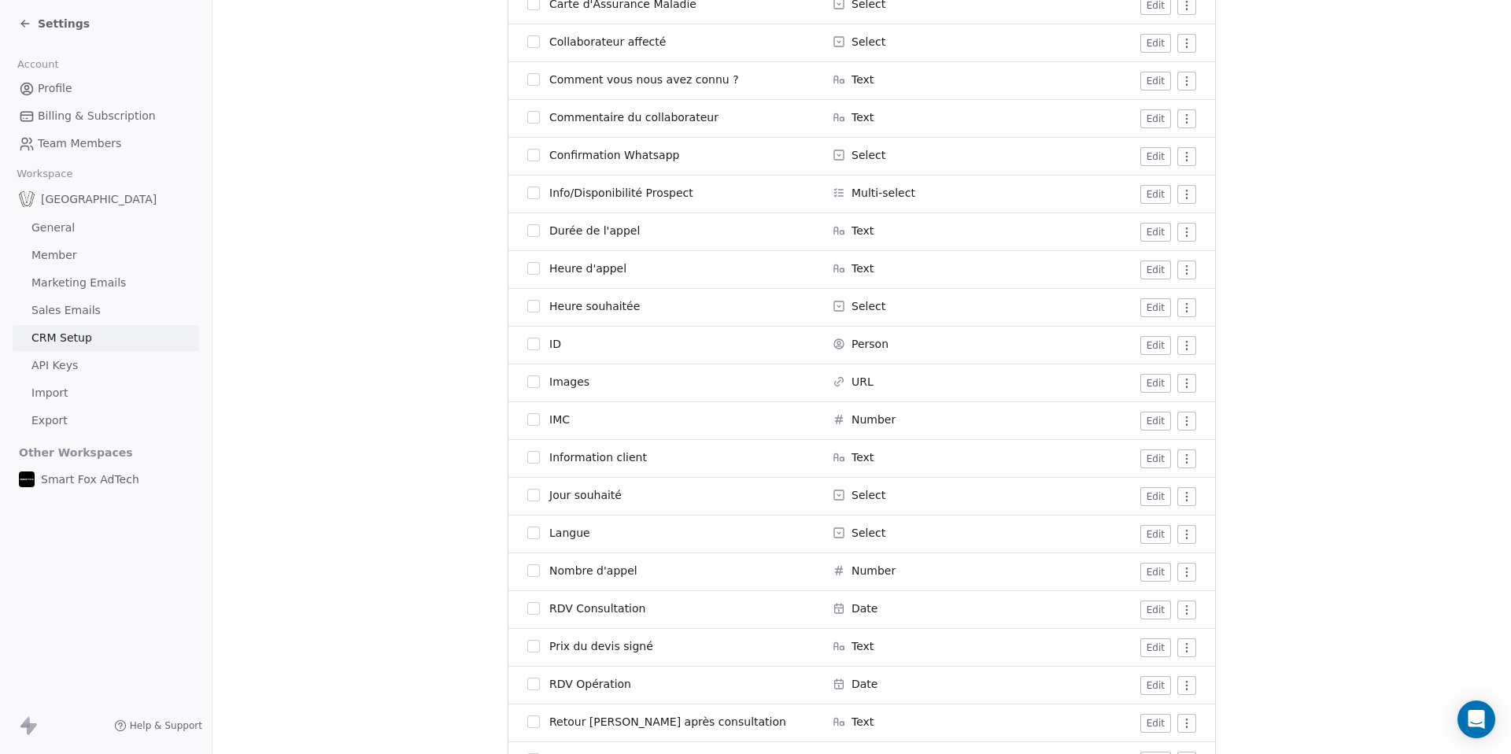
click at [1186, 342] on html "Settings Account Profile Billing & Subscription Team Members Workspace Bellefon…" at bounding box center [755, 377] width 1511 height 754
click at [1217, 340] on html "Settings Account Profile Billing & Subscription Team Members Workspace Bellefon…" at bounding box center [755, 377] width 1511 height 754
click at [1150, 340] on button "Edit" at bounding box center [1155, 345] width 31 height 19
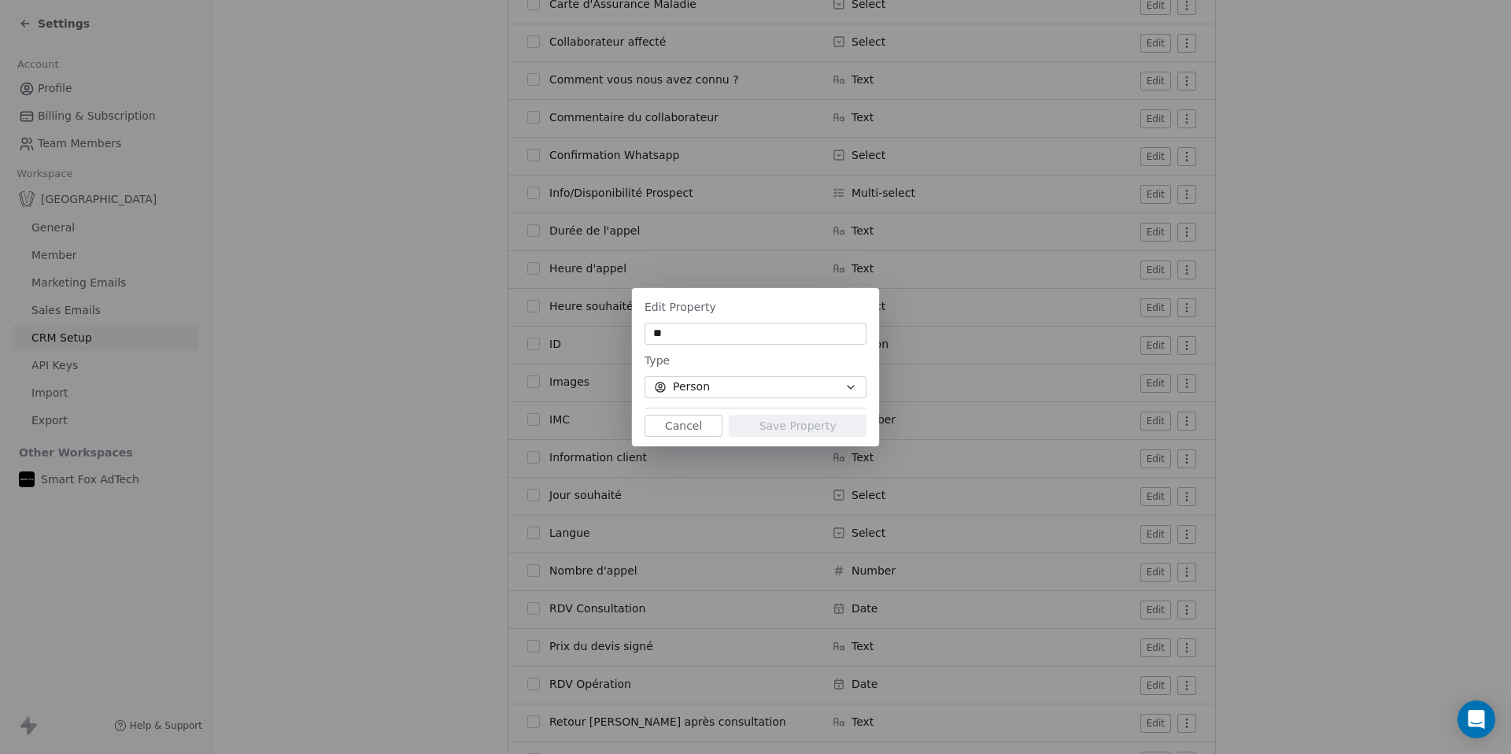
click at [680, 422] on button "Cancel" at bounding box center [684, 426] width 78 height 22
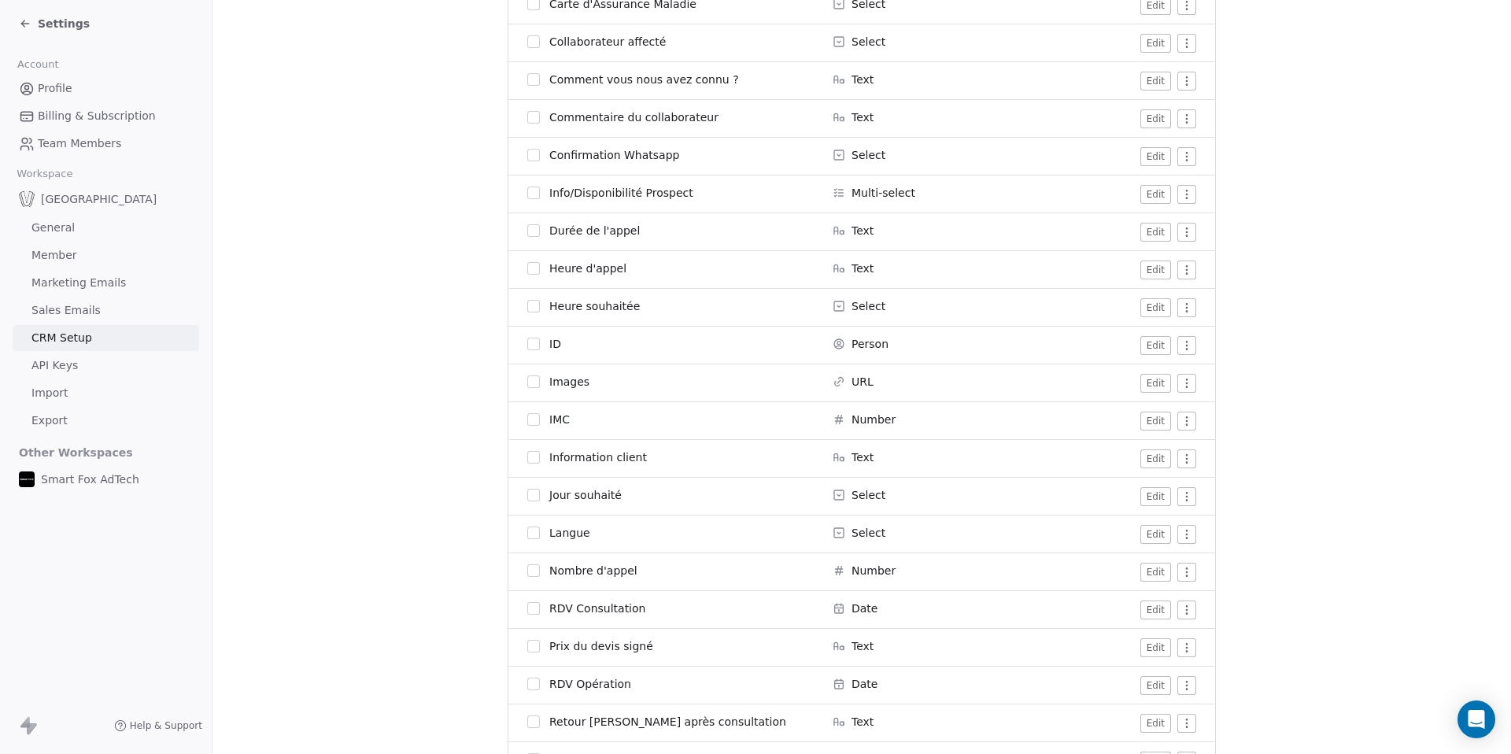
click at [533, 344] on button "button" at bounding box center [533, 344] width 13 height 13
click at [1129, 32] on icon at bounding box center [1130, 30] width 13 height 13
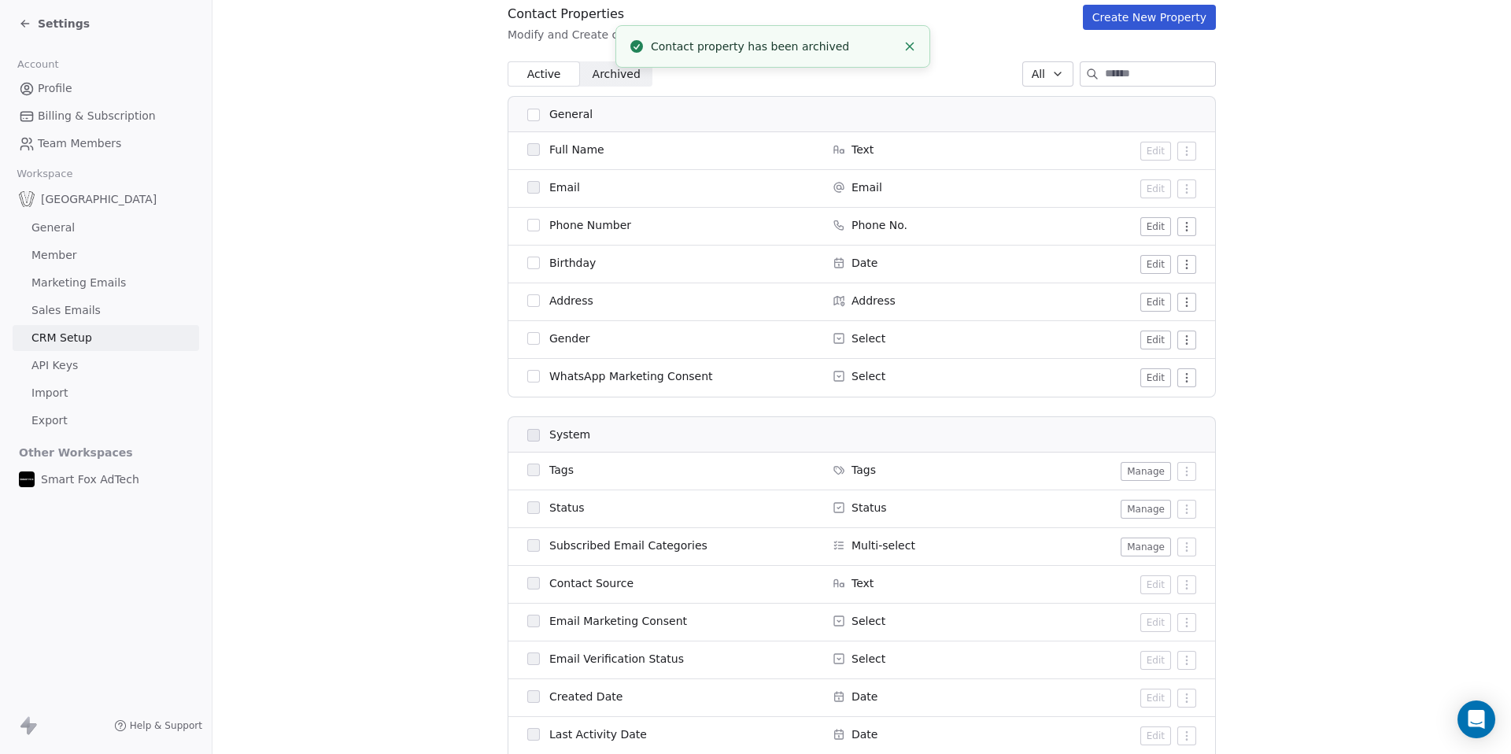
scroll to position [0, 0]
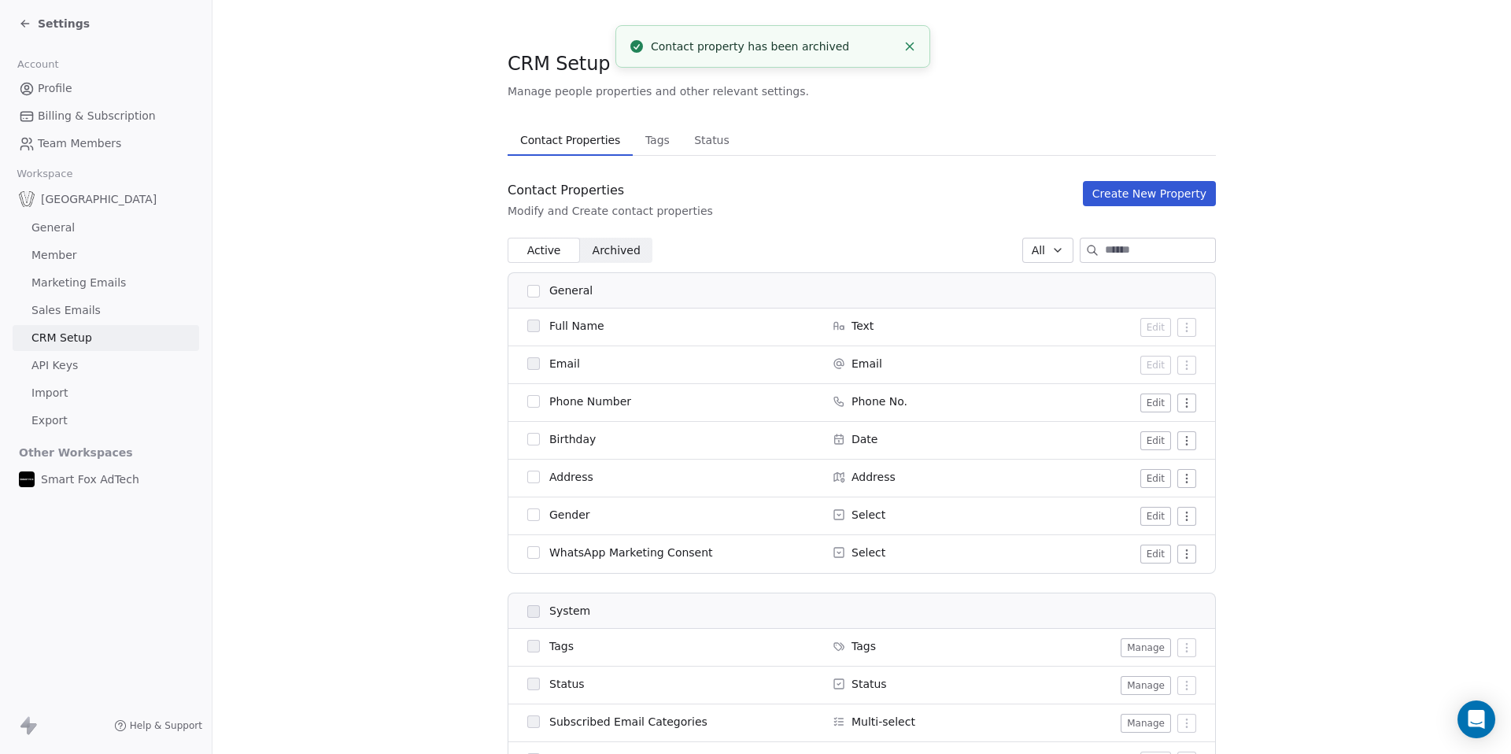
click at [604, 238] on span "Archived Archived" at bounding box center [616, 250] width 72 height 25
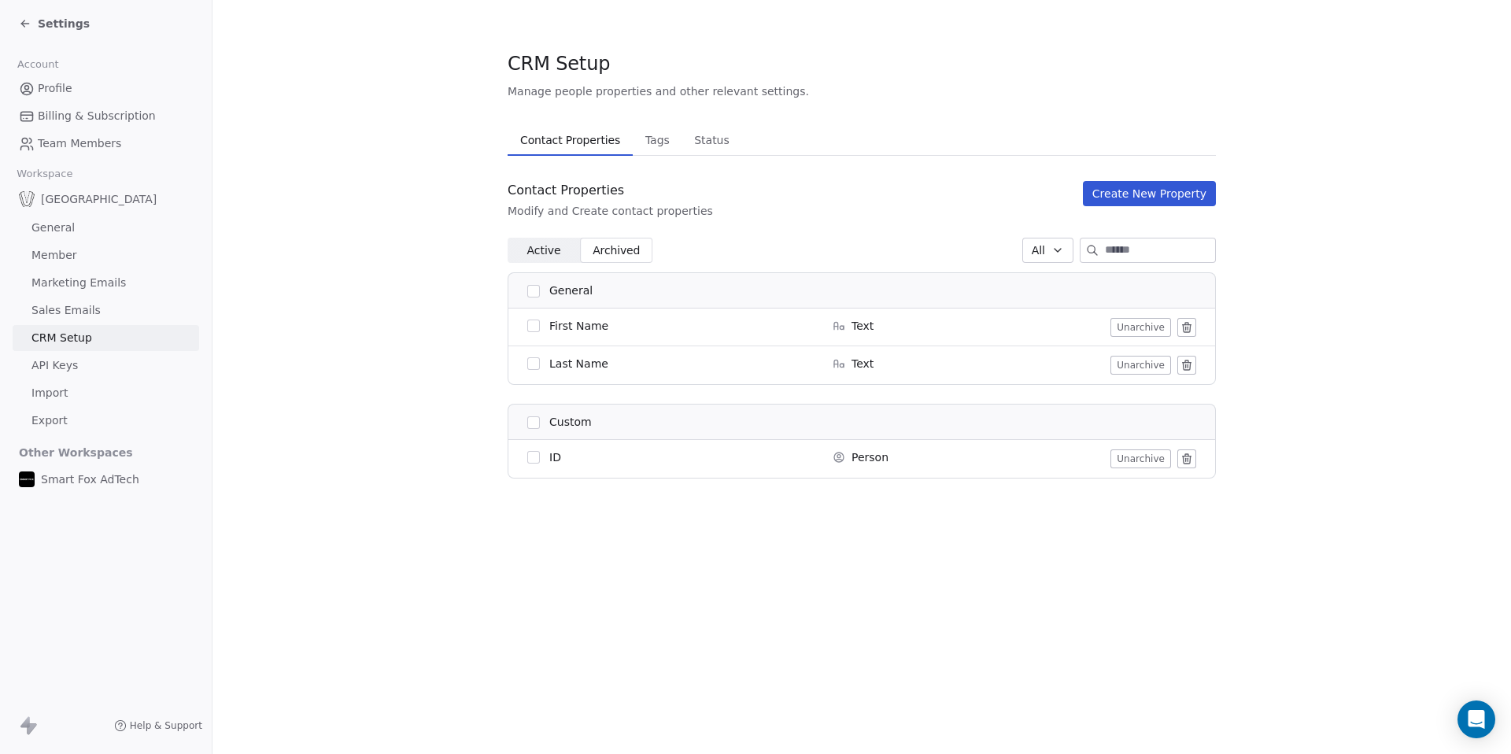
click at [1183, 453] on icon at bounding box center [1187, 459] width 13 height 13
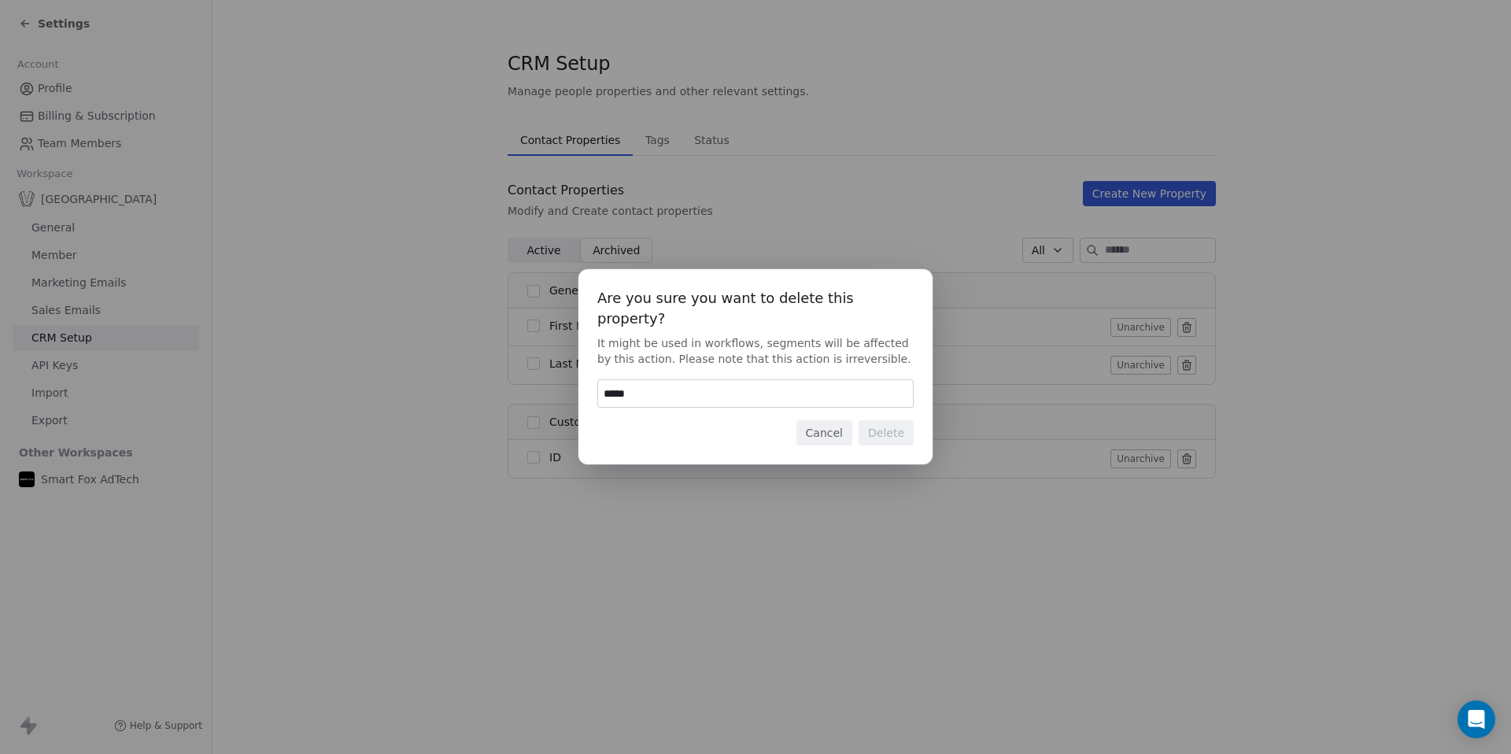
type input "******"
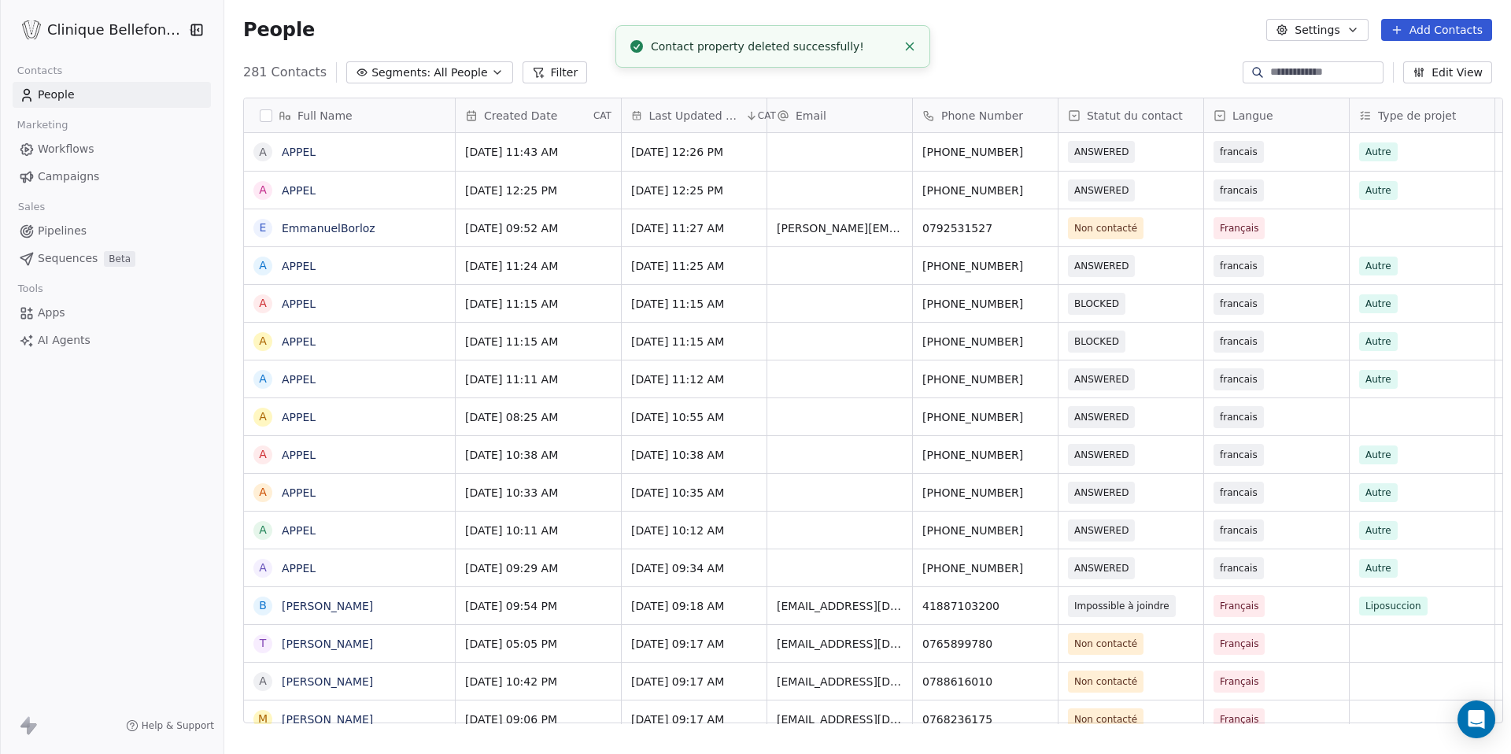
scroll to position [664, 1298]
click at [1354, 34] on icon "button" at bounding box center [1353, 30] width 13 height 13
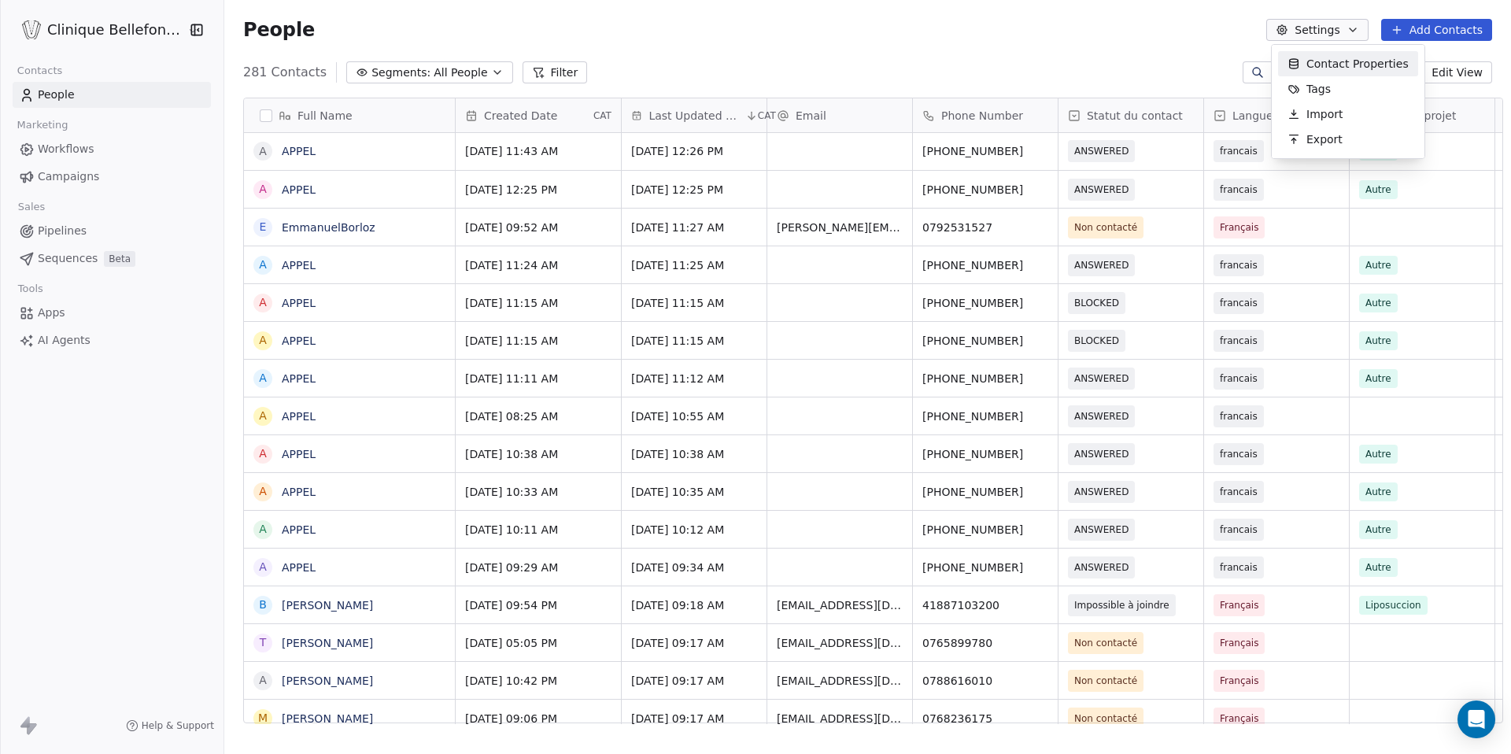
click at [1307, 61] on span "Contact Properties" at bounding box center [1358, 64] width 102 height 17
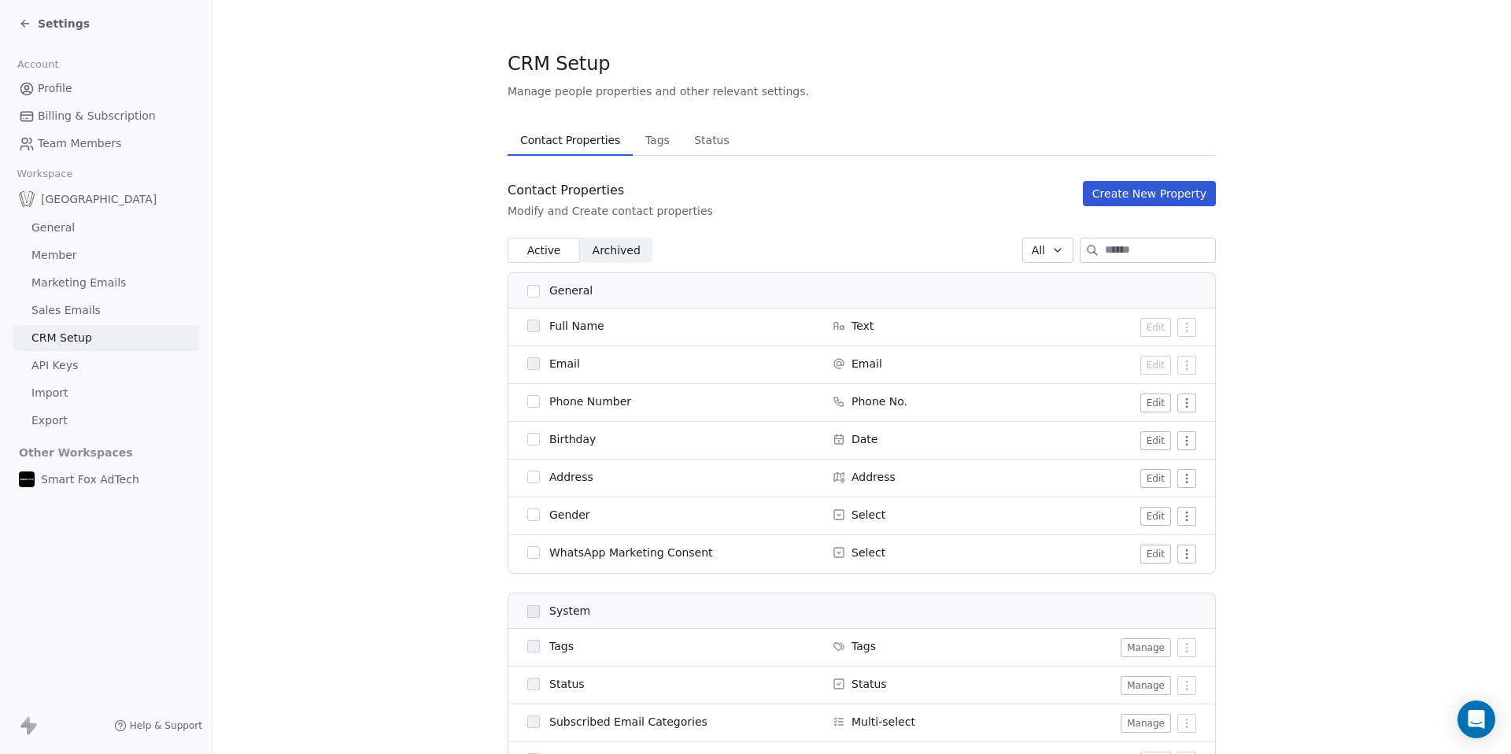
click at [1158, 191] on button "Create New Property" at bounding box center [1149, 193] width 133 height 25
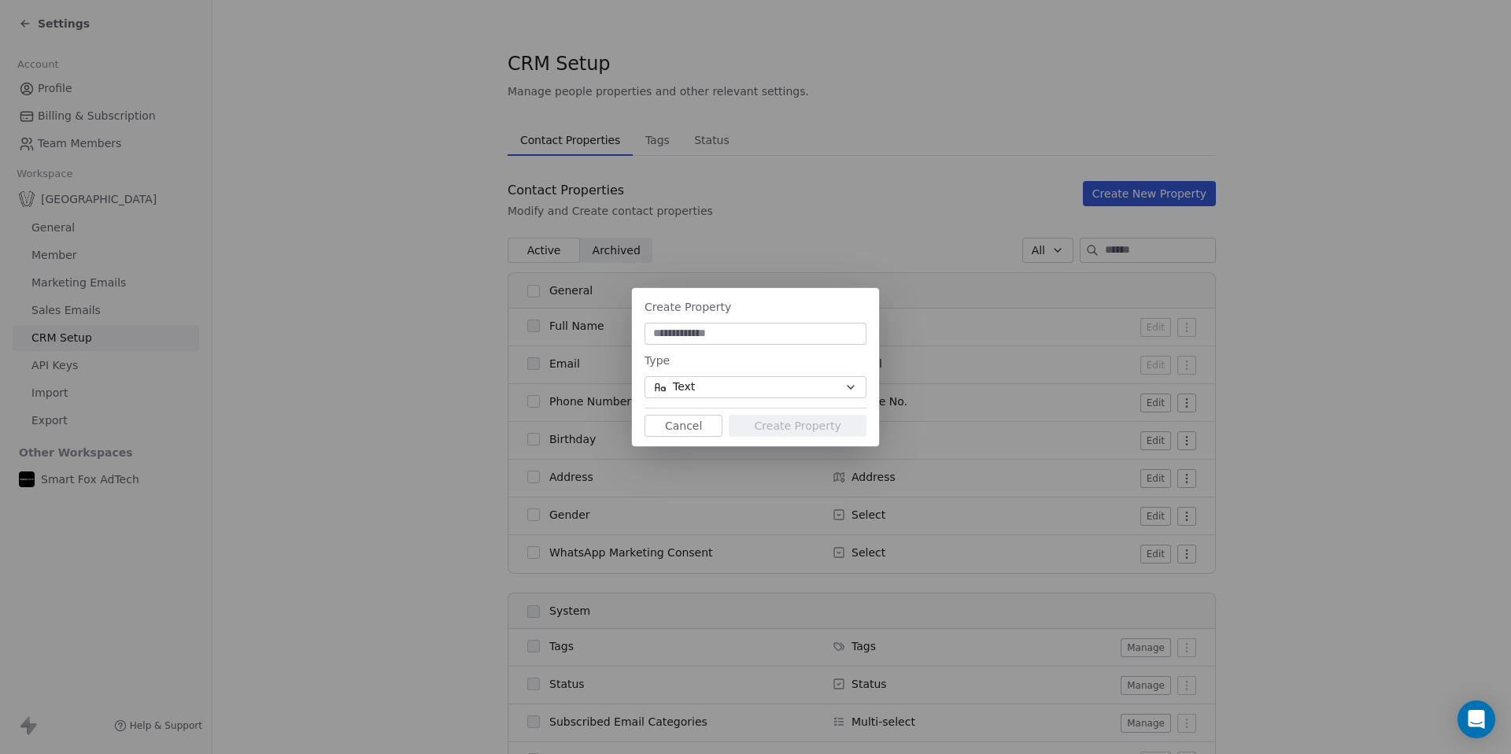
click at [754, 331] on input at bounding box center [756, 334] width 216 height 16
type input "****"
click at [753, 385] on button "Text" at bounding box center [756, 387] width 222 height 22
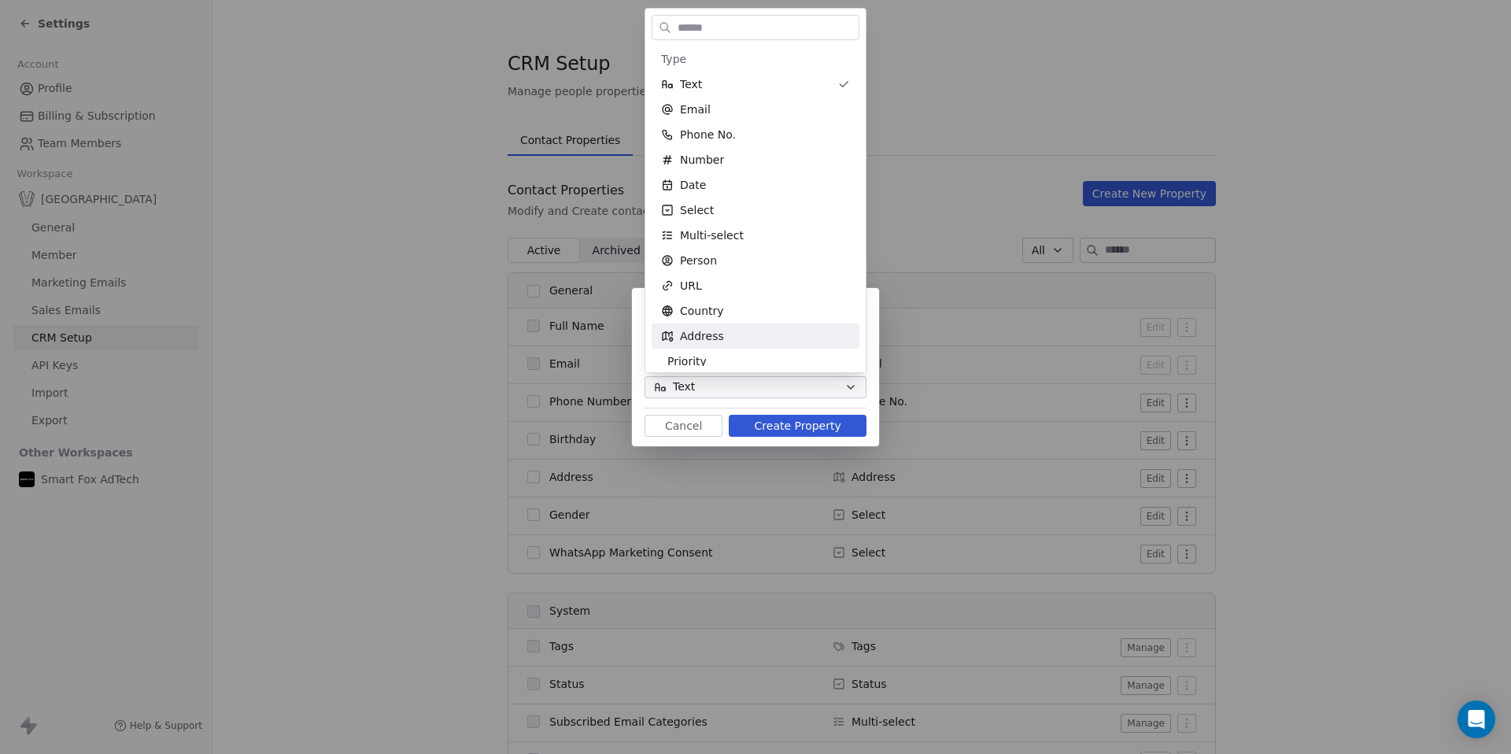
scroll to position [8, 0]
click at [724, 346] on div "Priority" at bounding box center [755, 354] width 189 height 16
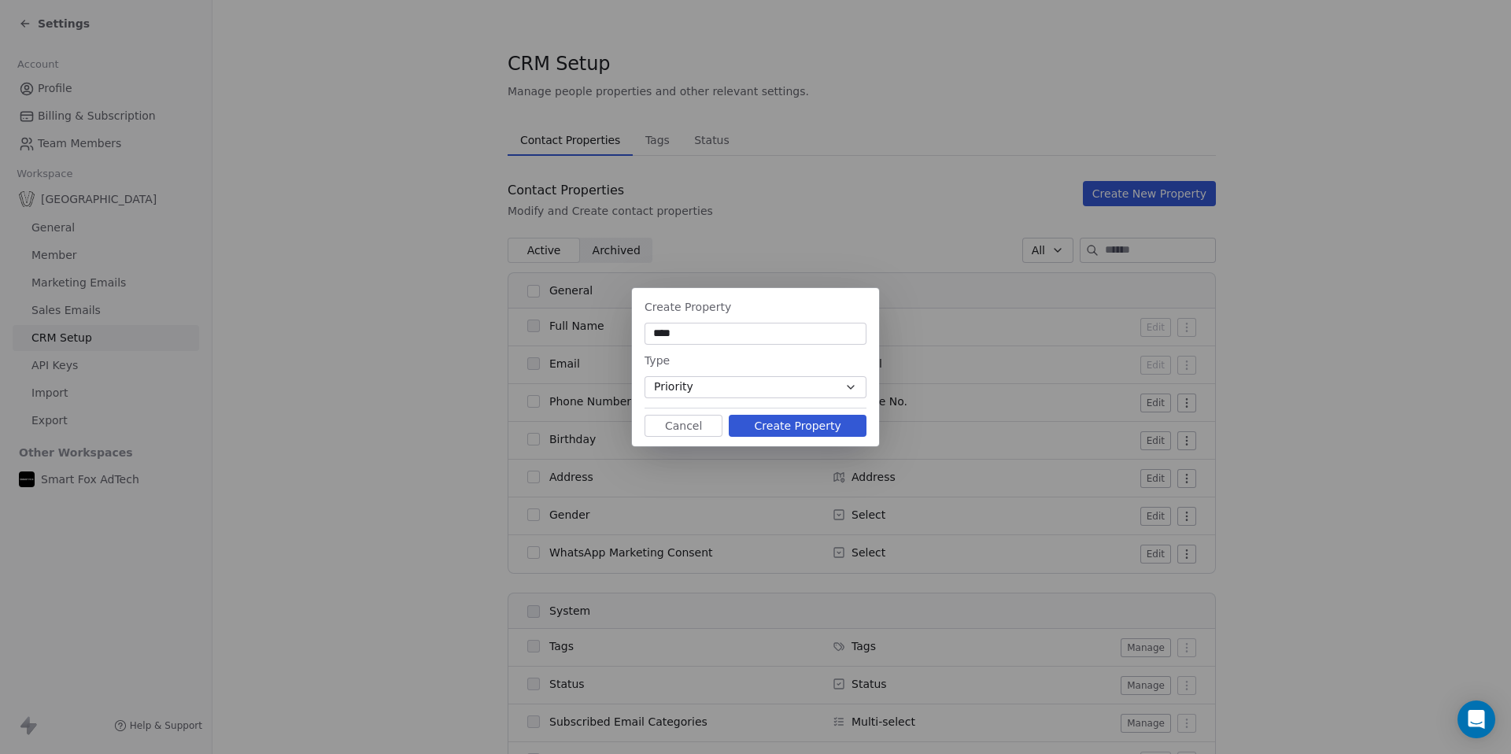
click at [729, 389] on button "Priority" at bounding box center [756, 387] width 222 height 22
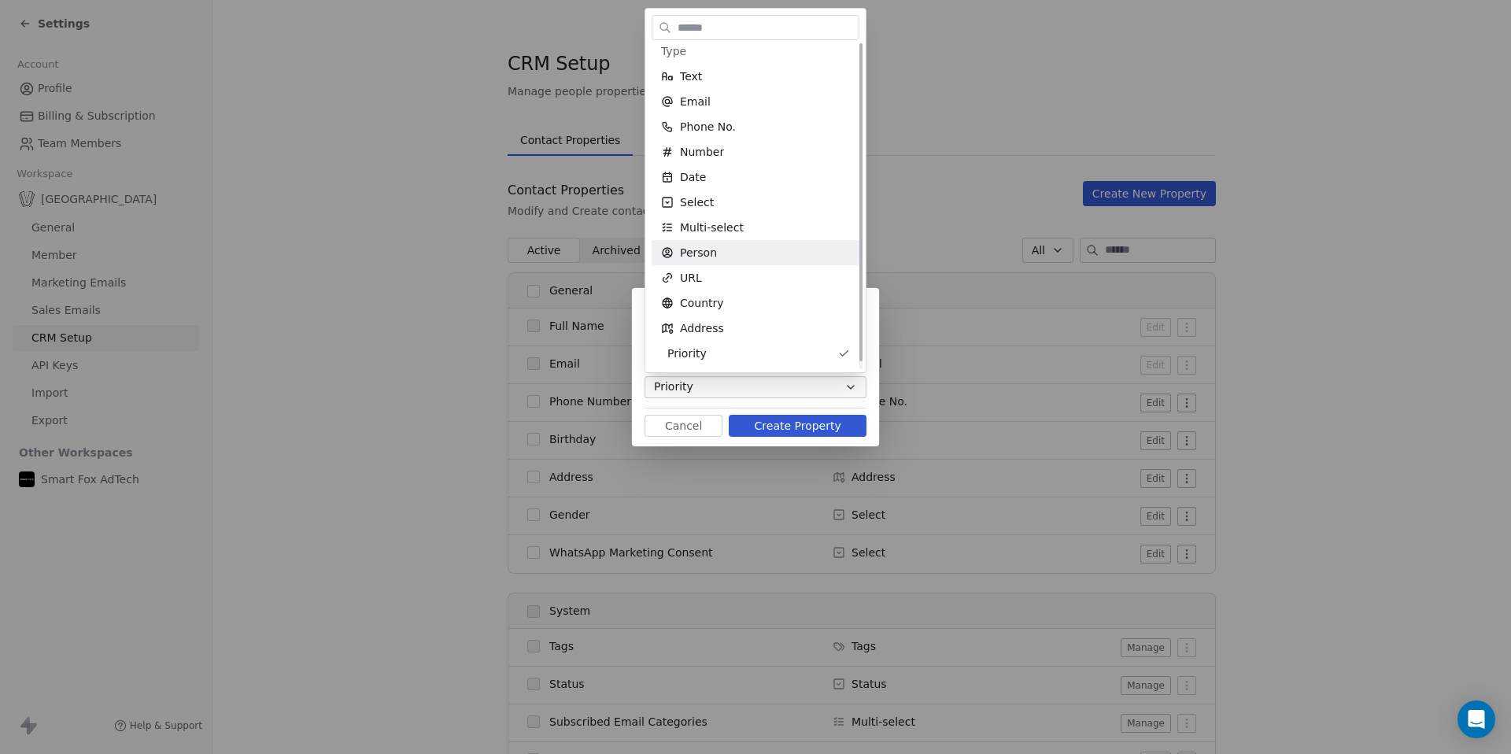
scroll to position [0, 0]
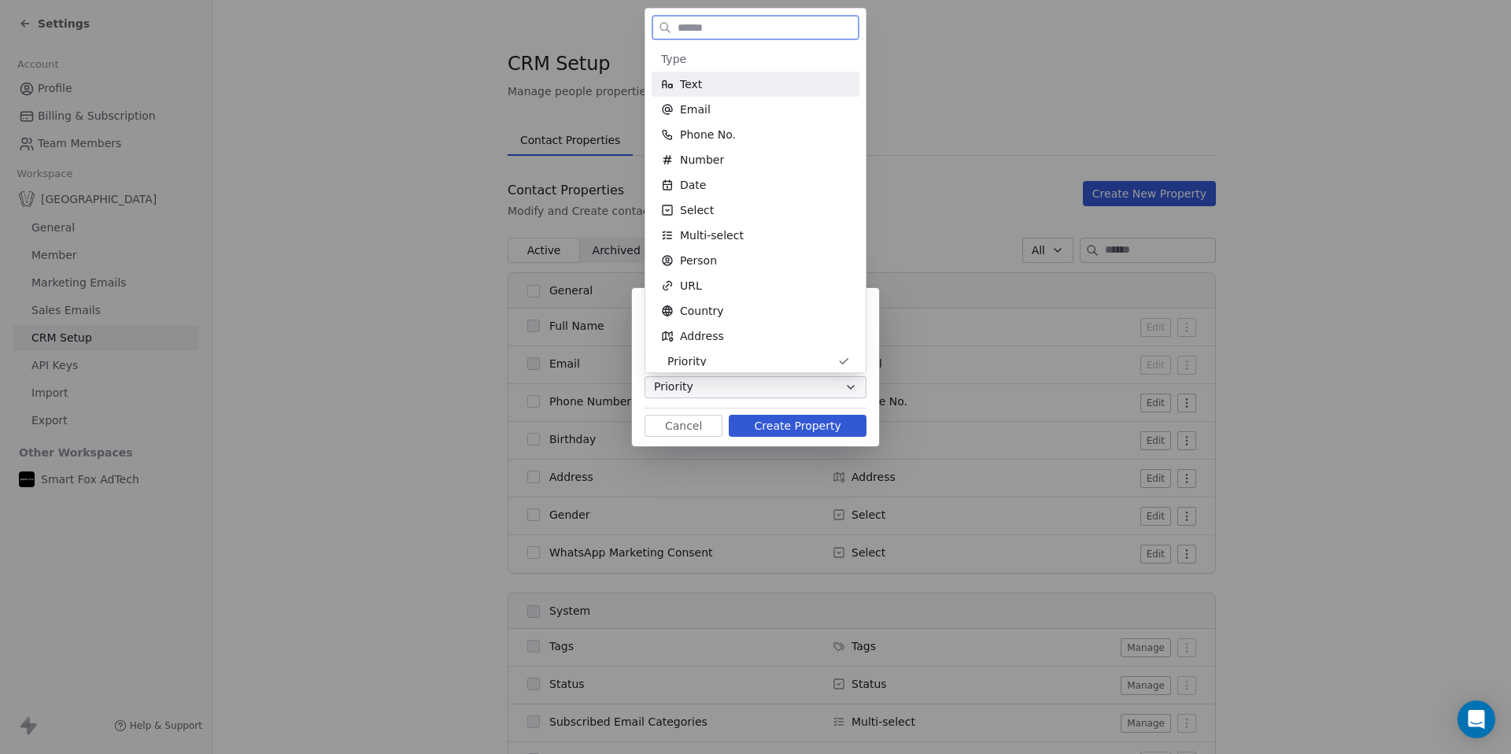
click at [740, 91] on div "Text" at bounding box center [755, 84] width 189 height 16
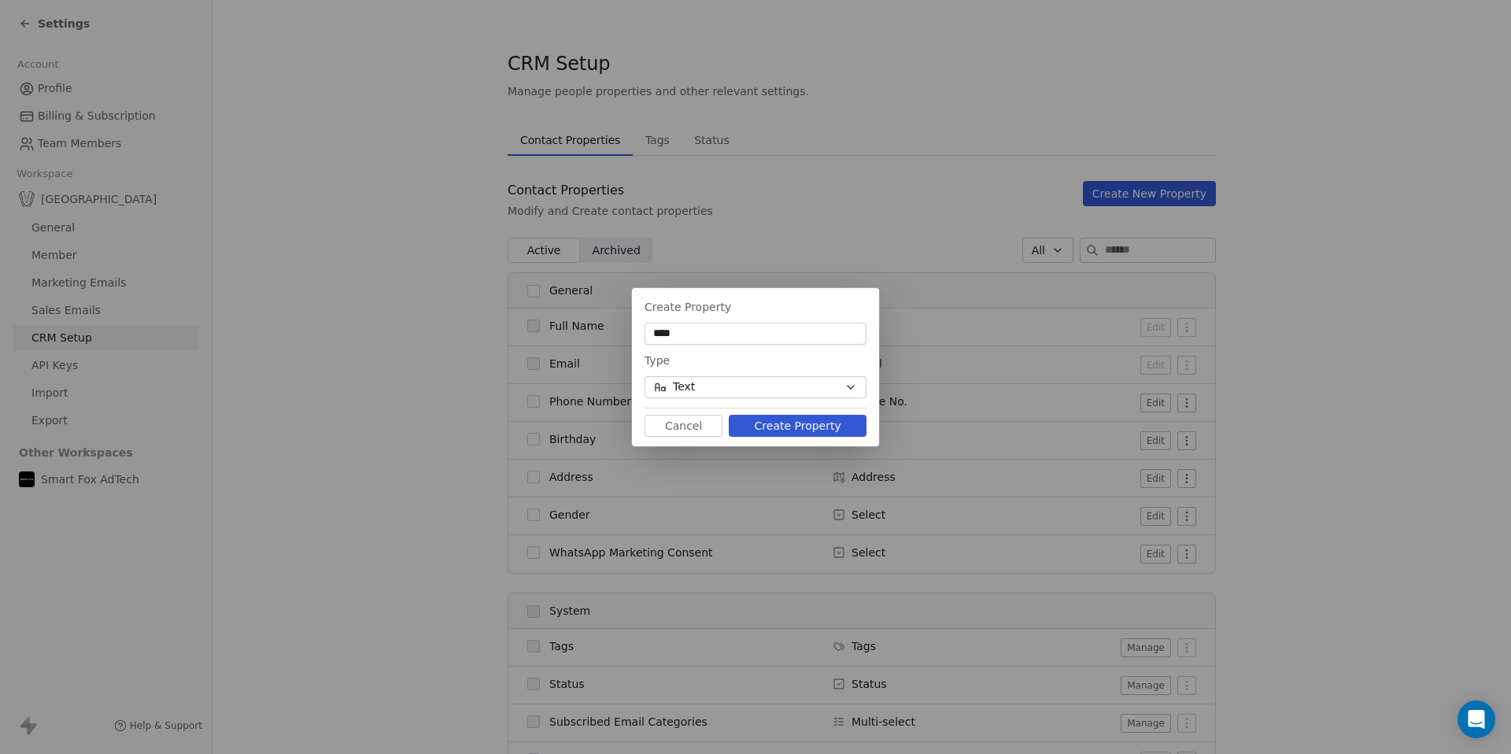
click at [830, 422] on button "Create Property" at bounding box center [798, 426] width 138 height 22
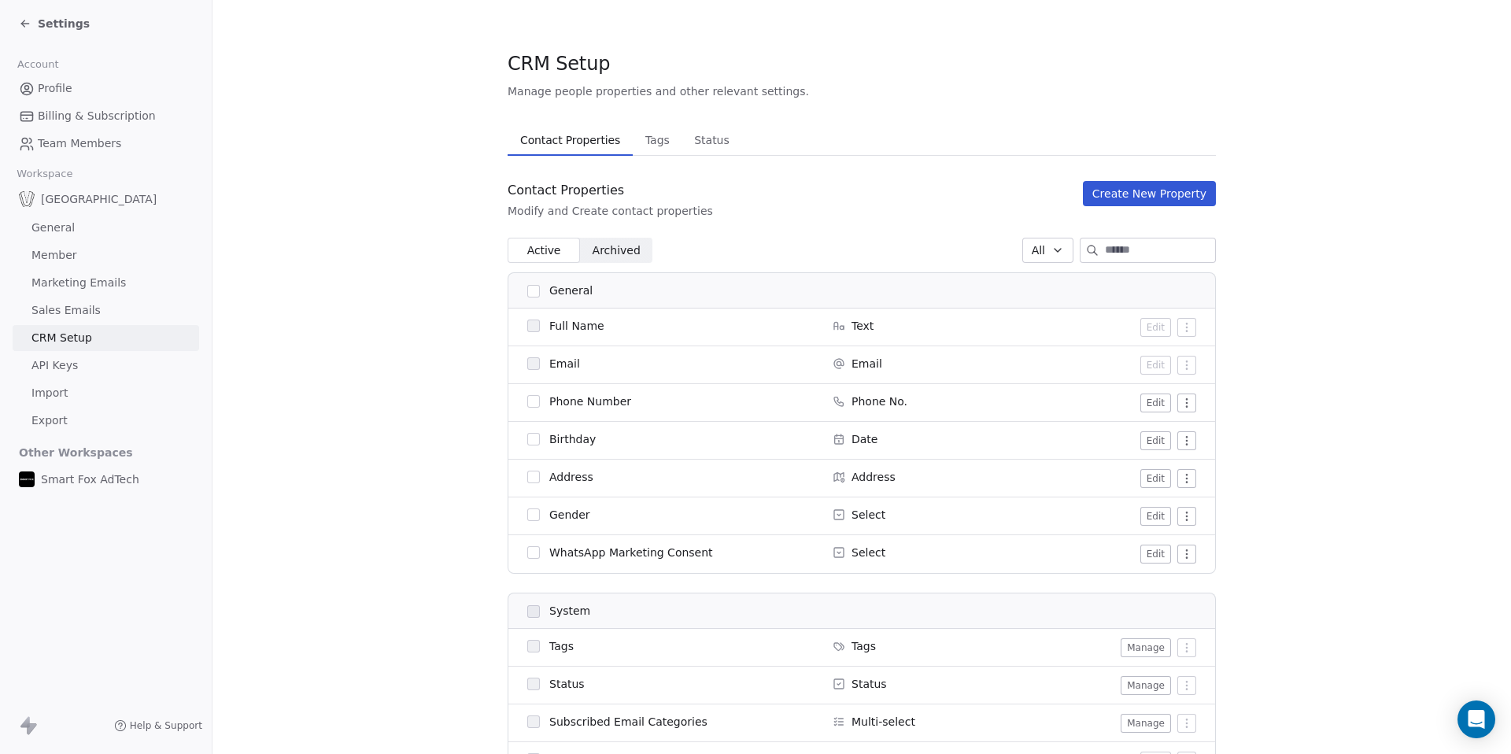
click at [28, 23] on icon at bounding box center [25, 23] width 13 height 13
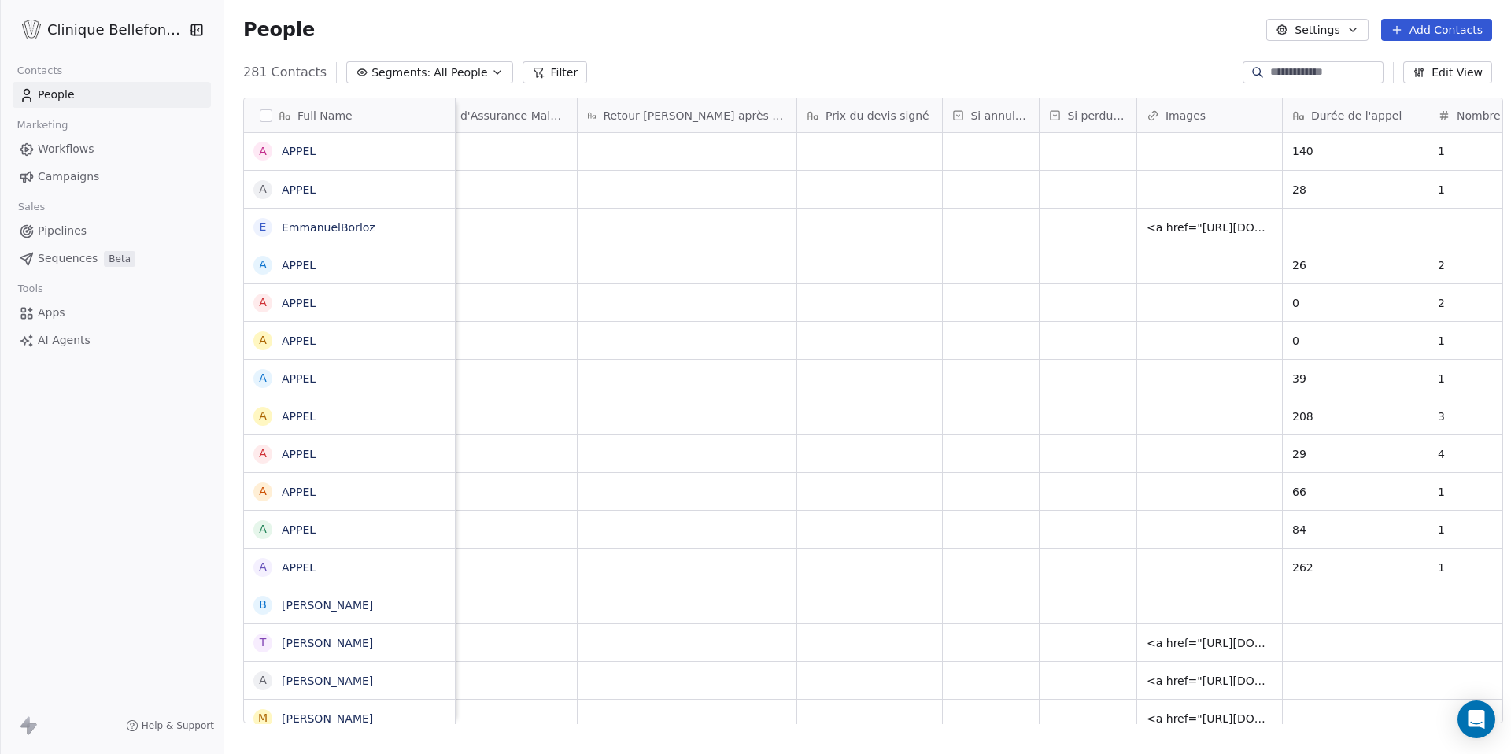
scroll to position [0, 3253]
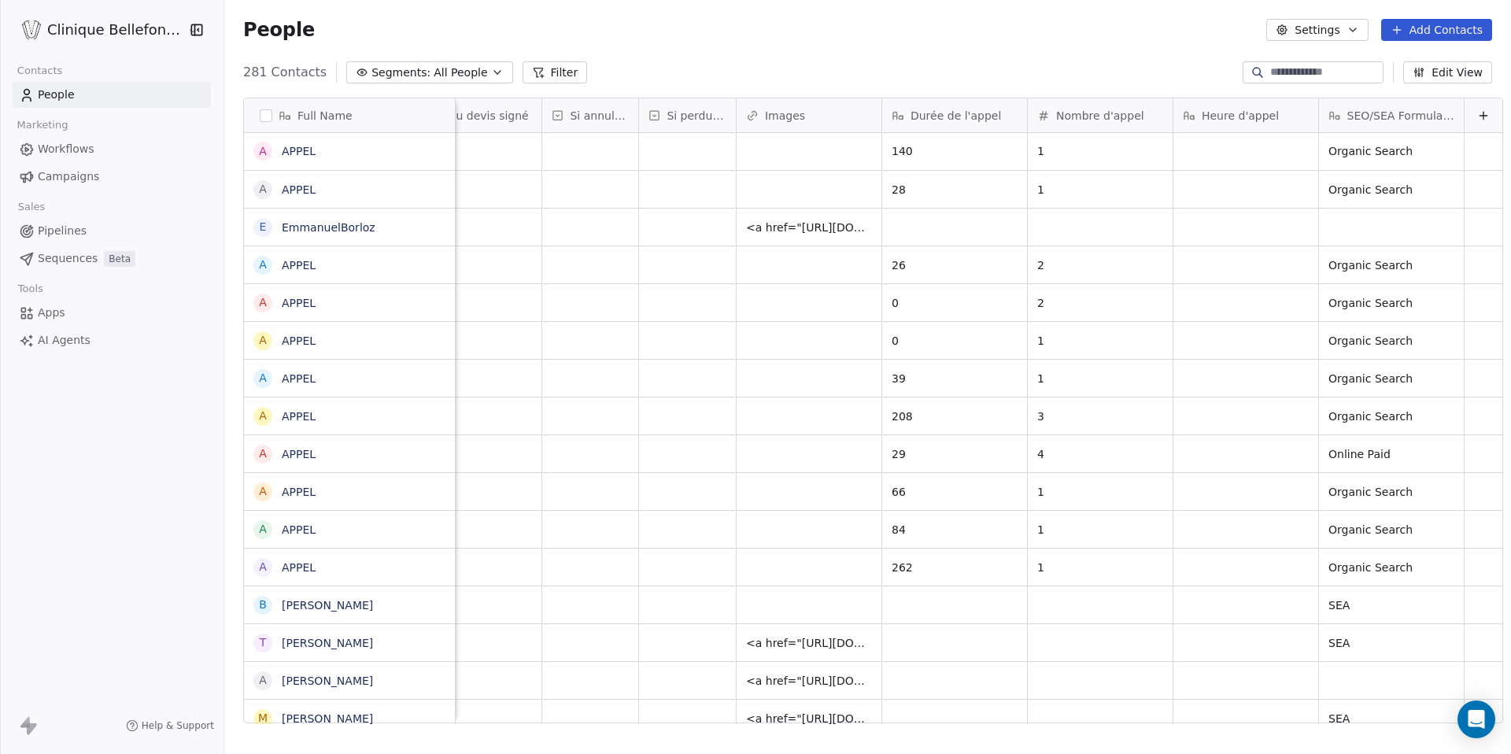
click at [1477, 113] on icon at bounding box center [1483, 115] width 13 height 13
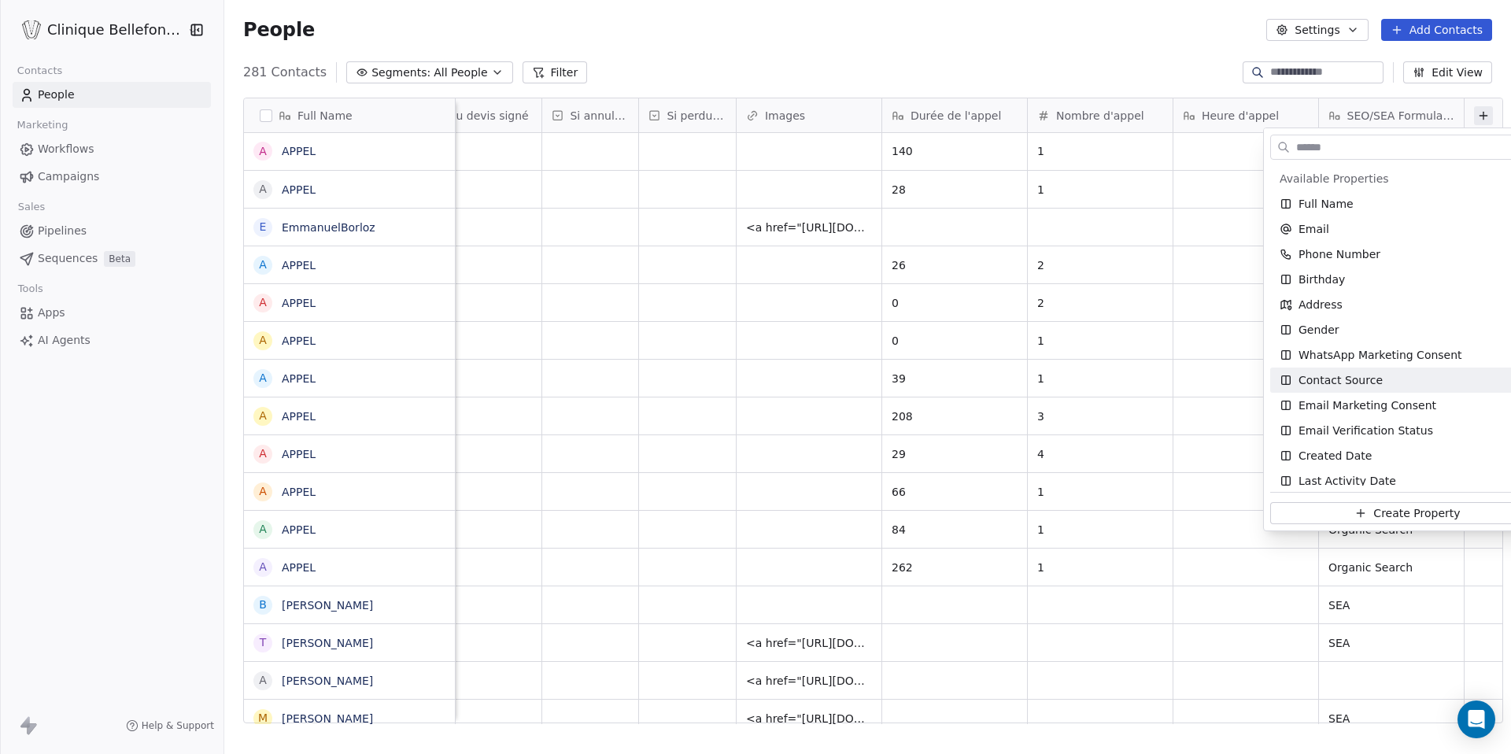
scroll to position [713, 0]
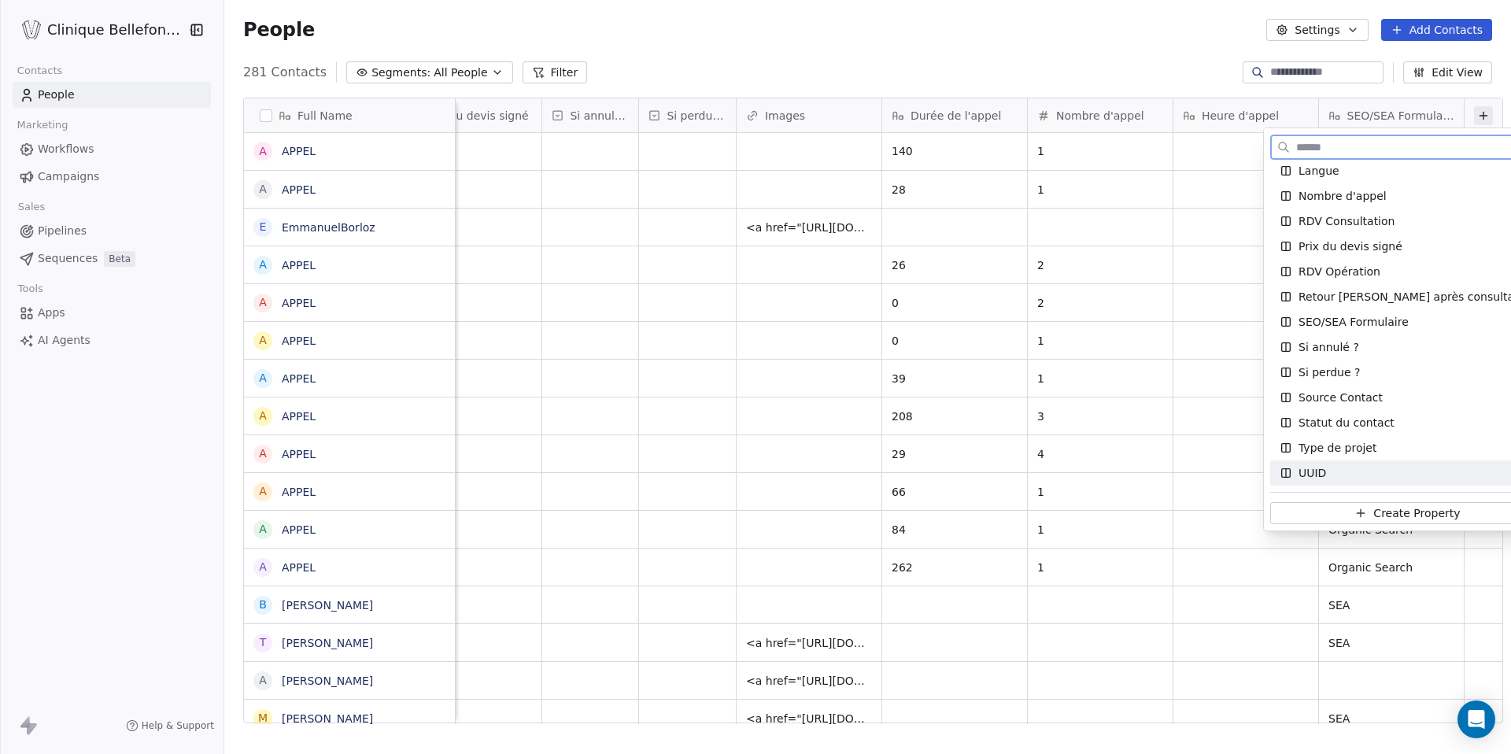
click at [1358, 469] on div "UUID" at bounding box center [1408, 473] width 256 height 16
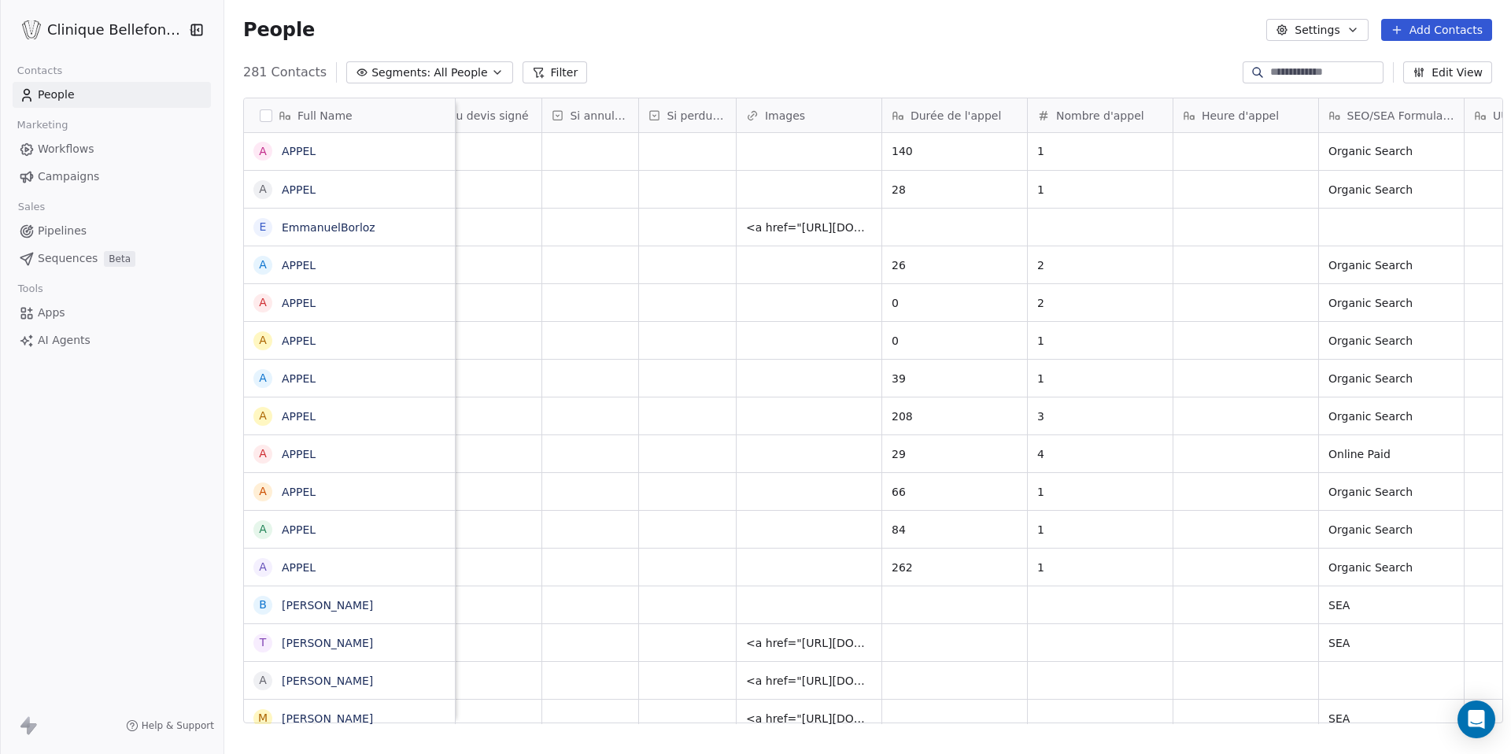
scroll to position [0, 0]
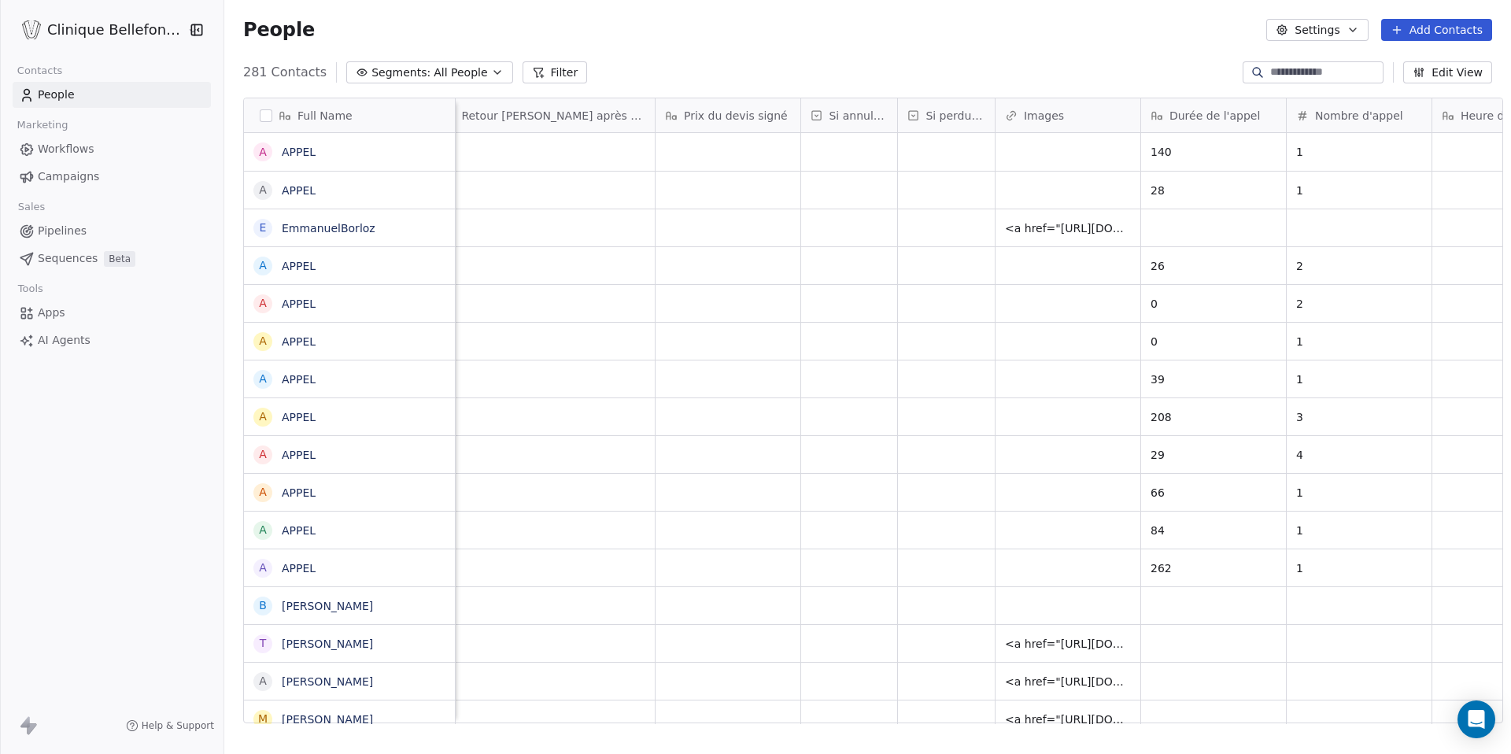
scroll to position [0, 3399]
